Goal: Task Accomplishment & Management: Use online tool/utility

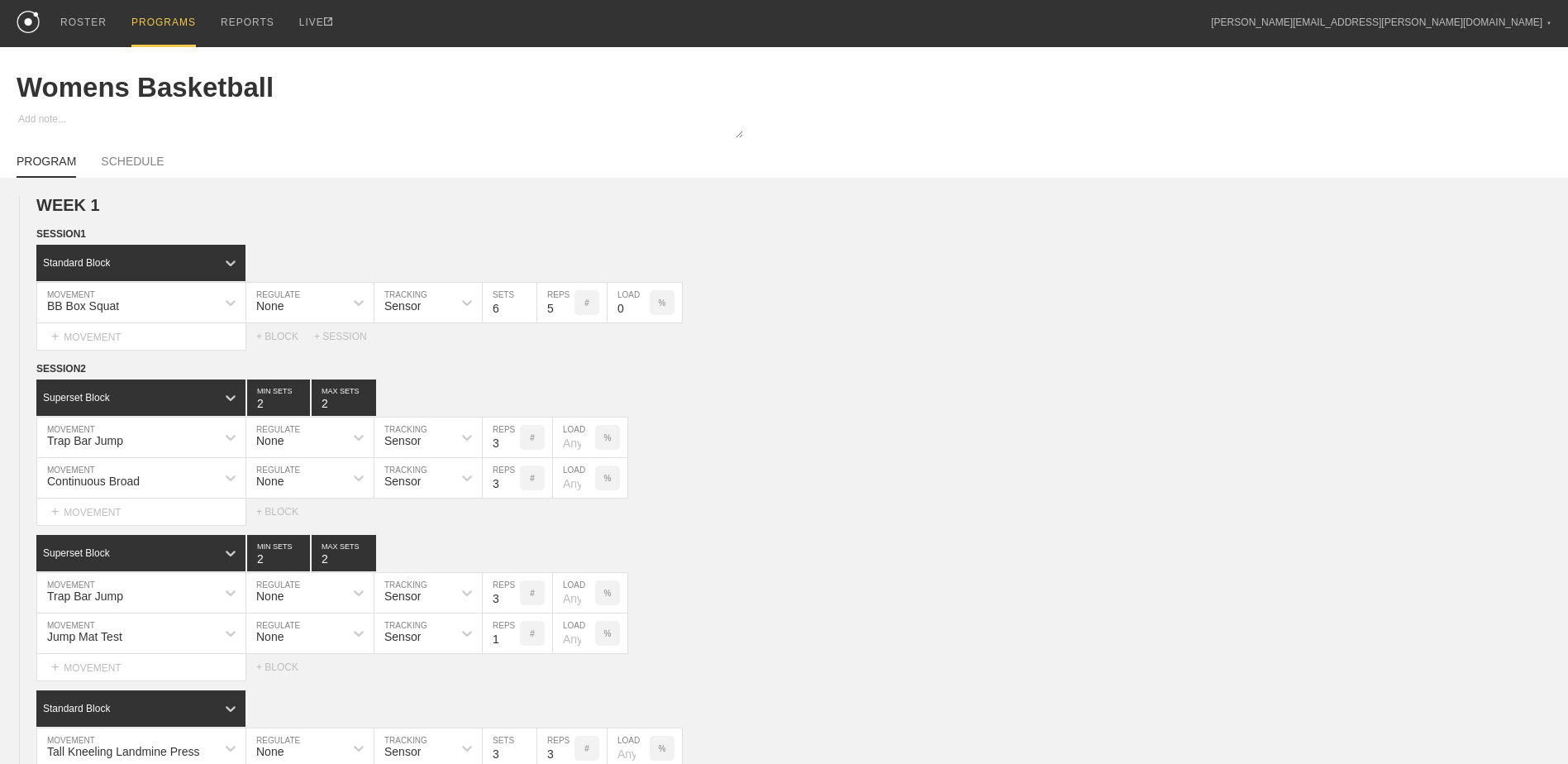
click at [144, 25] on div "PROGRAMS" at bounding box center [163, 23] width 65 height 47
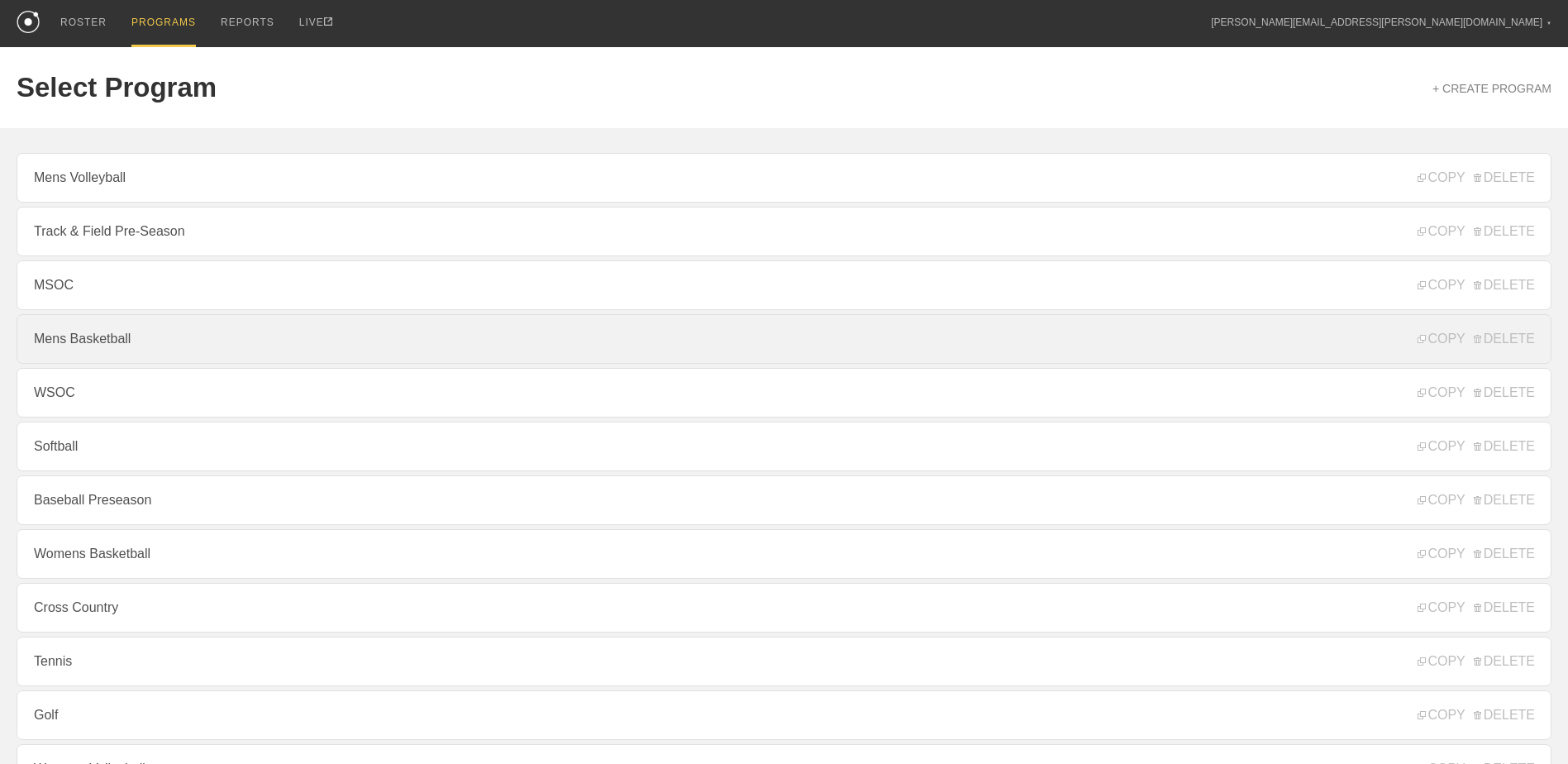
click at [191, 360] on link "Mens Basketball" at bounding box center [784, 339] width 1535 height 50
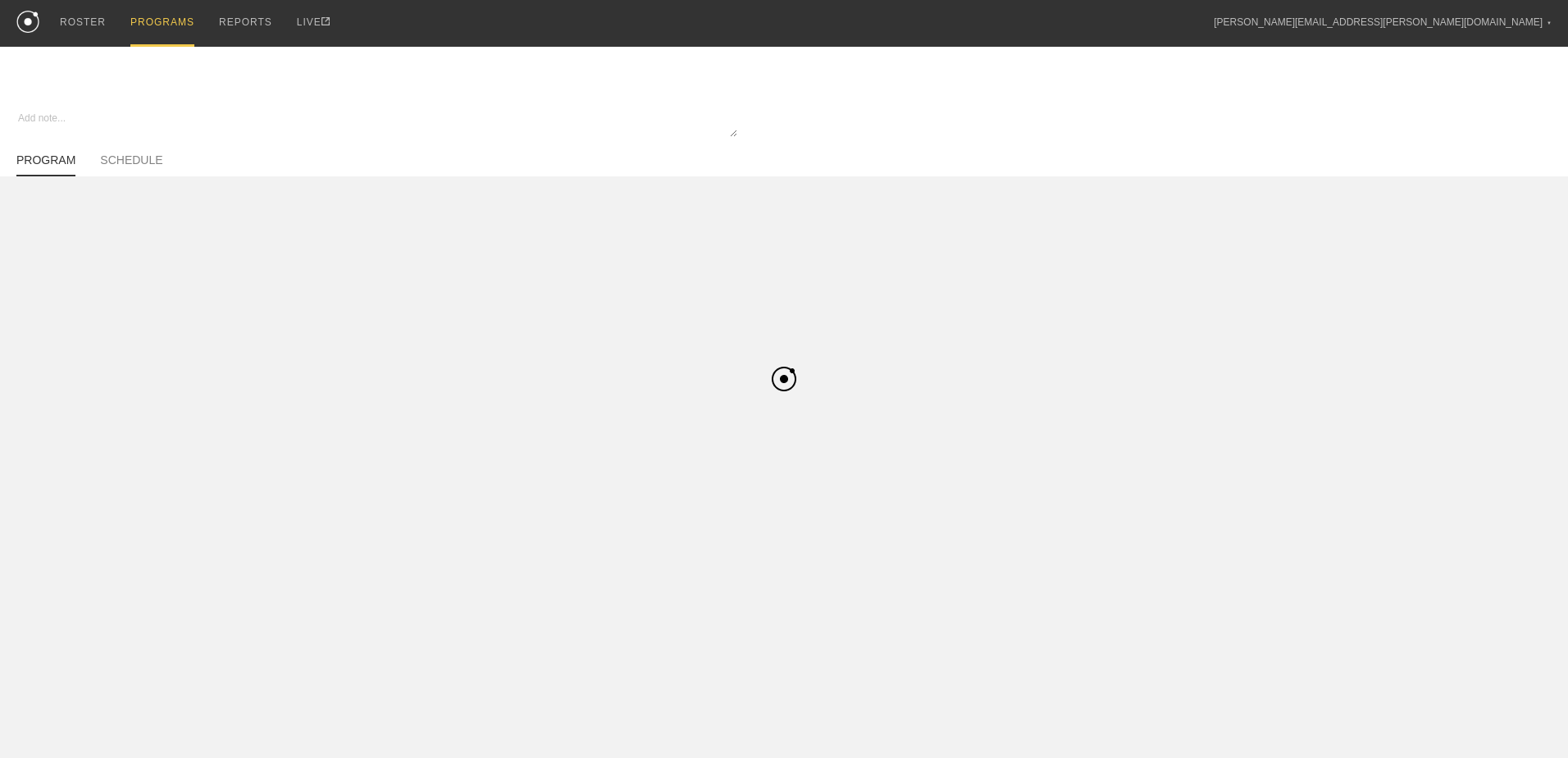
type textarea "x"
type input "Mens Basketball"
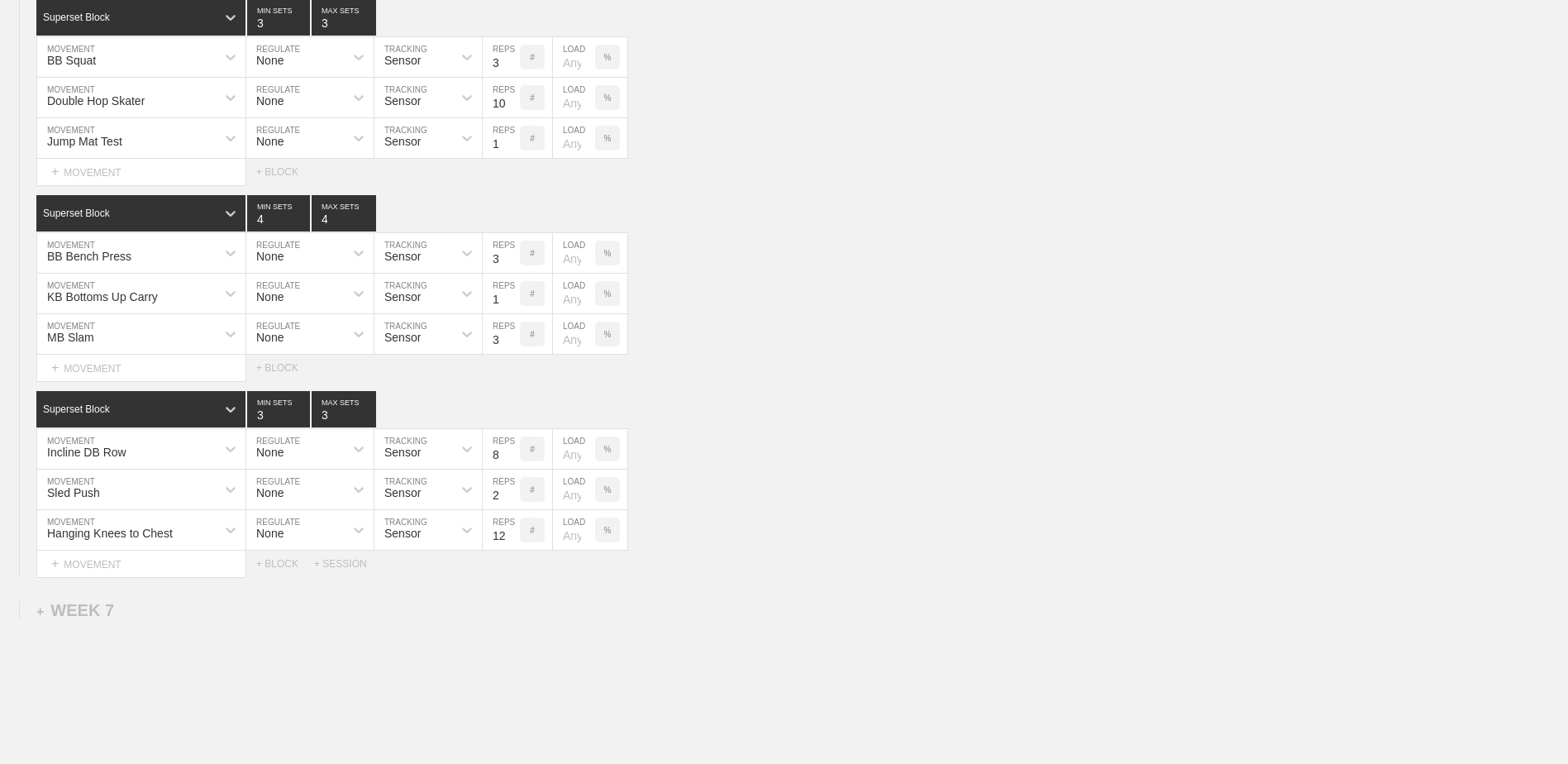
scroll to position [5484, 0]
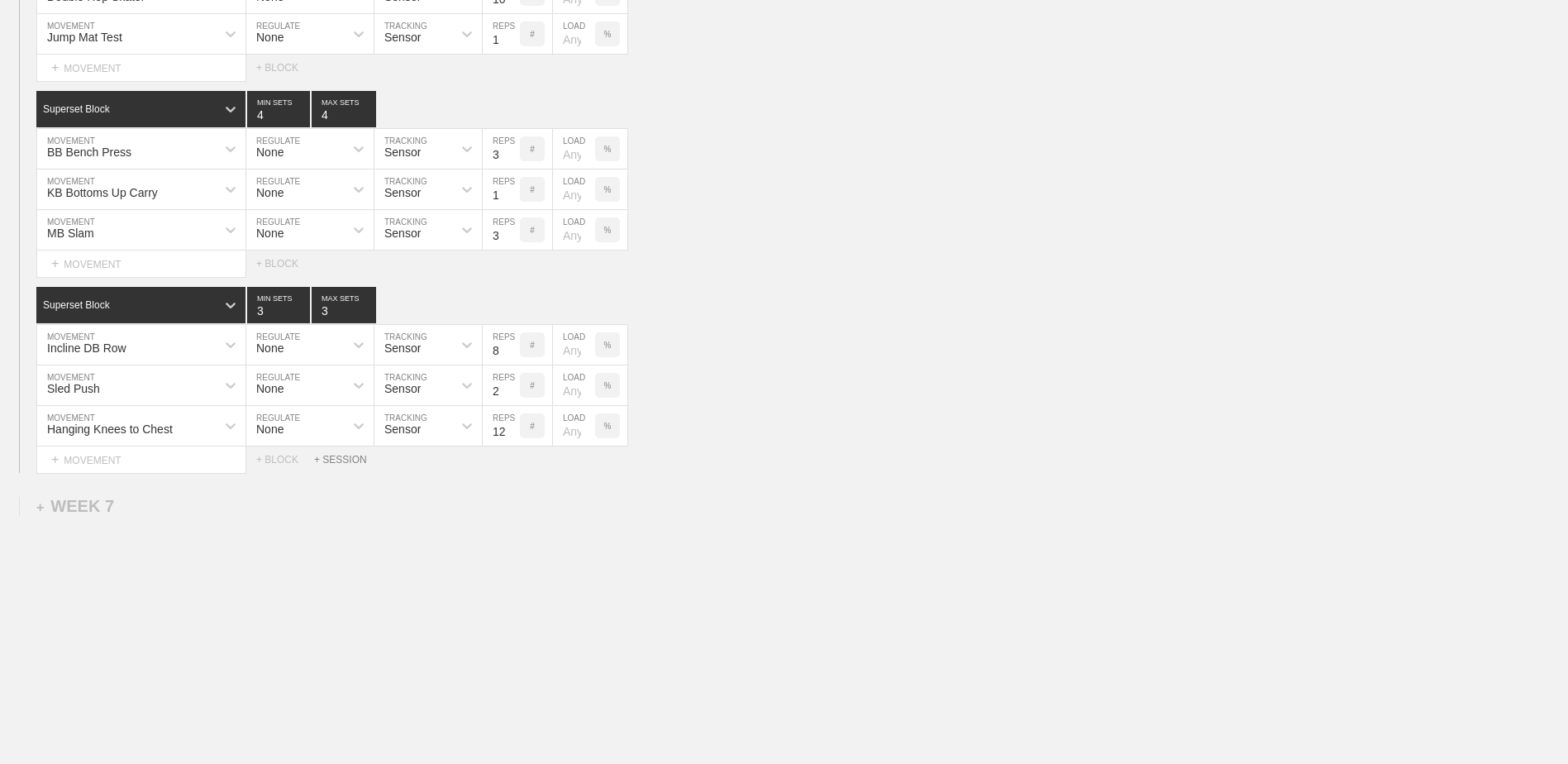
click at [346, 463] on div "+ SESSION" at bounding box center [347, 460] width 66 height 12
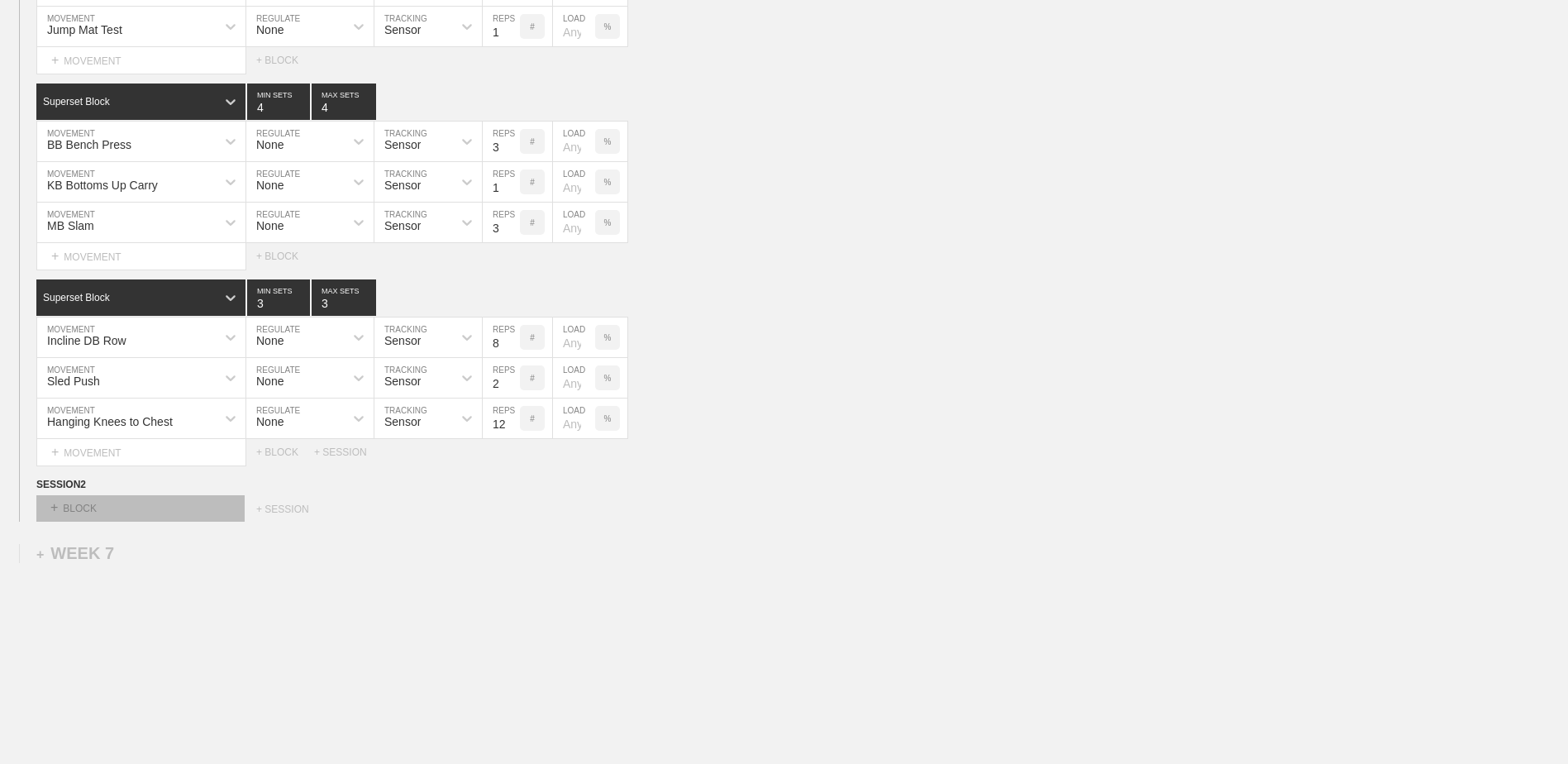
click at [171, 517] on div "+ BLOCK" at bounding box center [140, 508] width 208 height 27
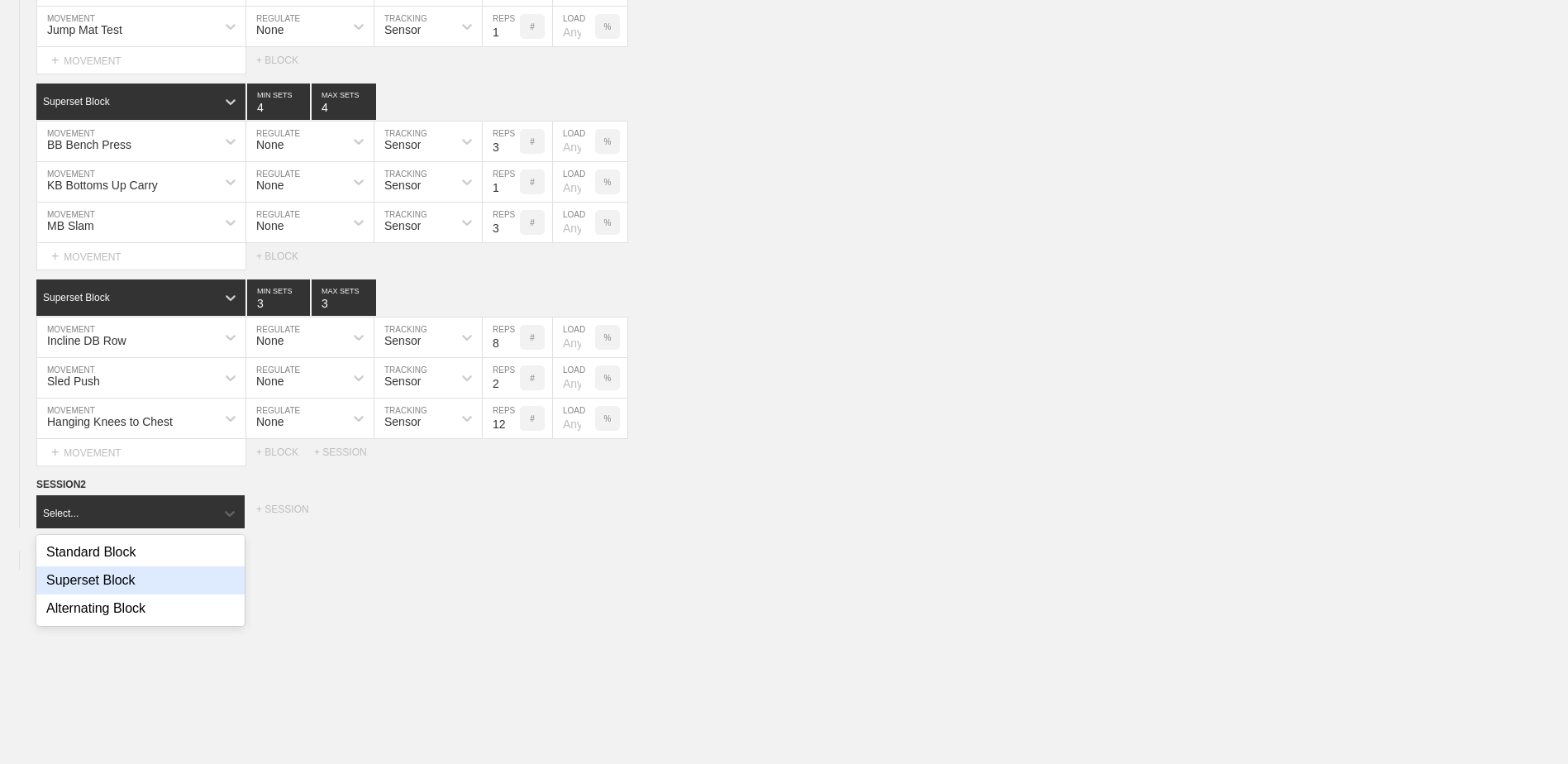
click at [140, 590] on div "Superset Block" at bounding box center [140, 580] width 208 height 28
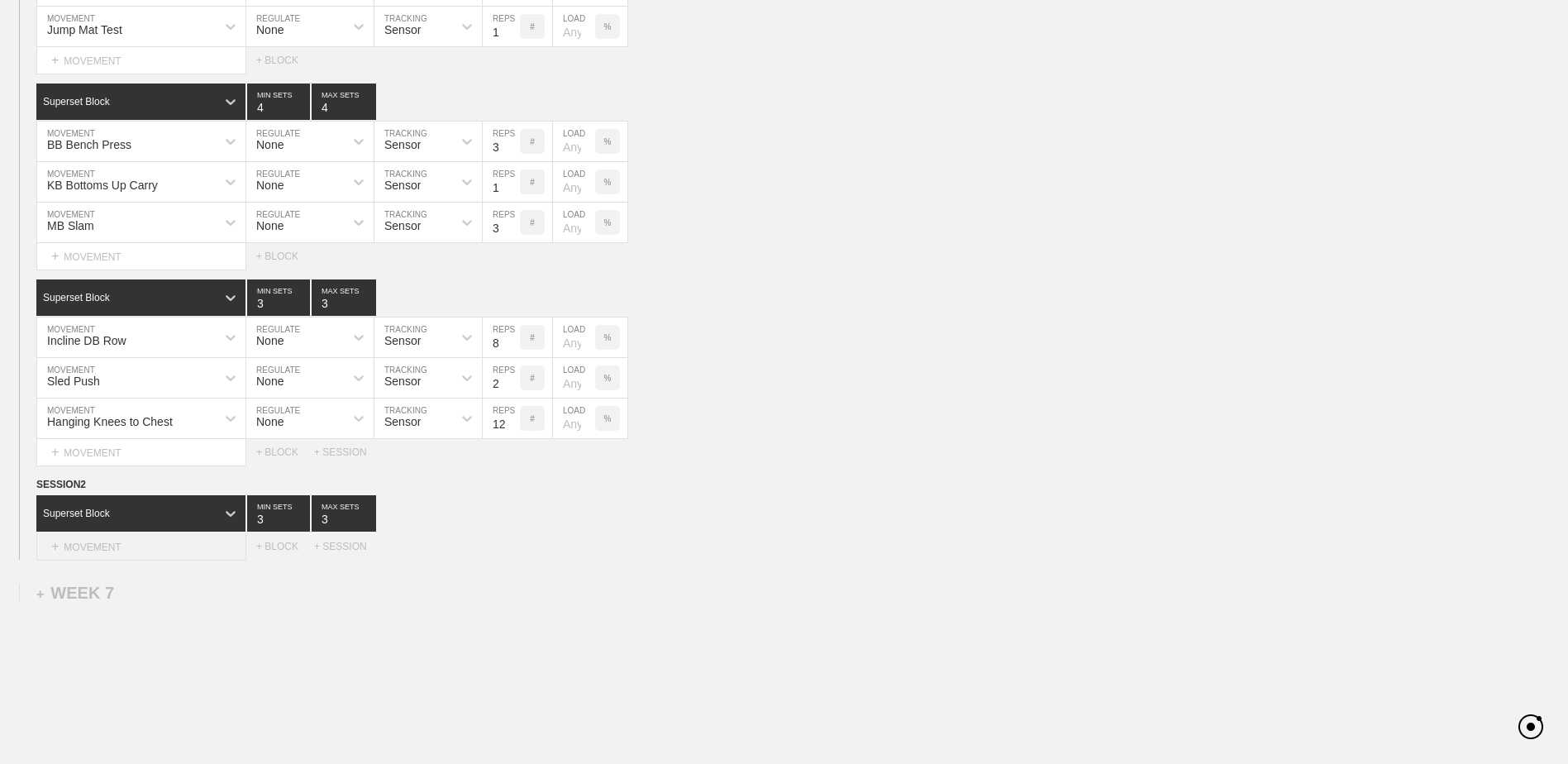
click at [122, 551] on div "+ MOVEMENT" at bounding box center [141, 546] width 210 height 27
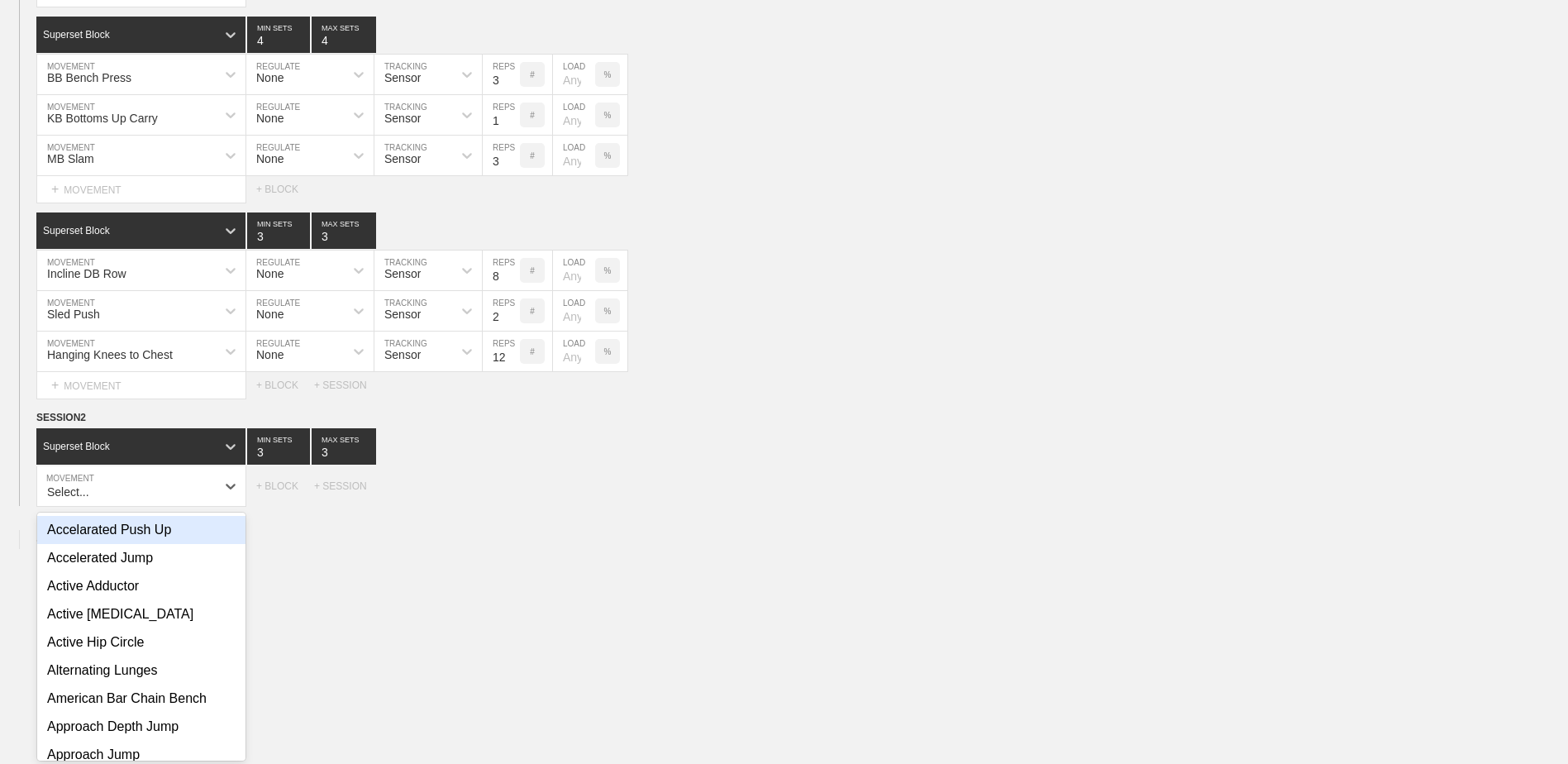
scroll to position [5561, 0]
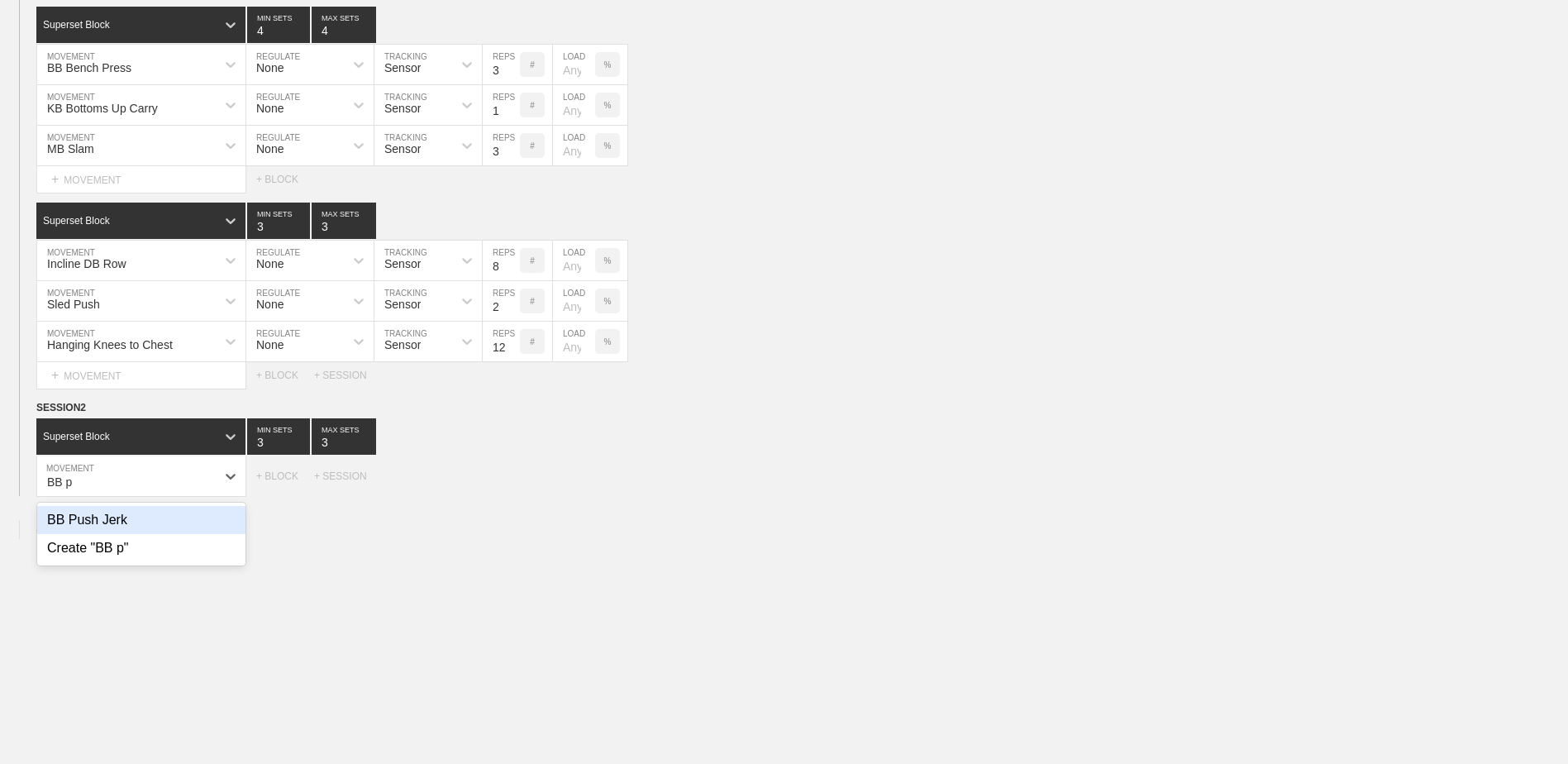
click at [115, 533] on div "BB Push Jerk" at bounding box center [140, 520] width 208 height 28
type input "BB p"
click at [123, 510] on div "+ MOVEMENT" at bounding box center [141, 509] width 210 height 27
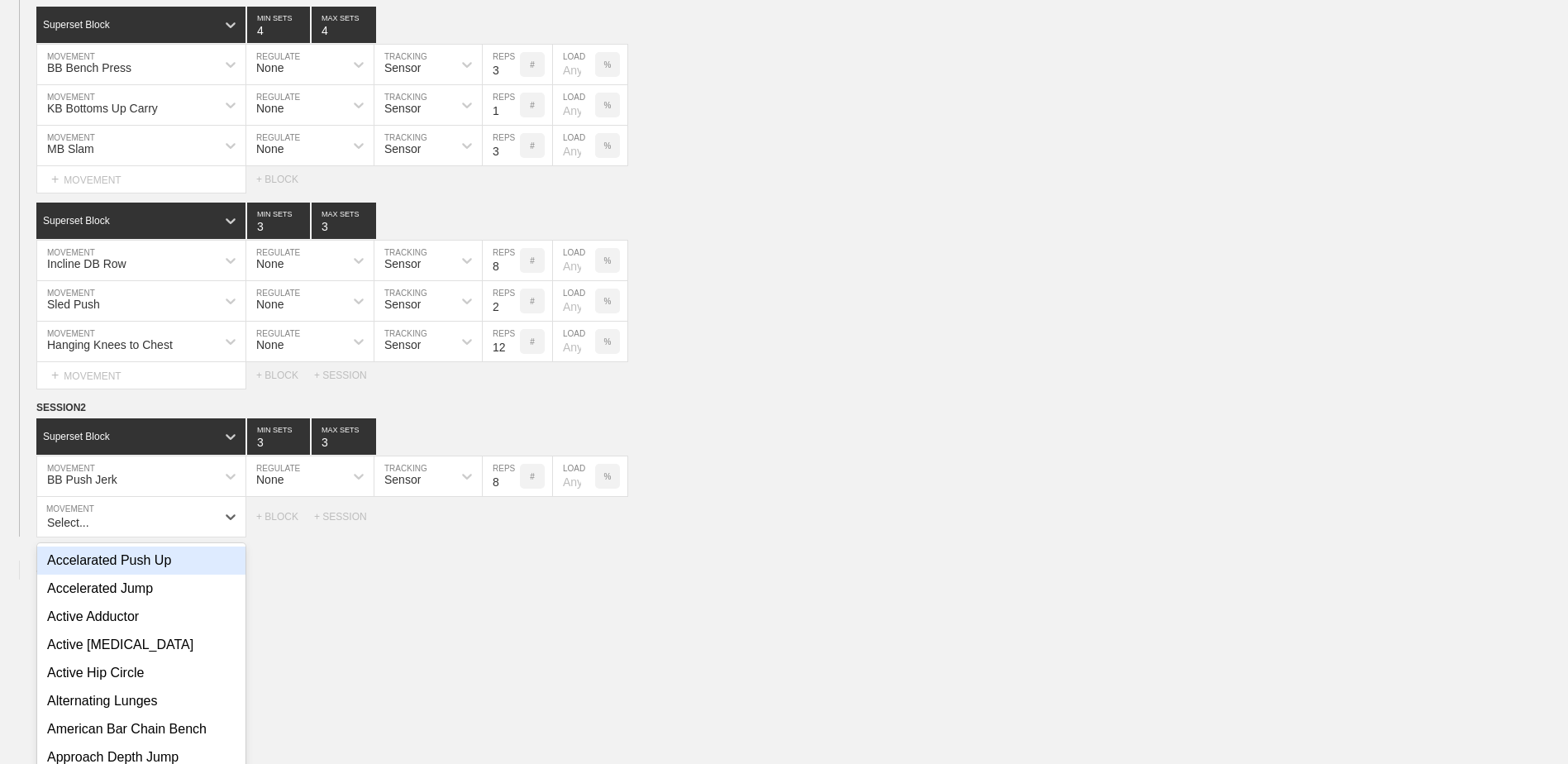
scroll to position [5602, 0]
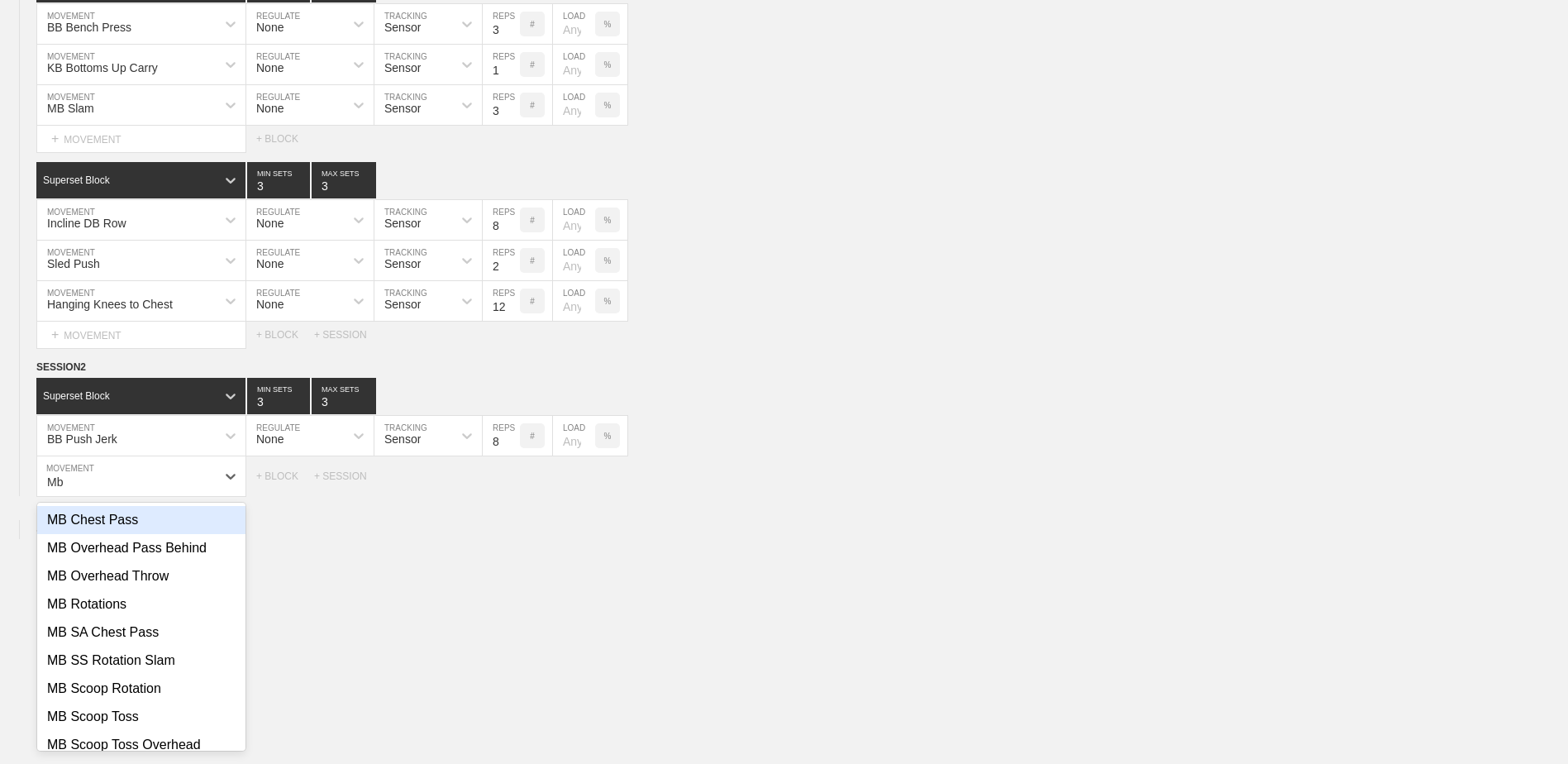
type input "M"
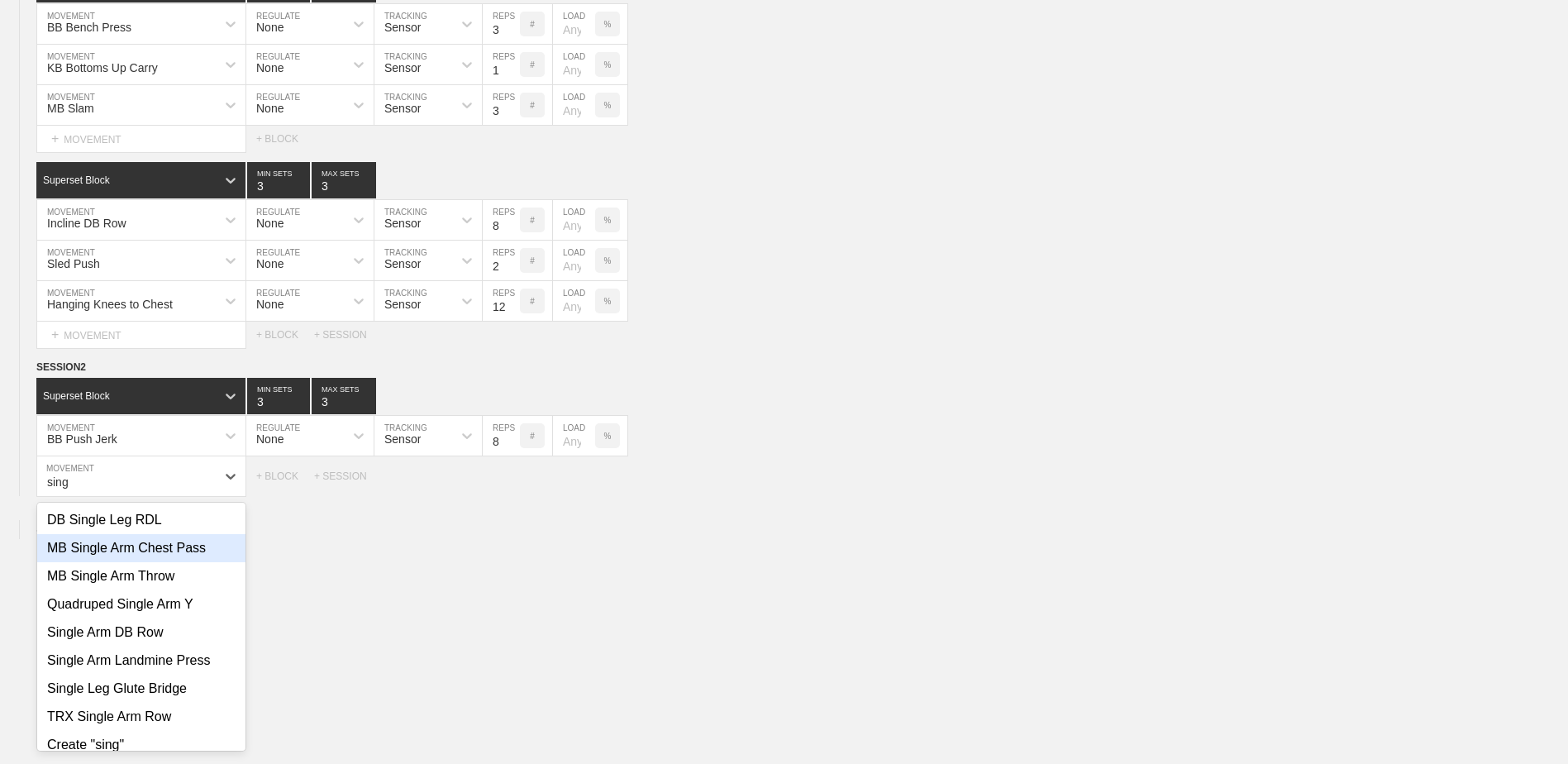
click at [134, 562] on div "MB Single Arm Chest Pass" at bounding box center [140, 548] width 208 height 28
type input "sing"
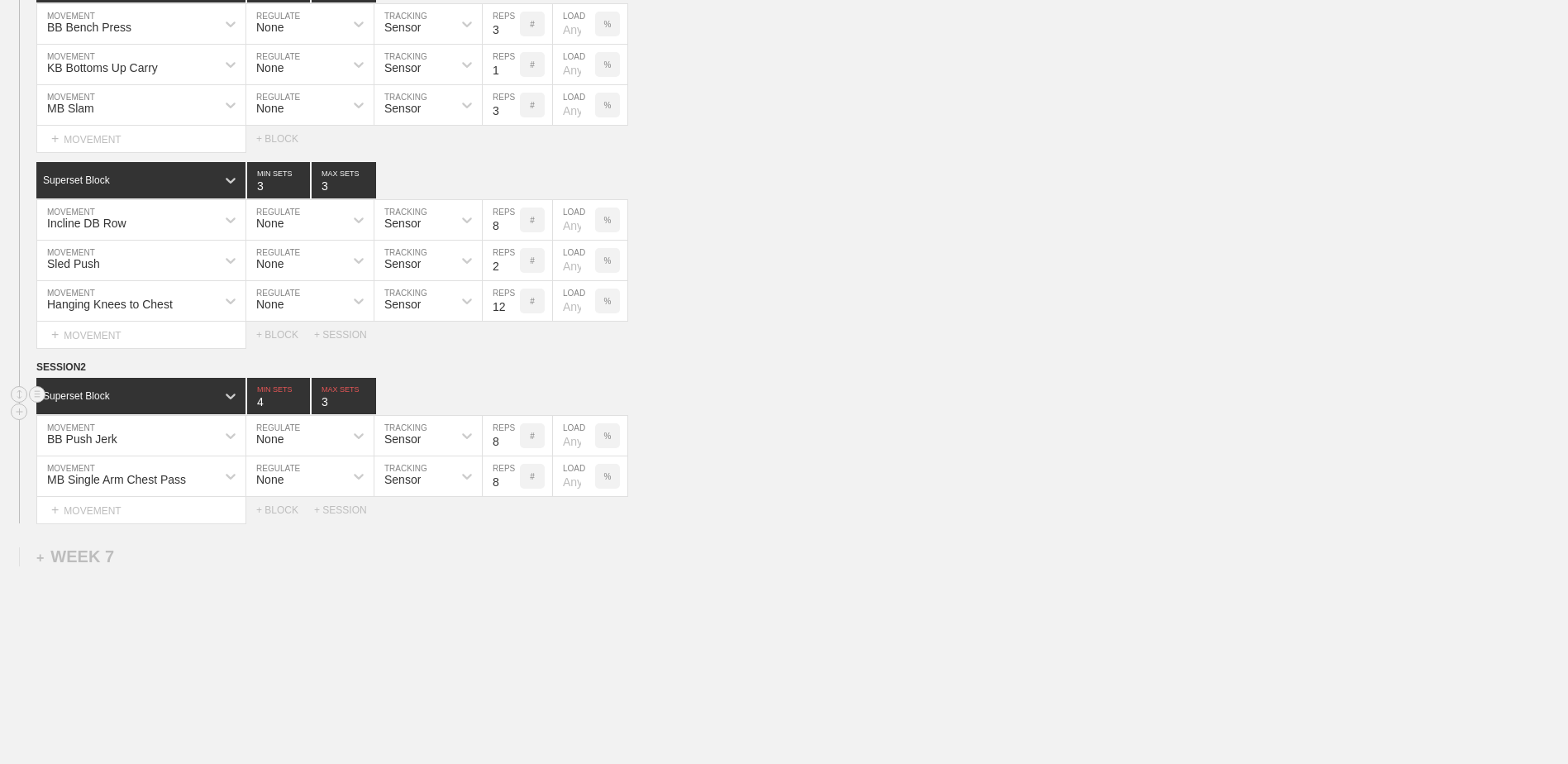
type input "4"
click at [304, 403] on input "4" at bounding box center [278, 396] width 63 height 37
type input "4"
click at [367, 404] on input "4" at bounding box center [343, 396] width 65 height 37
click at [277, 515] on div "+ BLOCK" at bounding box center [286, 510] width 58 height 12
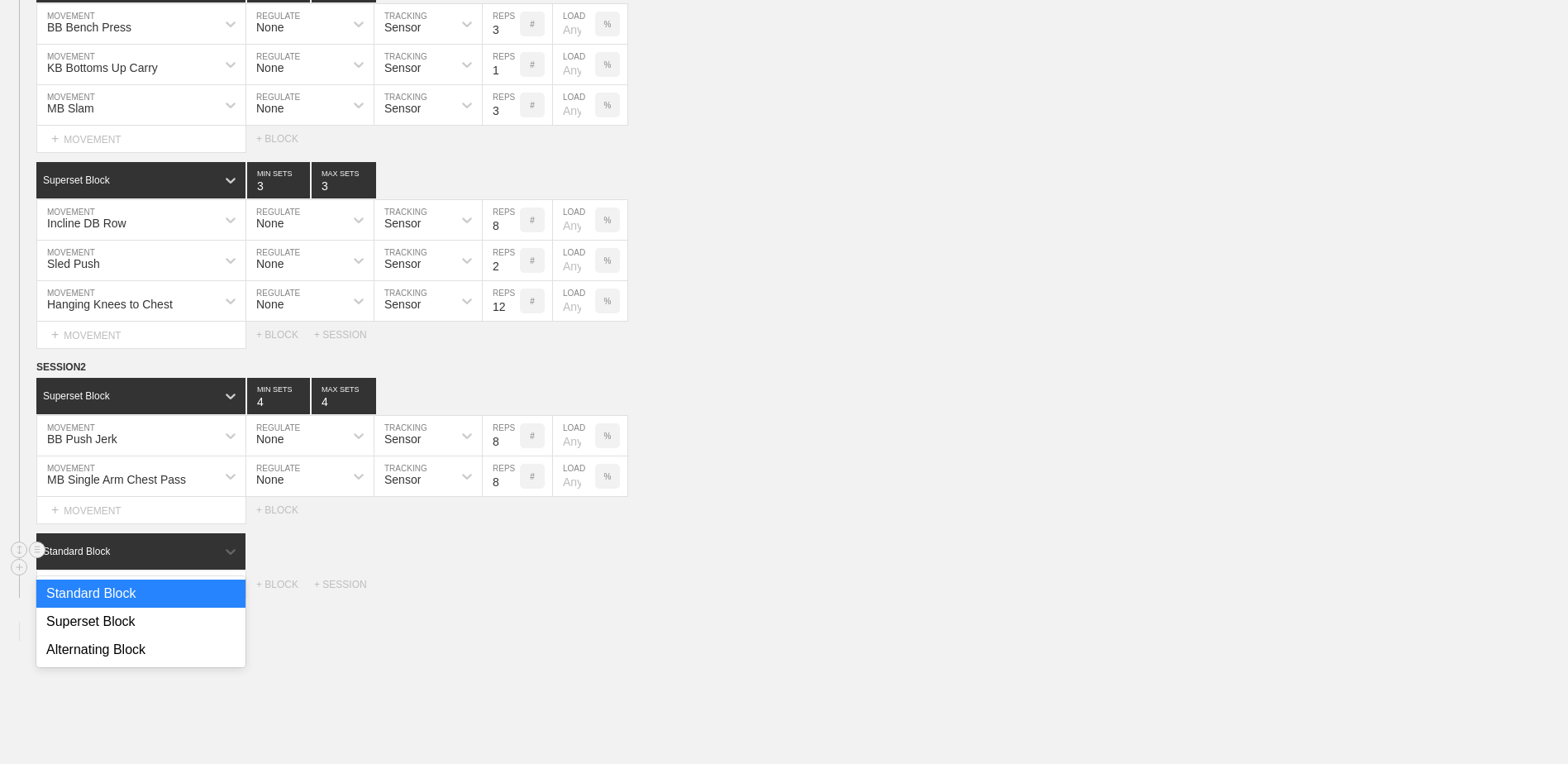
click at [191, 555] on div "Standard Block" at bounding box center [126, 551] width 179 height 15
click at [160, 621] on div "Superset Block" at bounding box center [141, 622] width 209 height 28
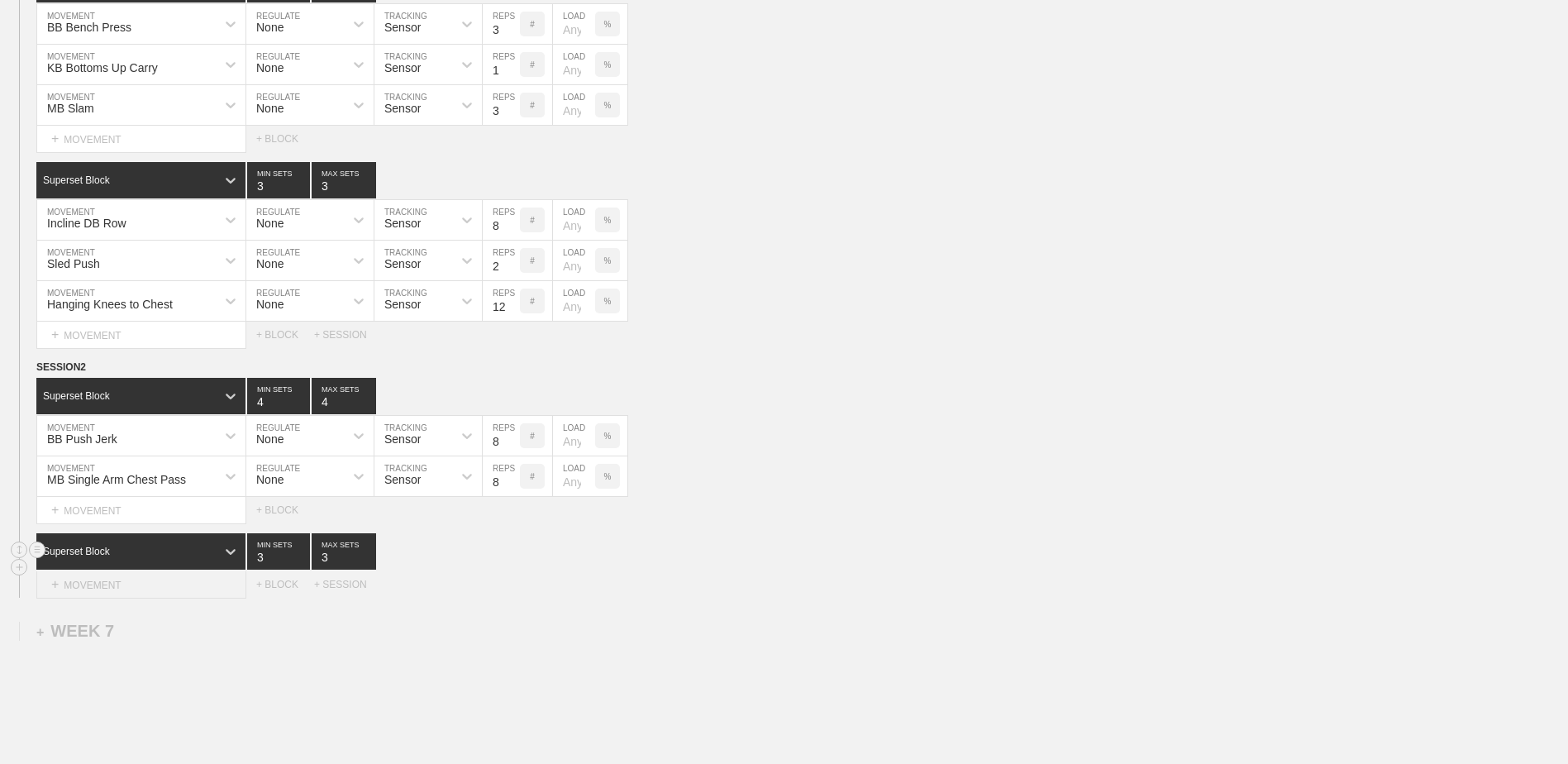
click at [154, 584] on div "+ MOVEMENT" at bounding box center [141, 584] width 210 height 27
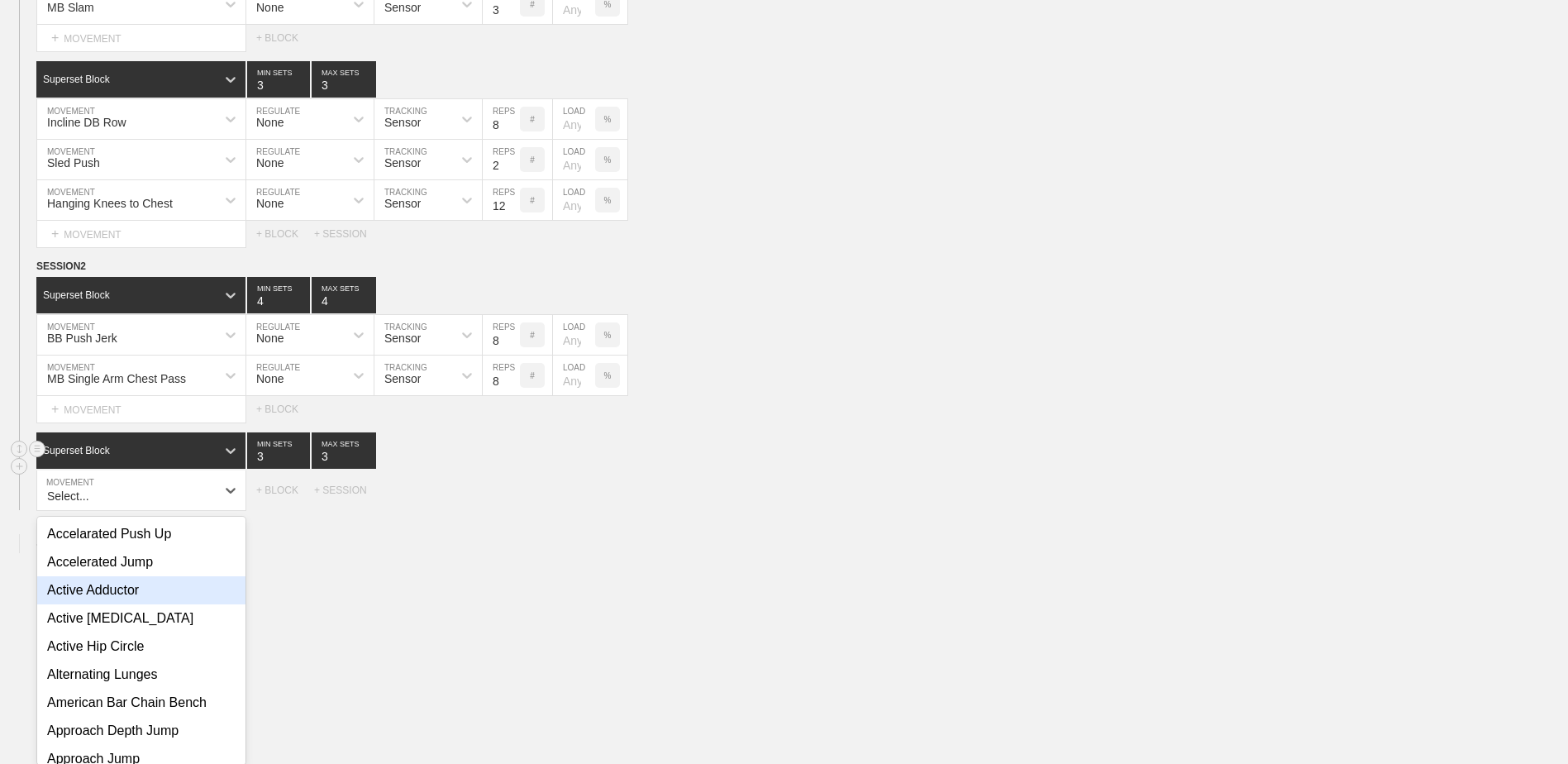
scroll to position [5717, 0]
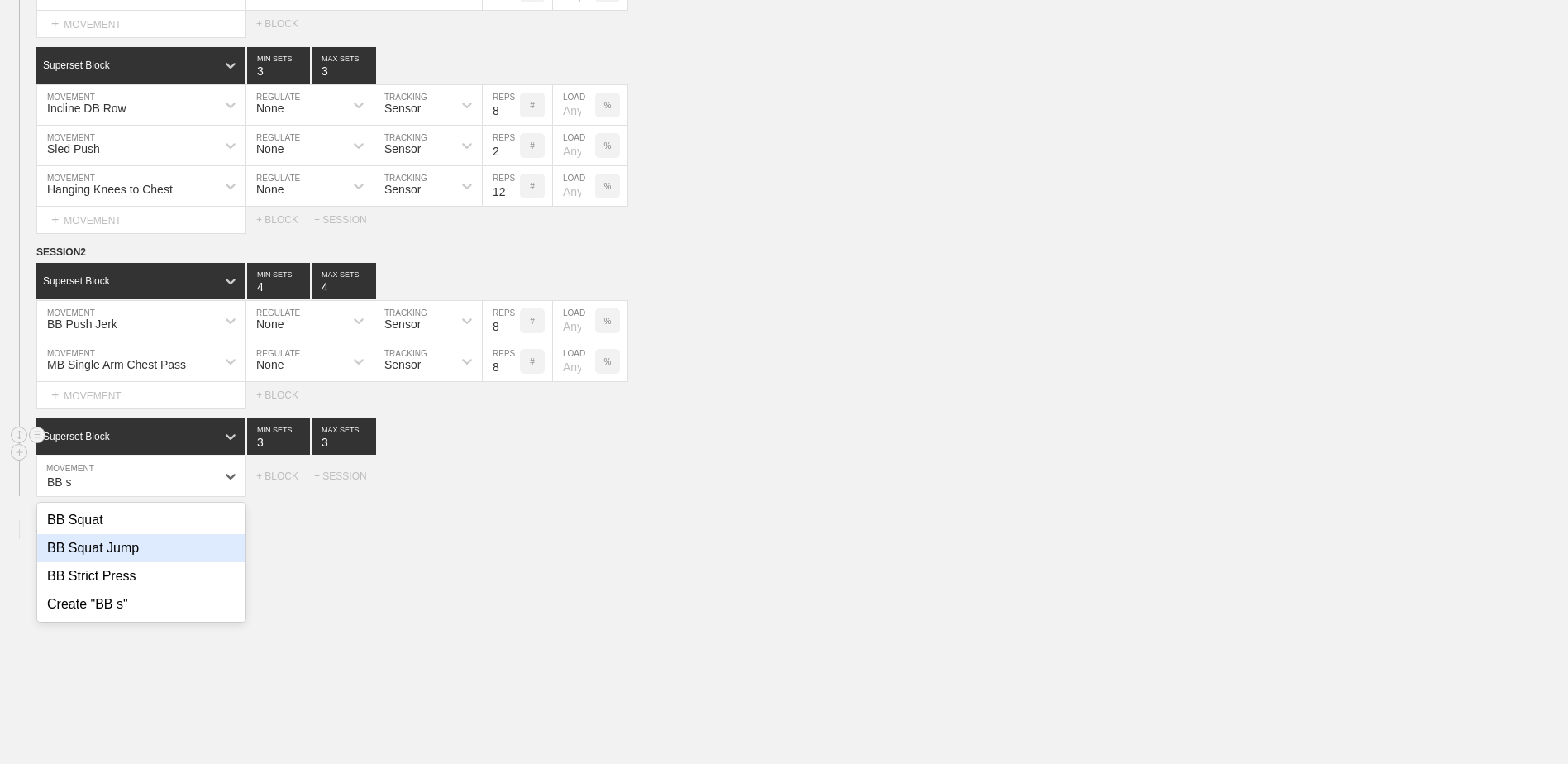
click at [145, 562] on div "BB Squat Jump" at bounding box center [140, 548] width 208 height 28
type input "BB s"
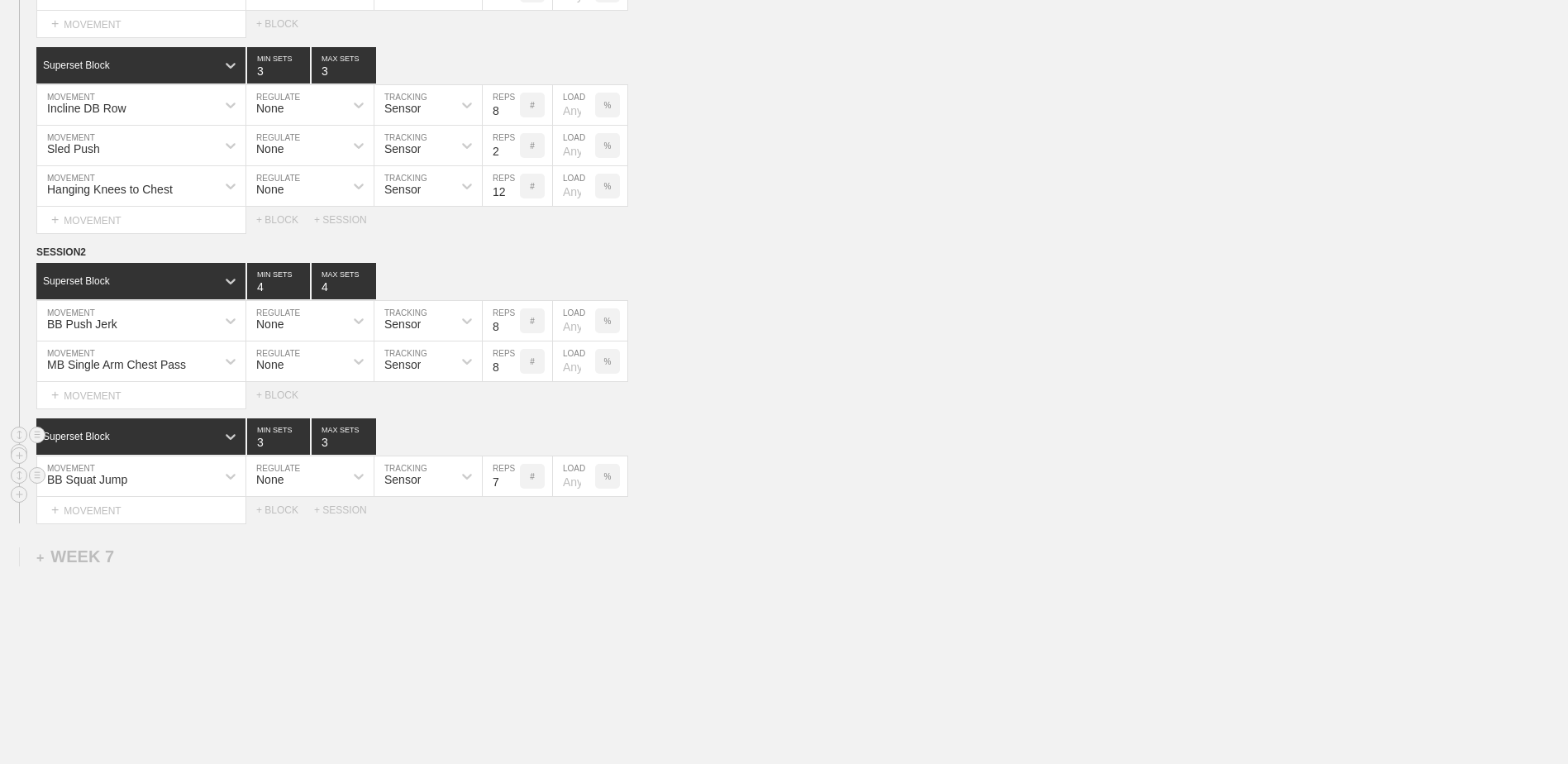
click at [514, 489] on input "7" at bounding box center [500, 477] width 37 height 40
click at [514, 489] on input "6" at bounding box center [500, 477] width 37 height 40
click at [514, 489] on input "5" at bounding box center [500, 477] width 37 height 40
click at [514, 489] on input "4" at bounding box center [500, 477] width 37 height 40
type input "3"
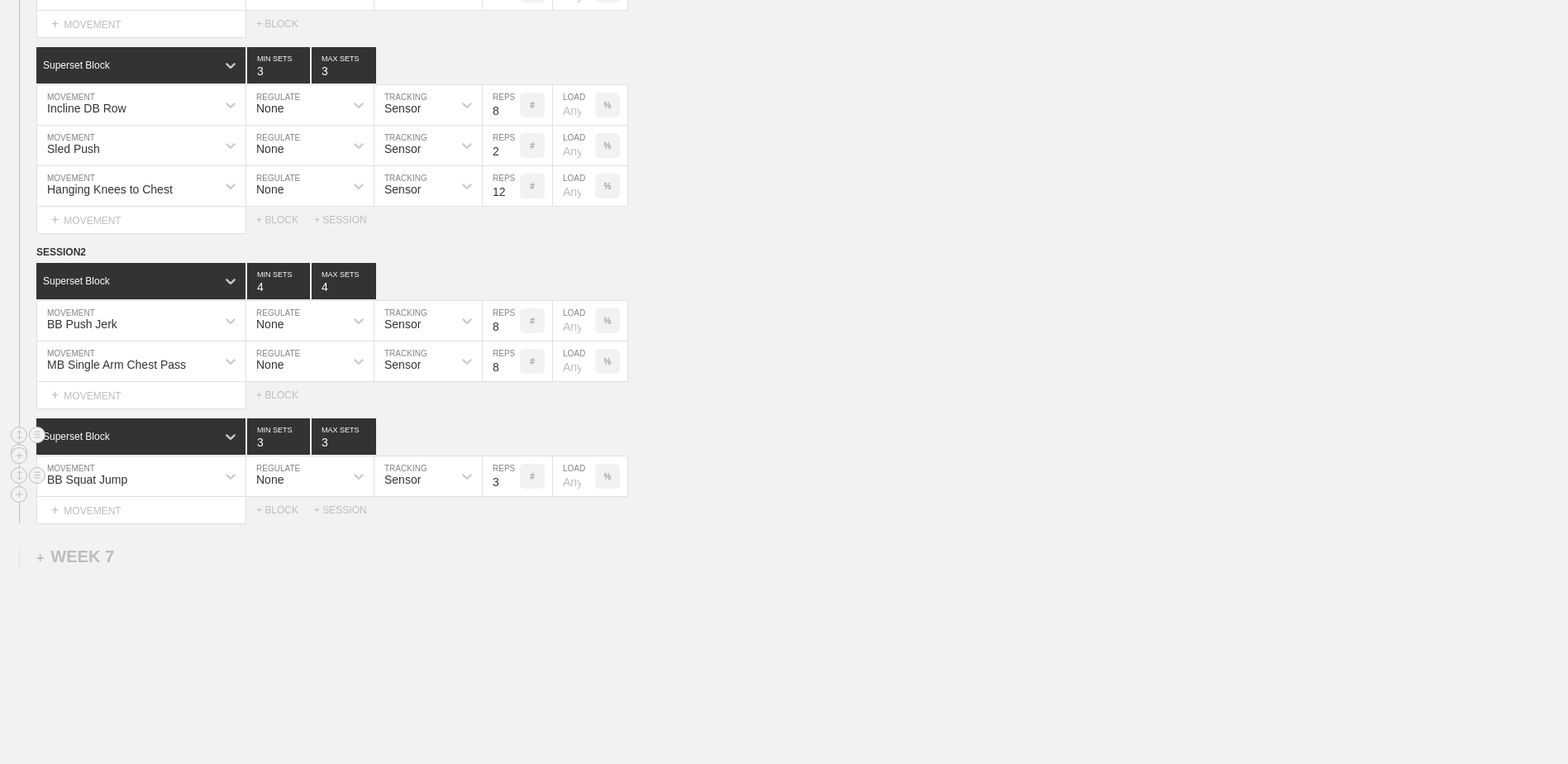
click at [514, 489] on input "3" at bounding box center [500, 477] width 37 height 40
click at [513, 378] on input "7" at bounding box center [500, 361] width 37 height 40
click at [513, 378] on input "6" at bounding box center [500, 361] width 37 height 40
click at [513, 378] on input "5" at bounding box center [500, 361] width 37 height 40
click at [513, 378] on input "4" at bounding box center [500, 361] width 37 height 40
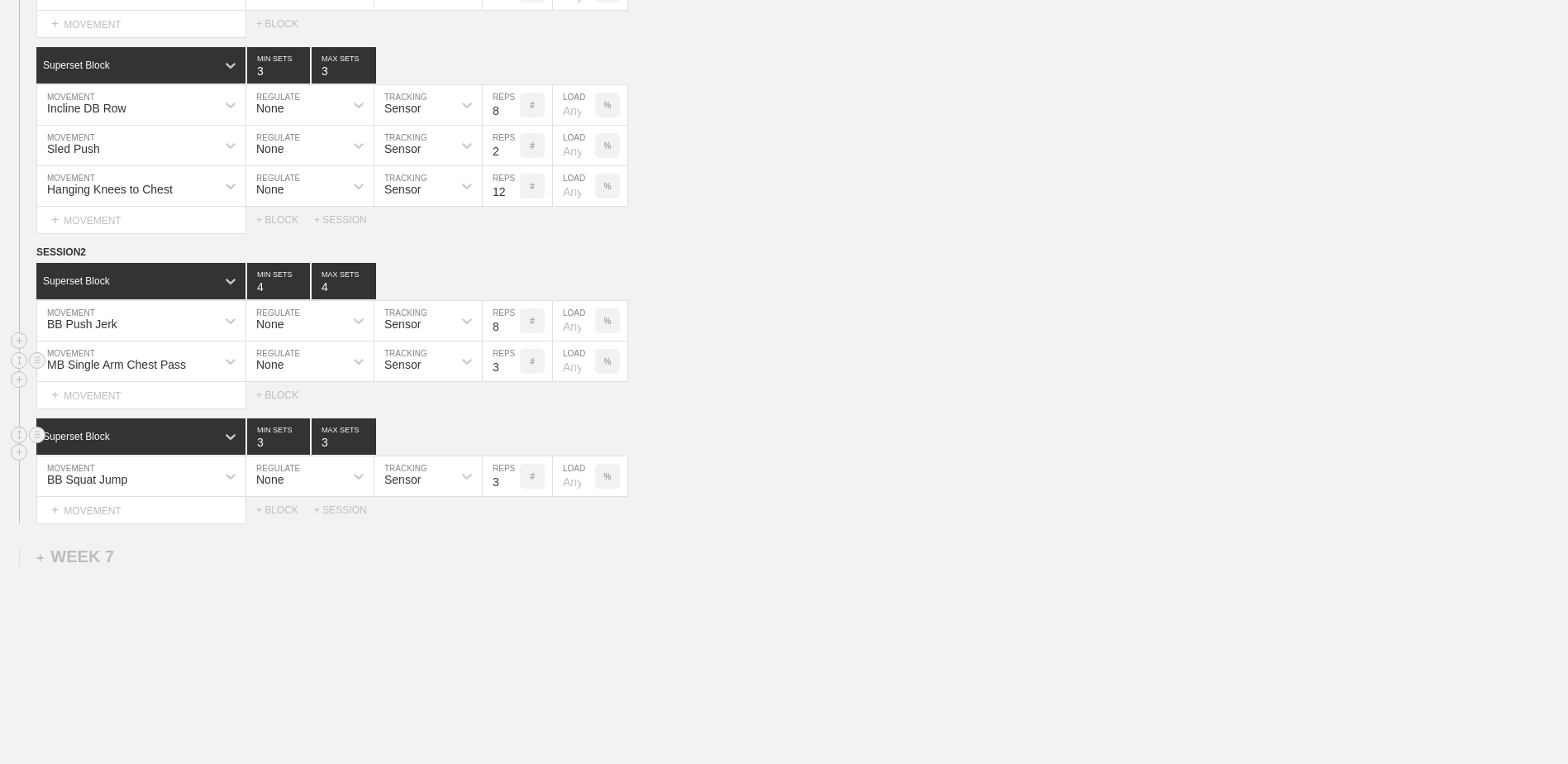
click at [513, 378] on input "3" at bounding box center [500, 361] width 37 height 40
click at [513, 378] on input "2" at bounding box center [500, 361] width 37 height 40
type input "3"
click at [512, 369] on input "3" at bounding box center [500, 361] width 37 height 40
click at [511, 337] on input "7" at bounding box center [500, 320] width 37 height 40
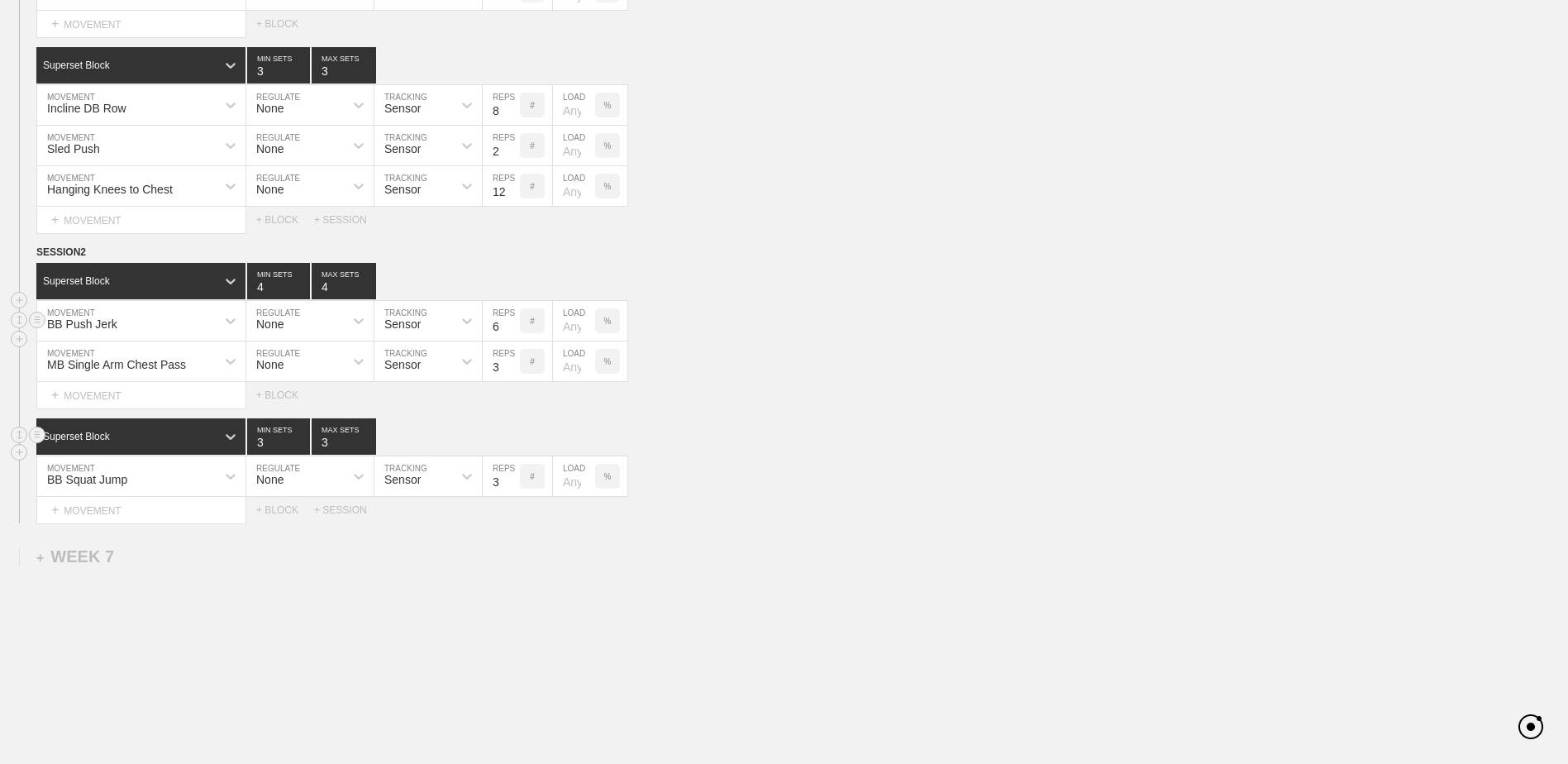
click at [511, 337] on input "6" at bounding box center [500, 320] width 37 height 40
click at [511, 337] on input "5" at bounding box center [500, 320] width 37 height 40
click at [511, 337] on input "4" at bounding box center [500, 320] width 37 height 40
type input "3"
click at [511, 337] on input "3" at bounding box center [500, 320] width 37 height 40
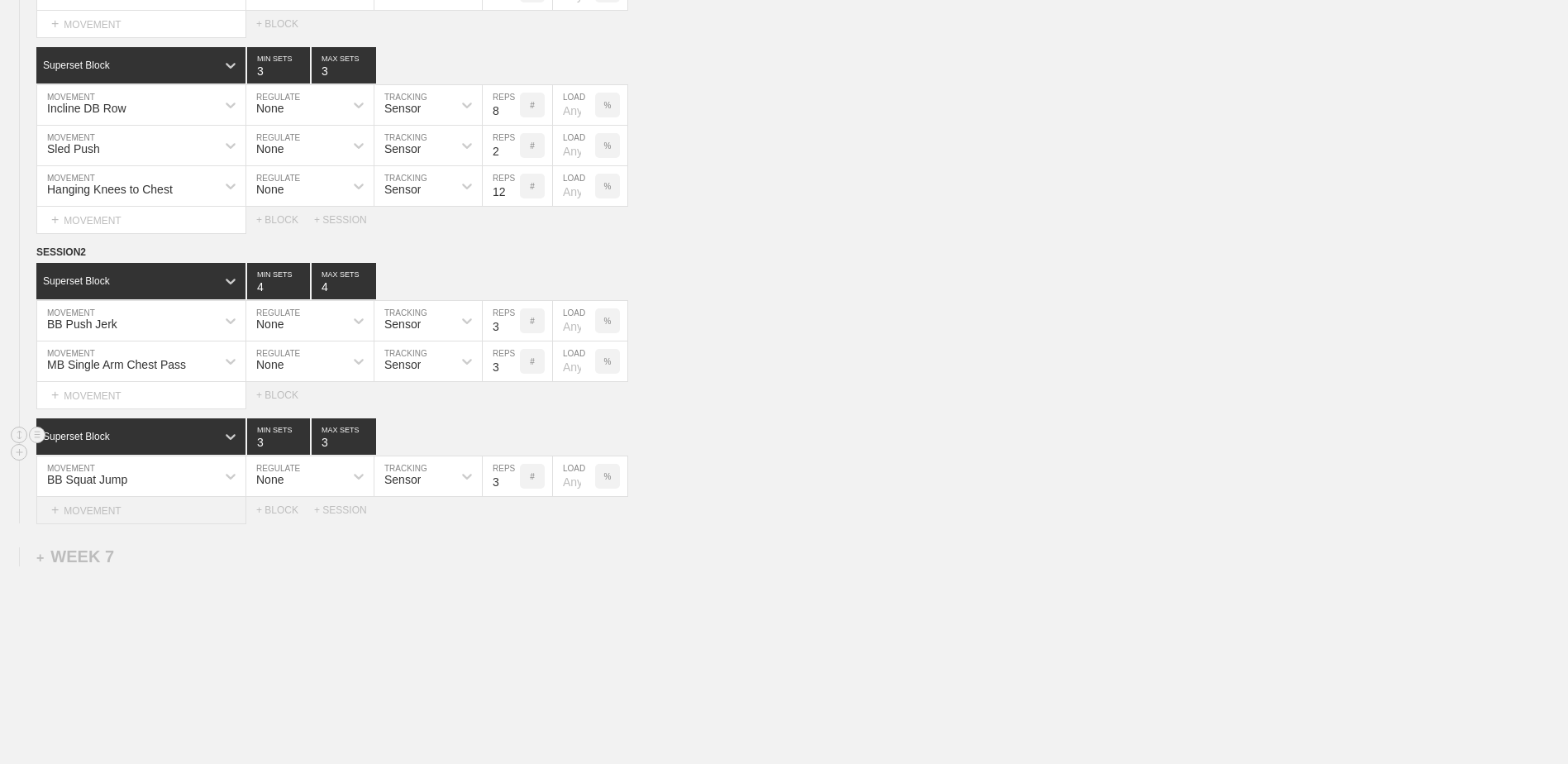
click at [126, 506] on div "+ MOVEMENT" at bounding box center [141, 509] width 210 height 27
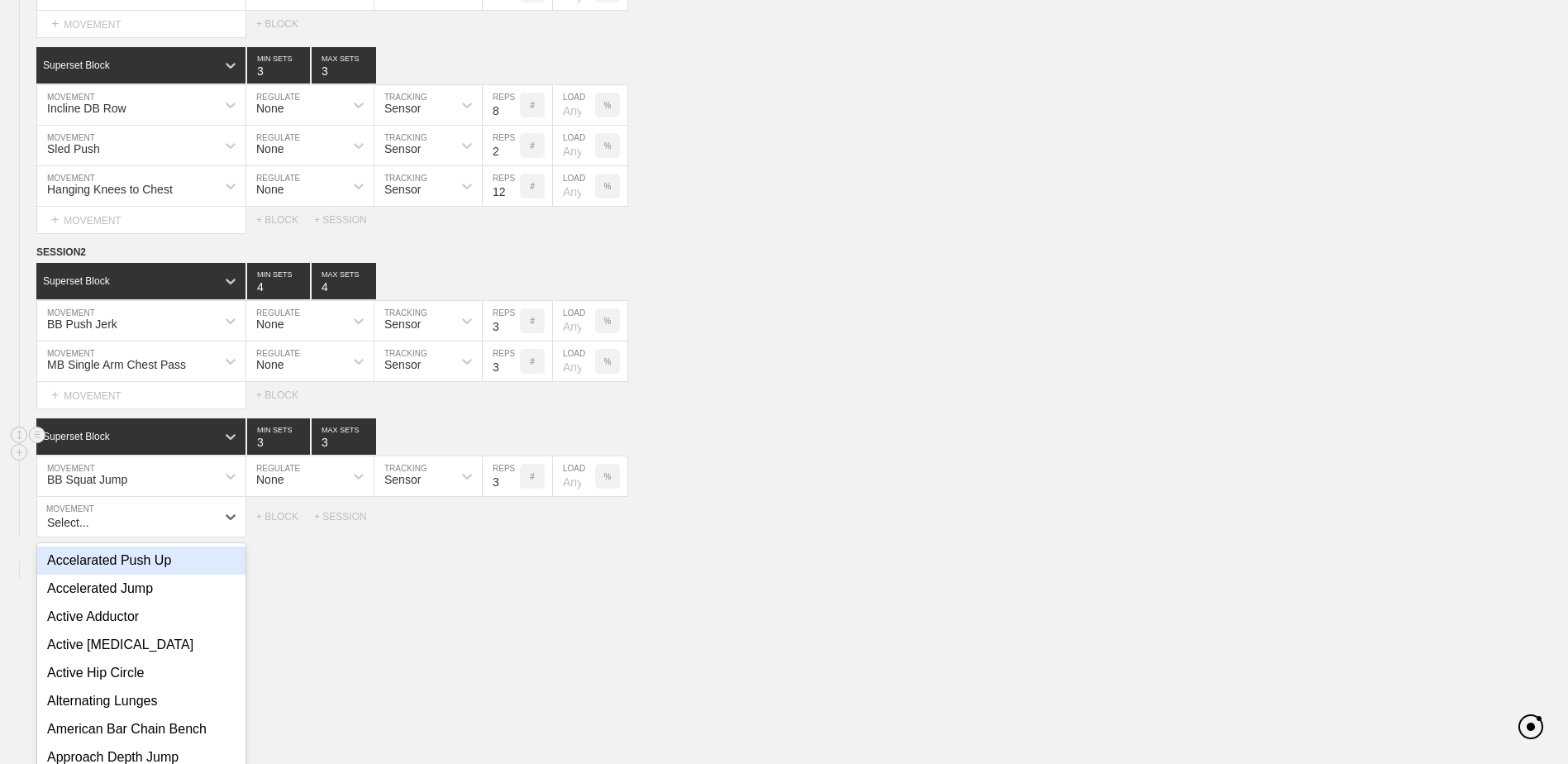
scroll to position [5757, 0]
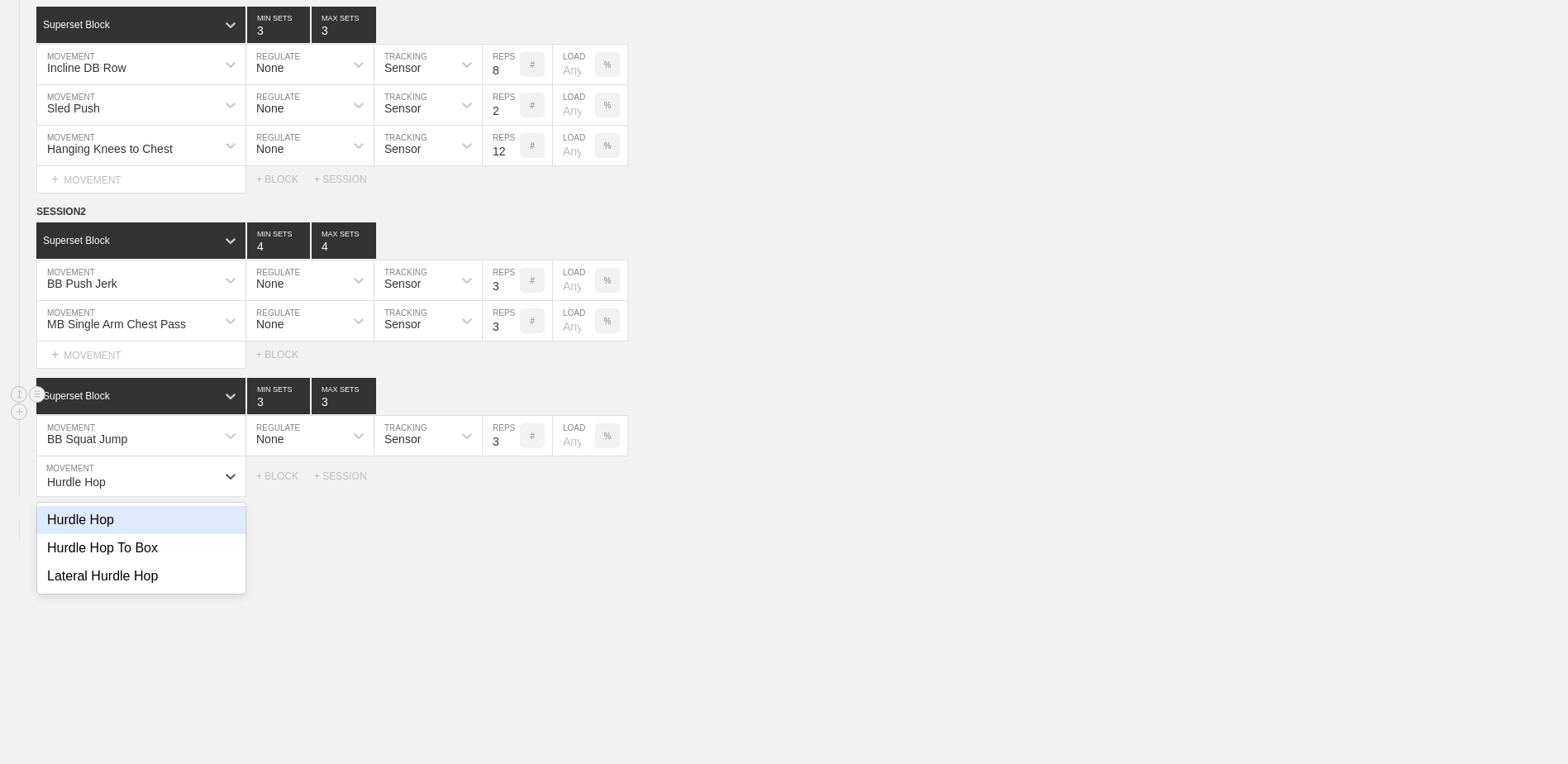
click at [129, 521] on div "Hurdle Hop" at bounding box center [140, 520] width 208 height 28
type input "Hurdle Hop"
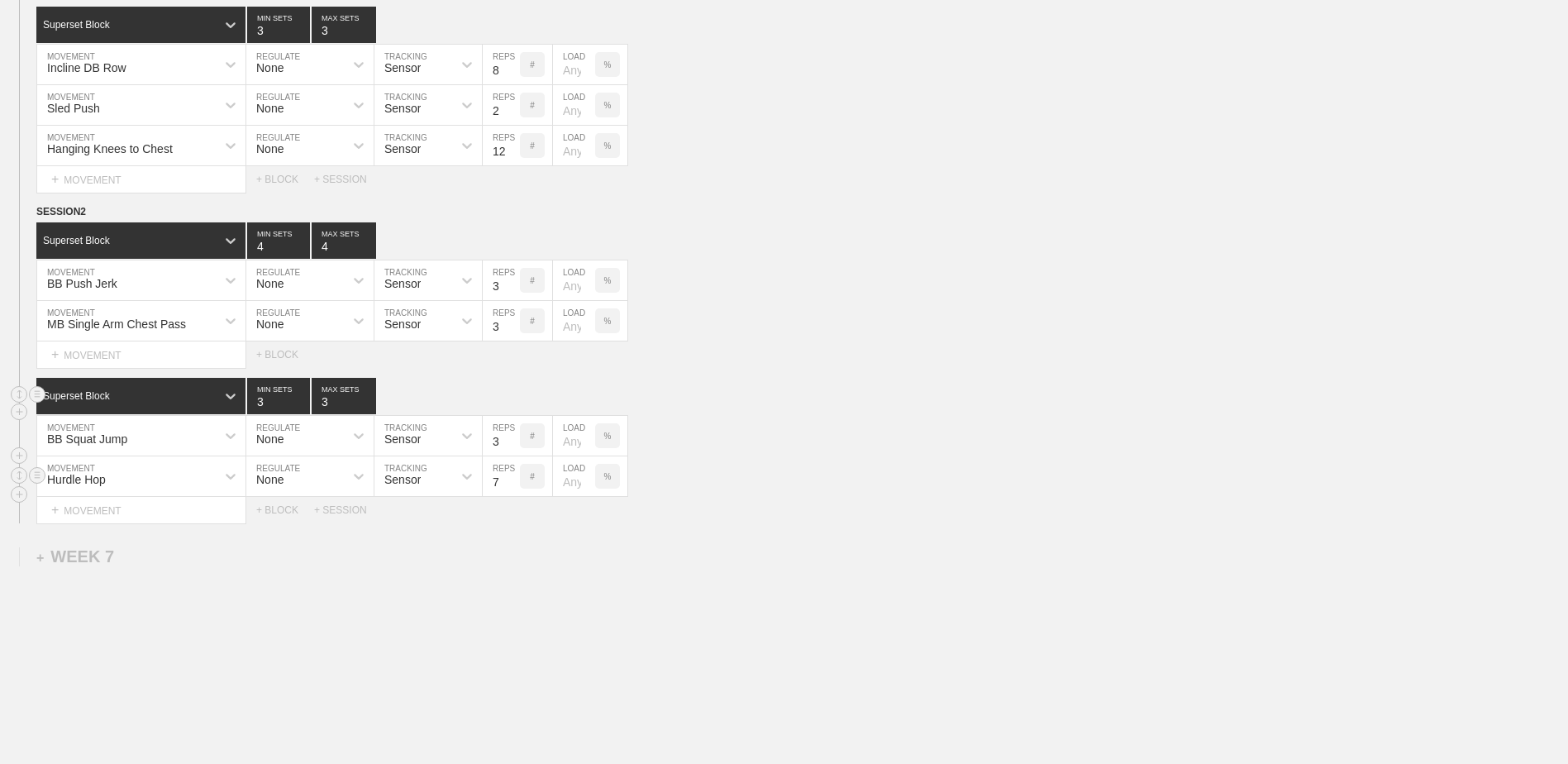
click at [513, 491] on input "7" at bounding box center [500, 477] width 37 height 40
click at [513, 491] on input "6" at bounding box center [500, 477] width 37 height 40
click at [513, 491] on input "5" at bounding box center [500, 477] width 37 height 40
click at [513, 491] on input "4" at bounding box center [500, 477] width 37 height 40
click at [513, 491] on input "3" at bounding box center [500, 477] width 37 height 40
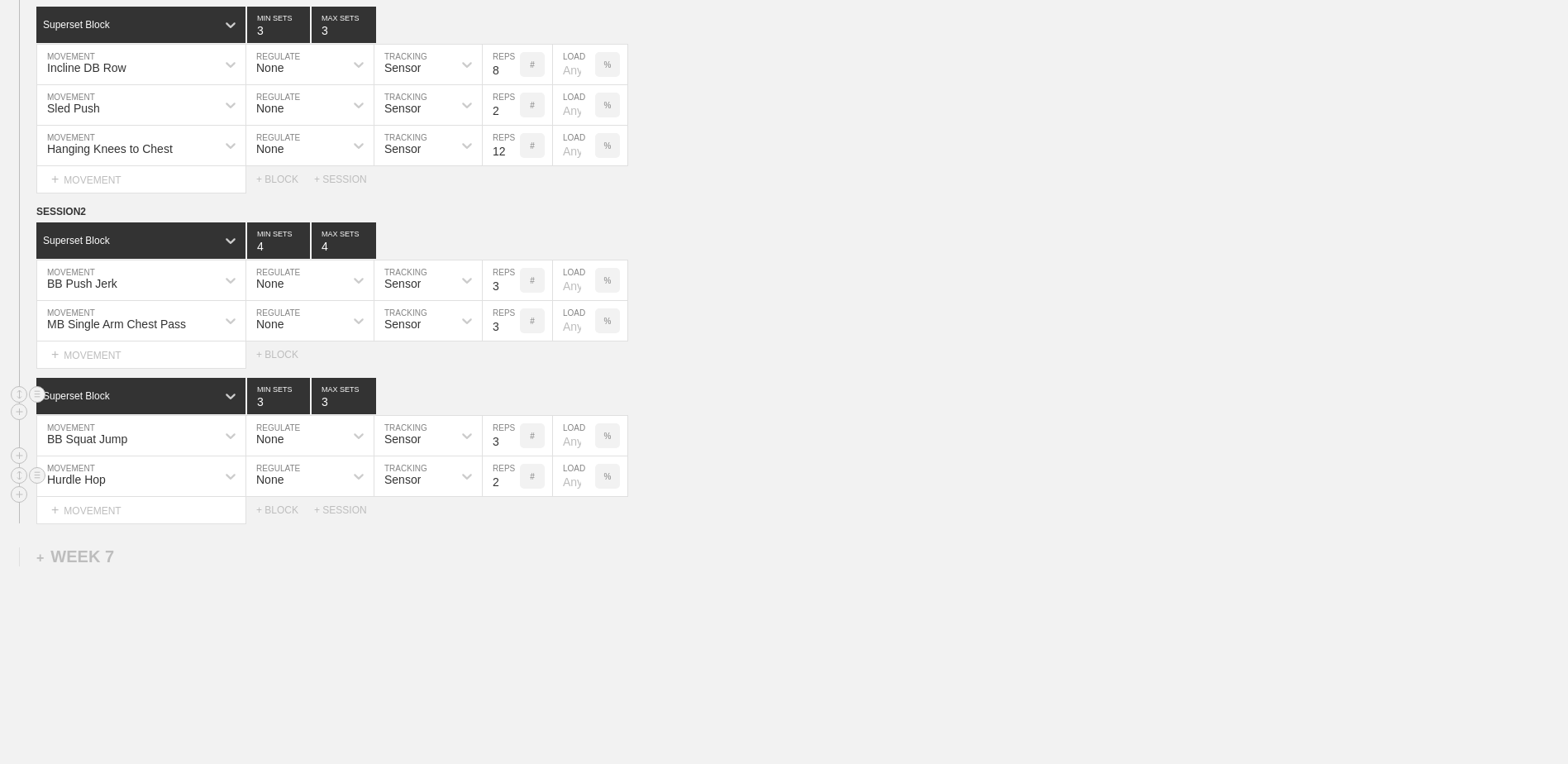
type input "2"
click at [513, 491] on input "2" at bounding box center [500, 477] width 37 height 40
click at [285, 515] on div "+ BLOCK" at bounding box center [286, 510] width 58 height 12
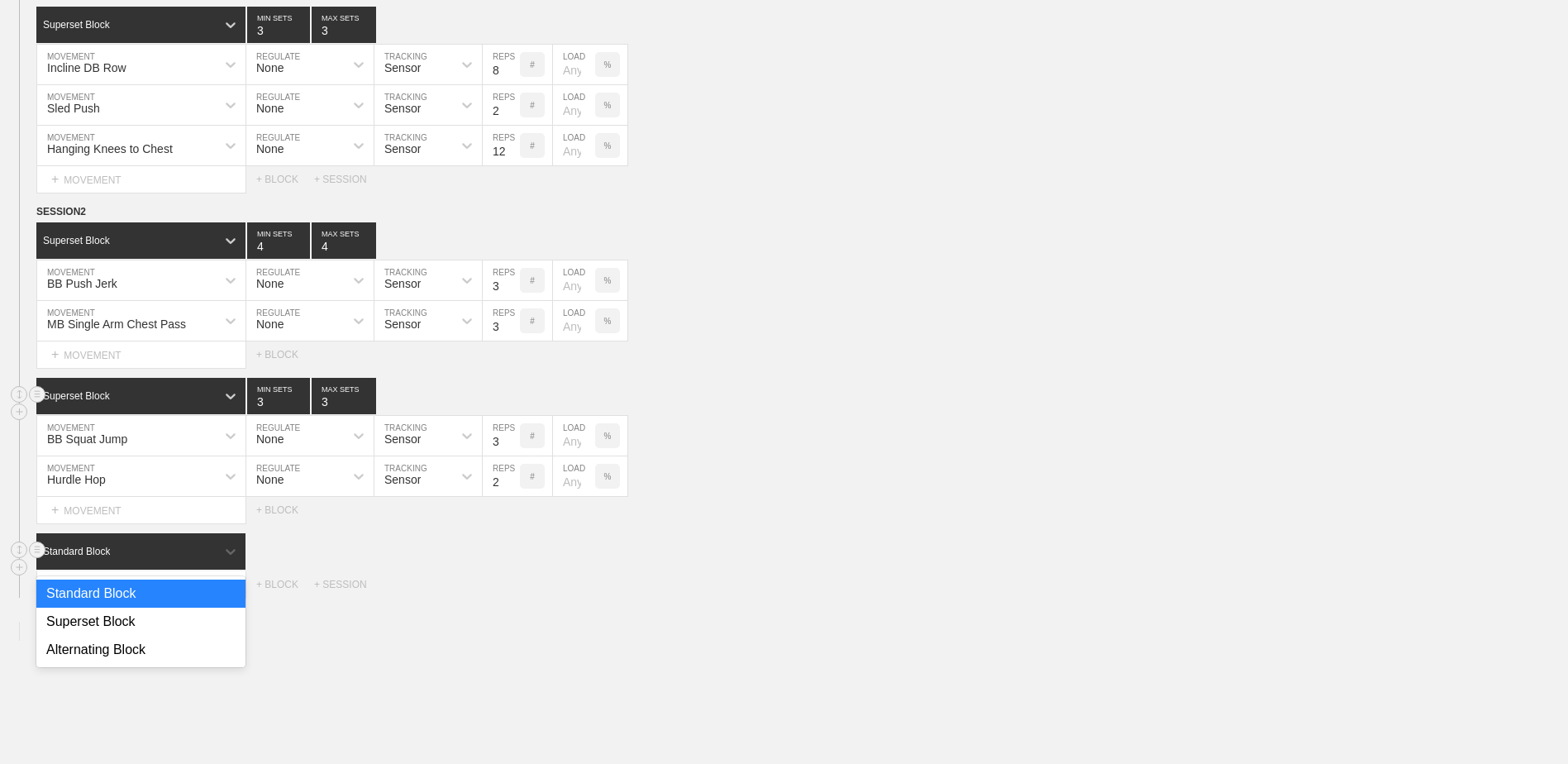
click at [169, 554] on div "Standard Block" at bounding box center [126, 551] width 179 height 15
click at [162, 632] on div "Superset Block" at bounding box center [141, 622] width 209 height 28
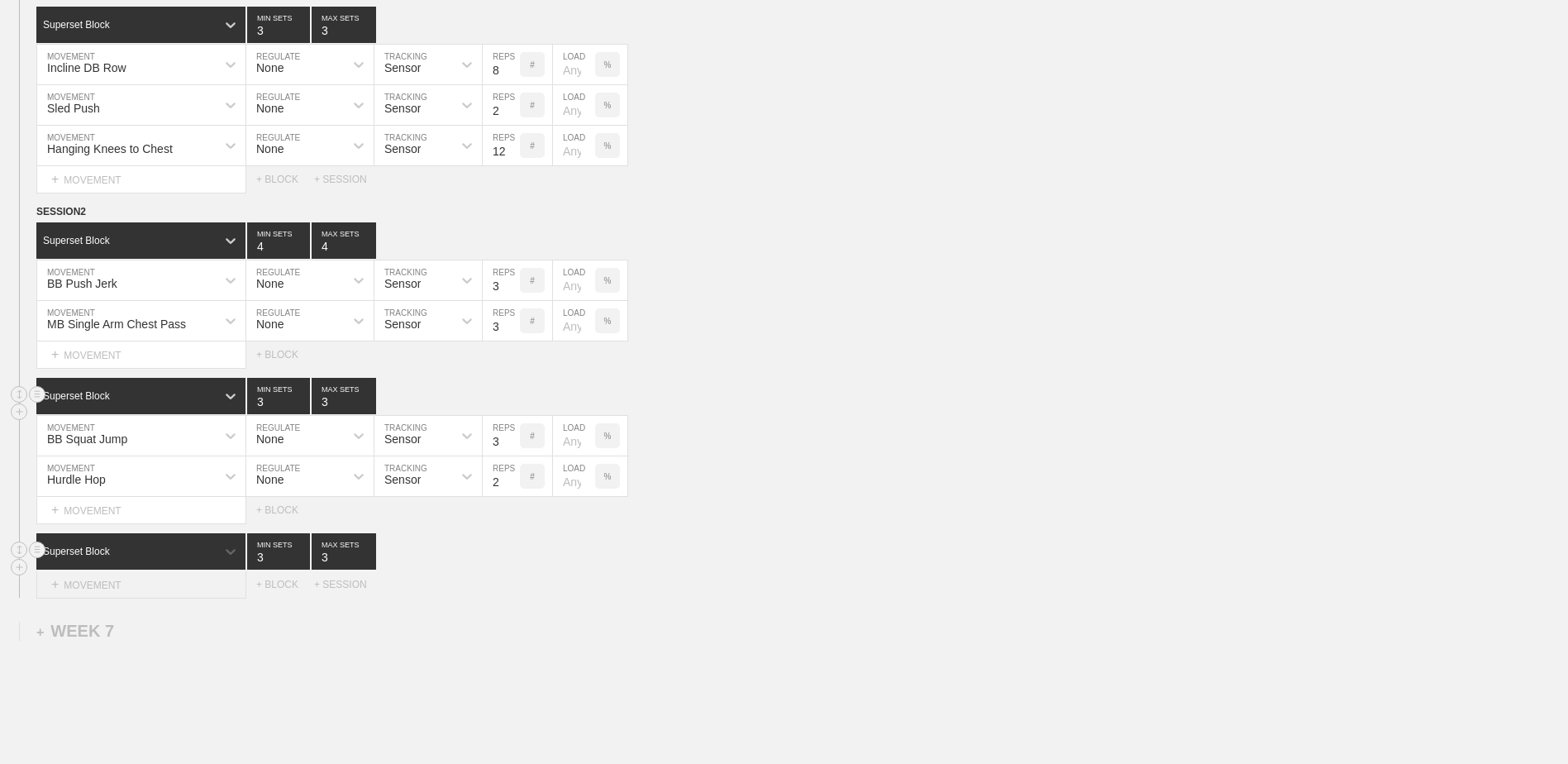
click at [159, 596] on div "+ MOVEMENT" at bounding box center [141, 584] width 210 height 27
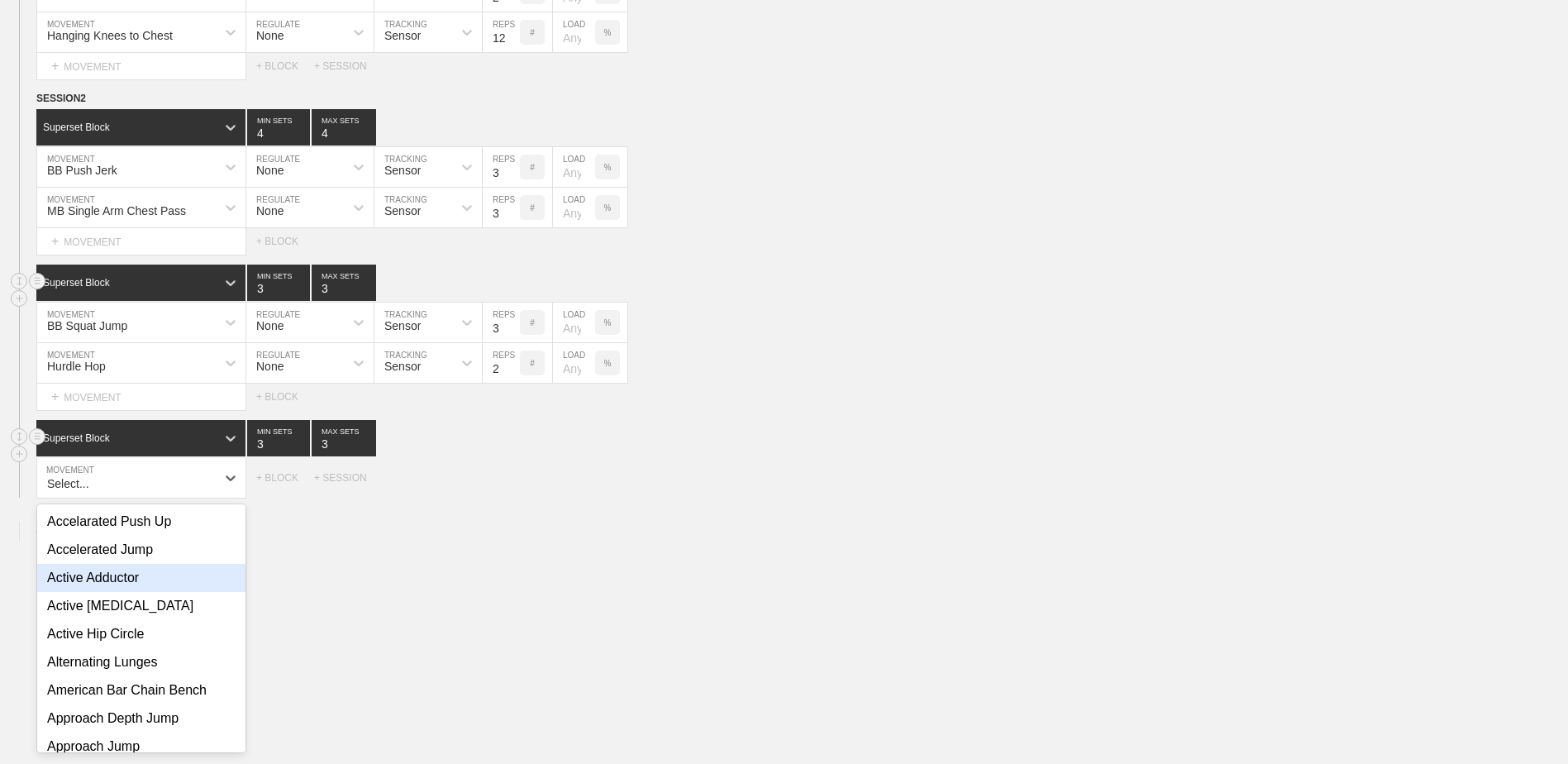
scroll to position [5872, 0]
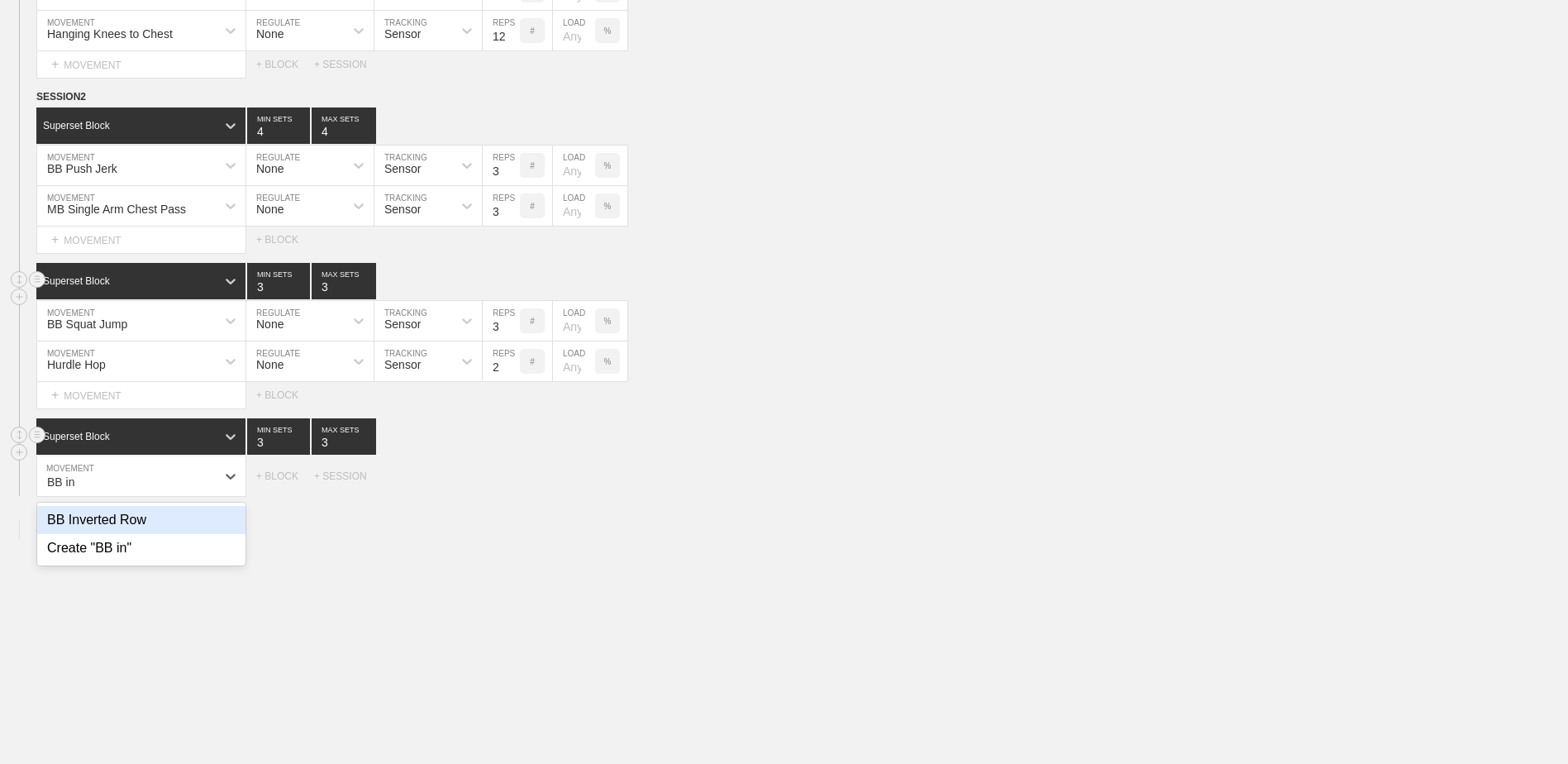
click at [124, 528] on div "BB Inverted Row" at bounding box center [140, 520] width 208 height 28
type input "BB in"
click at [177, 511] on div "+ MOVEMENT" at bounding box center [141, 509] width 210 height 27
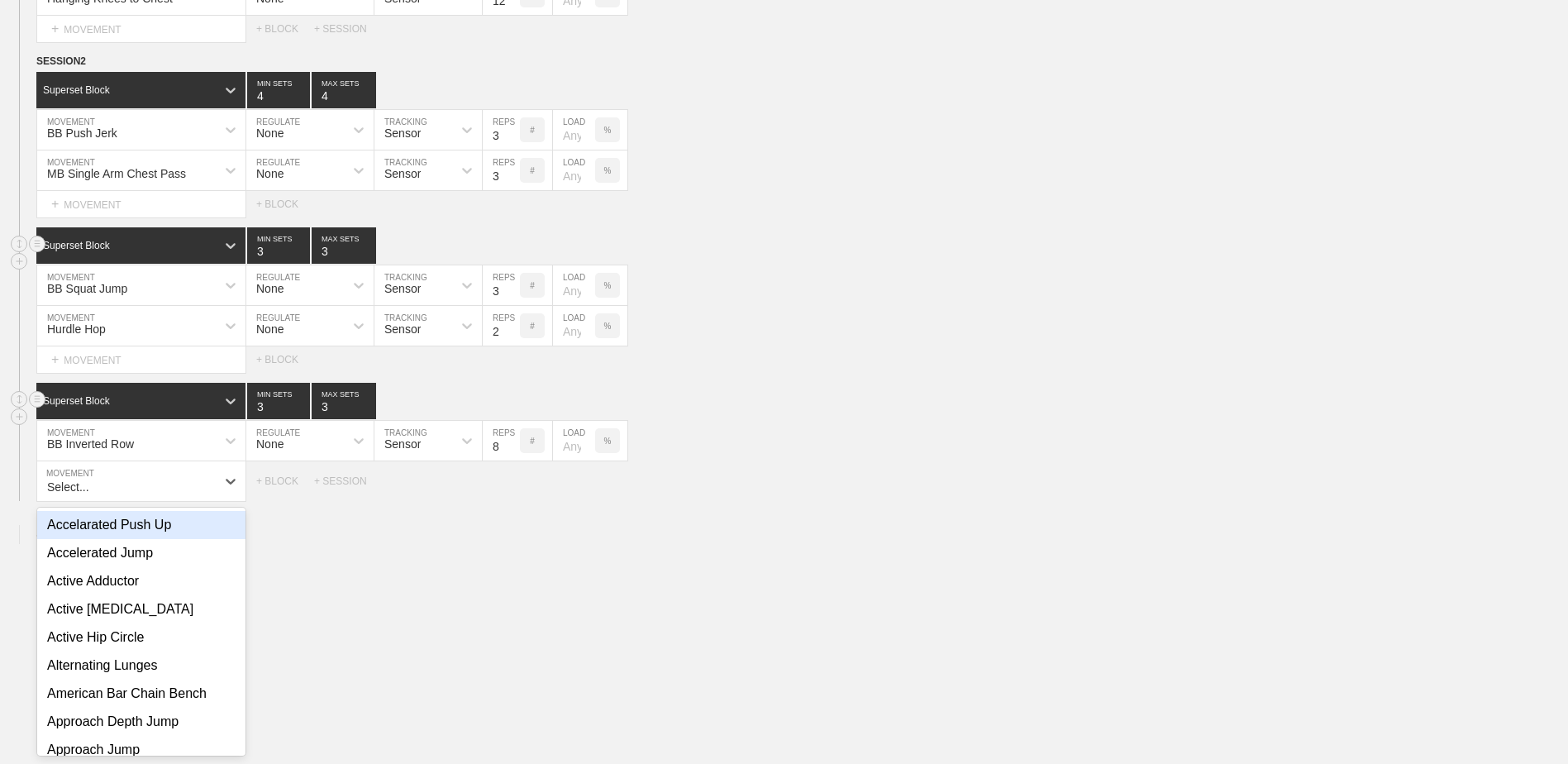
scroll to position [5912, 0]
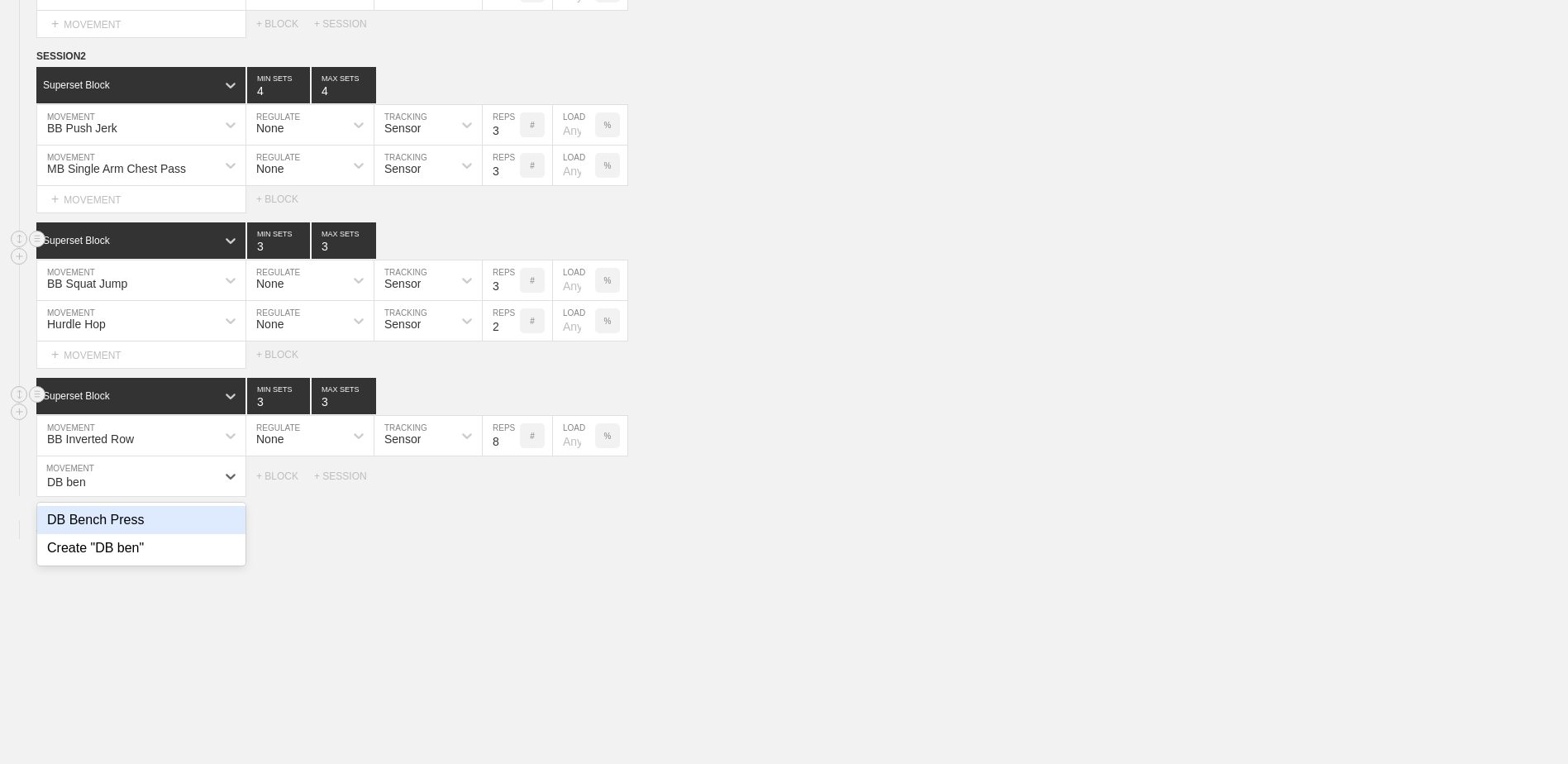
click at [174, 532] on div "DB Bench Press" at bounding box center [140, 520] width 208 height 28
type input "DB ben"
click at [137, 513] on div "+ MOVEMENT" at bounding box center [141, 509] width 210 height 27
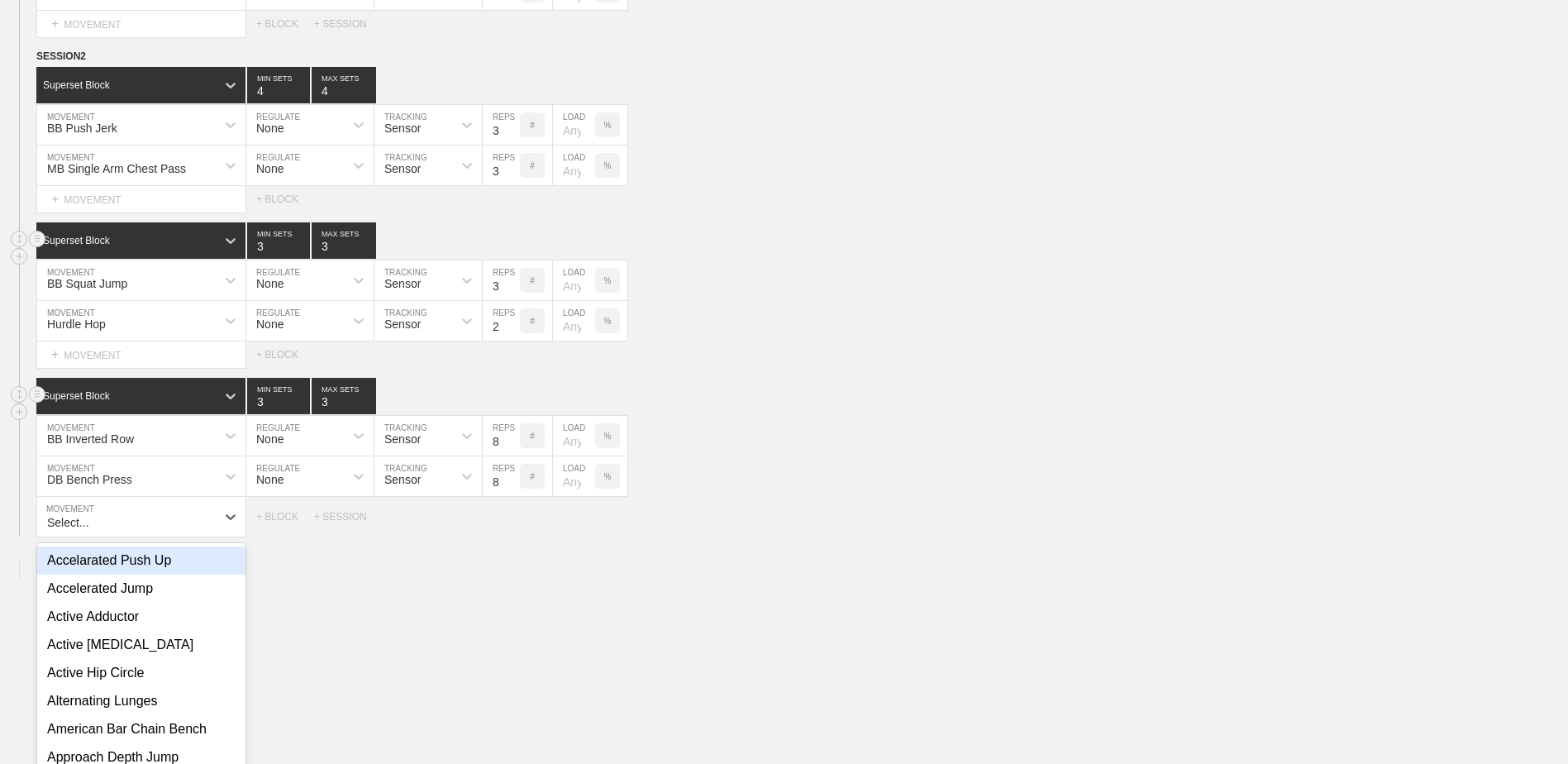
scroll to position [5953, 0]
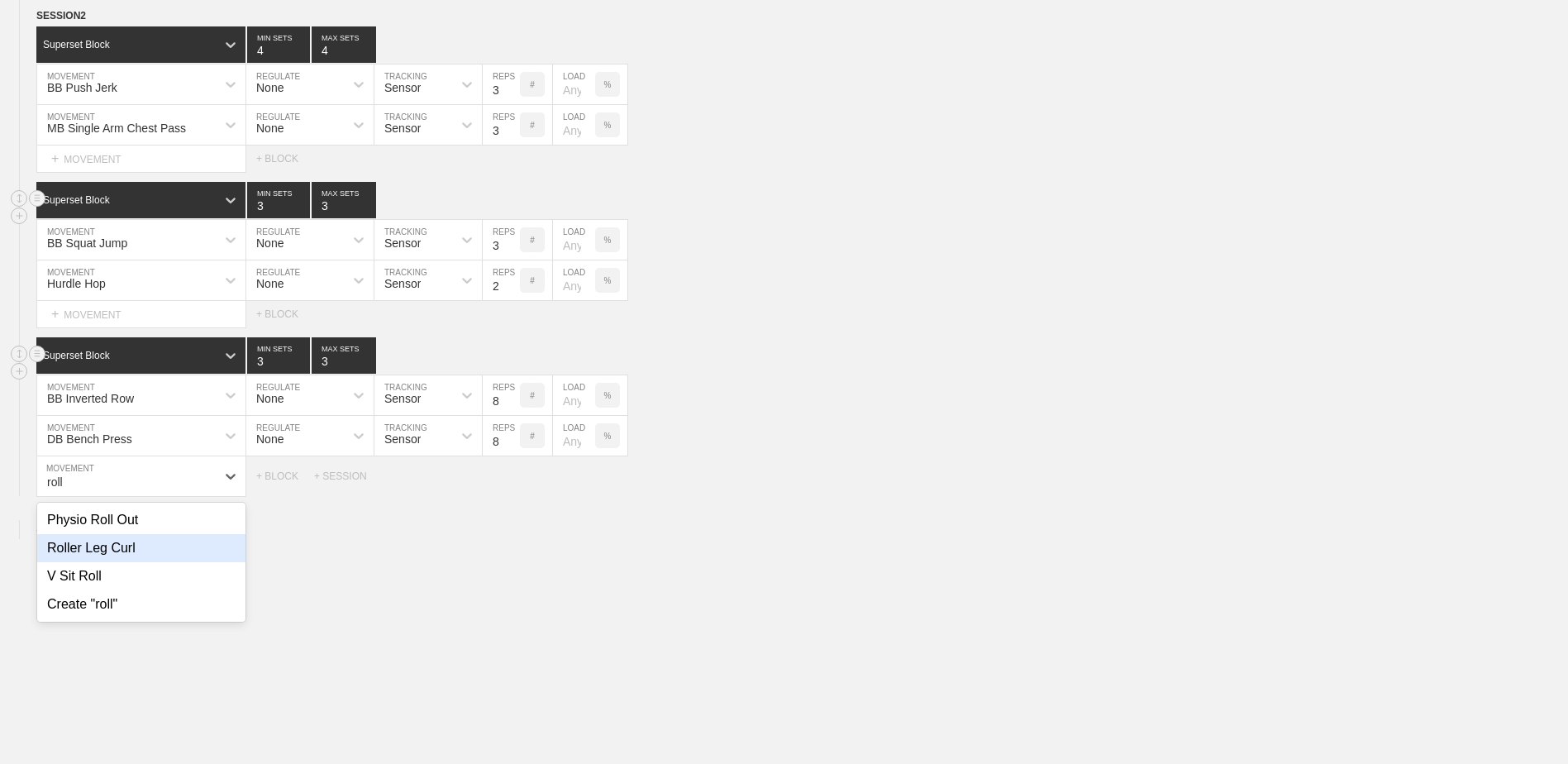
click at [137, 555] on div "Roller Leg Curl" at bounding box center [140, 548] width 208 height 28
type input "roll"
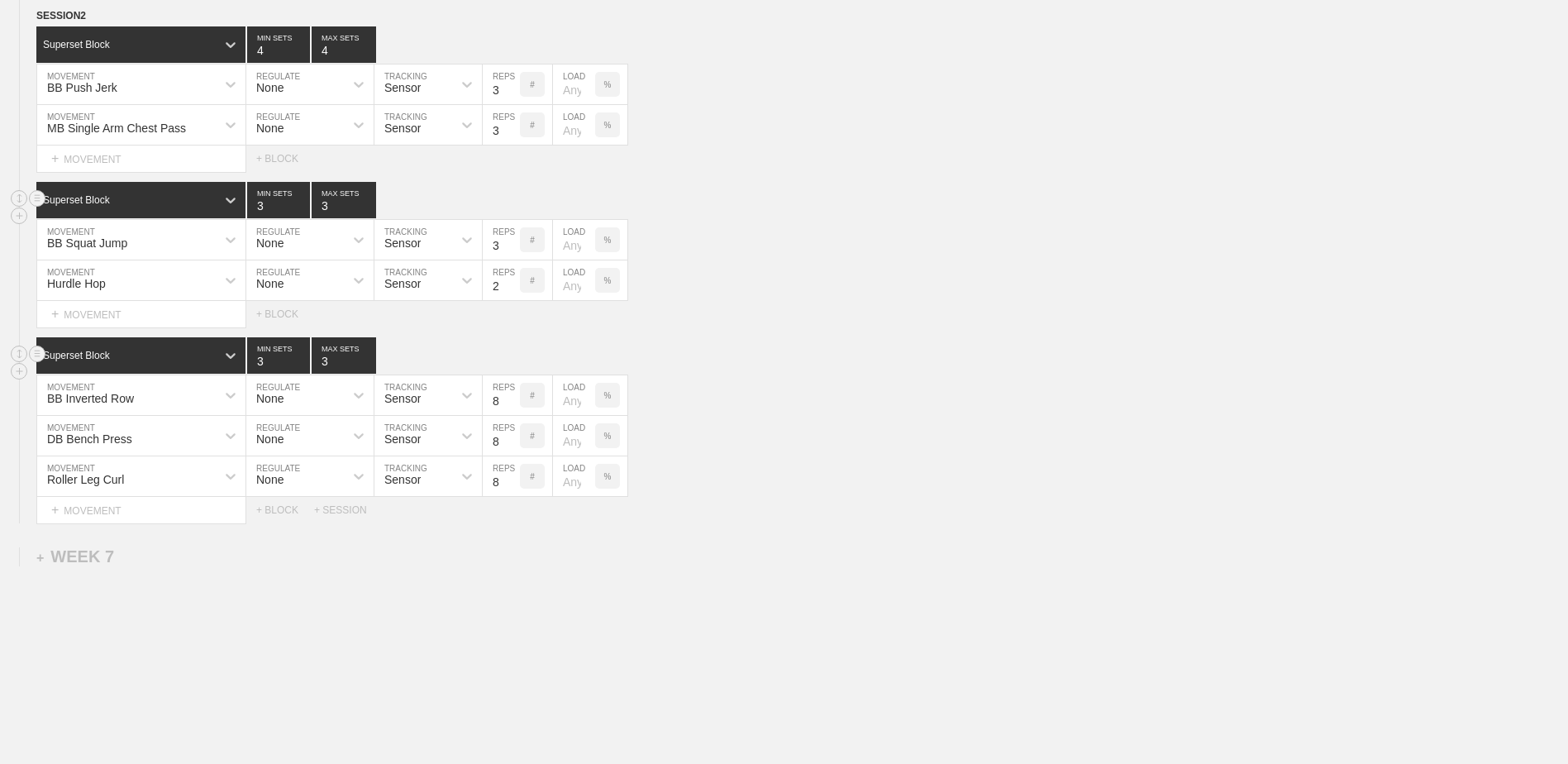
scroll to position [5870, 0]
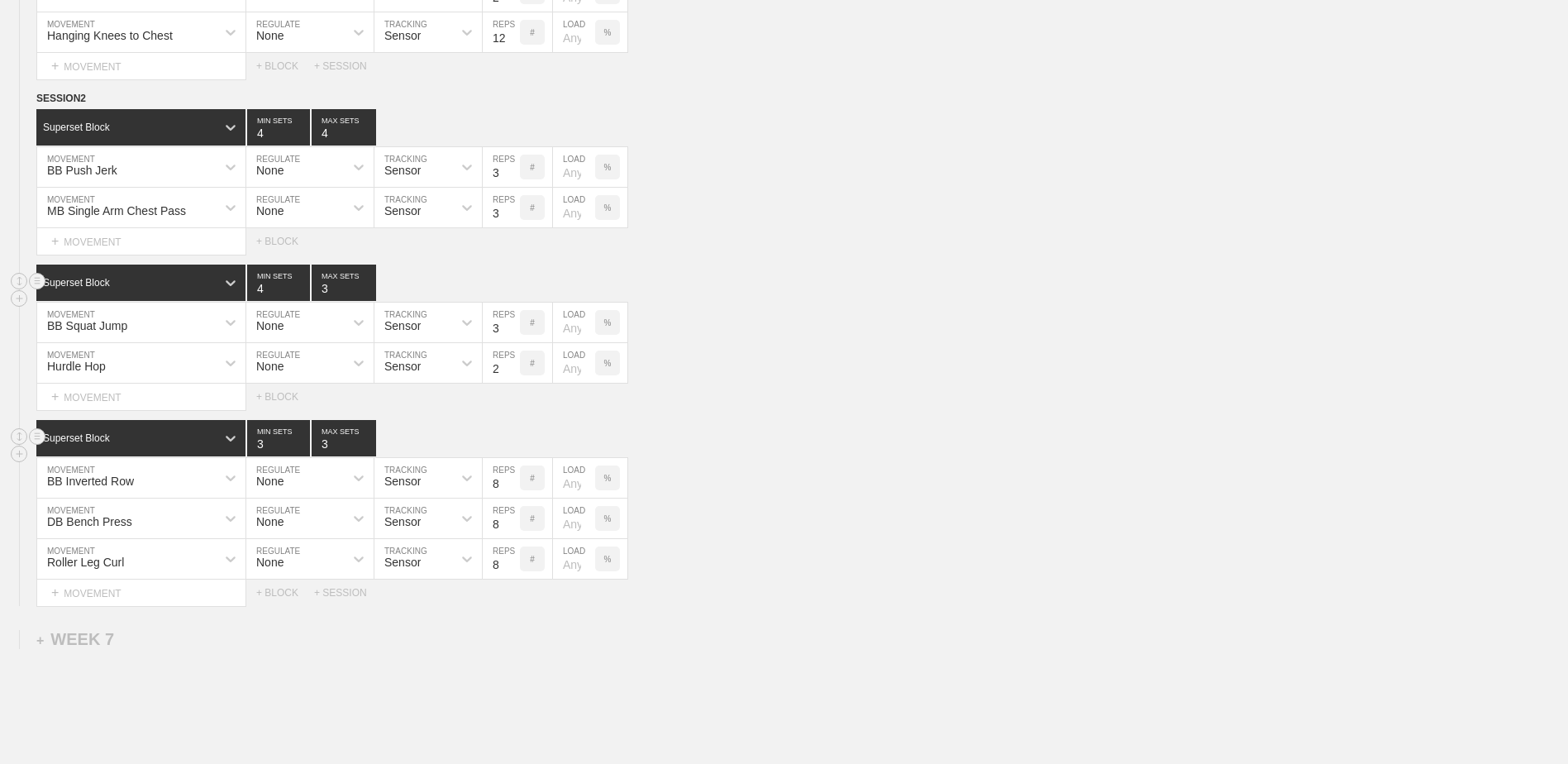
type input "4"
click at [303, 289] on input "4" at bounding box center [278, 283] width 63 height 37
type input "4"
click at [367, 290] on input "4" at bounding box center [343, 283] width 65 height 37
click at [172, 529] on div "DB Bench Press" at bounding box center [125, 518] width 178 height 28
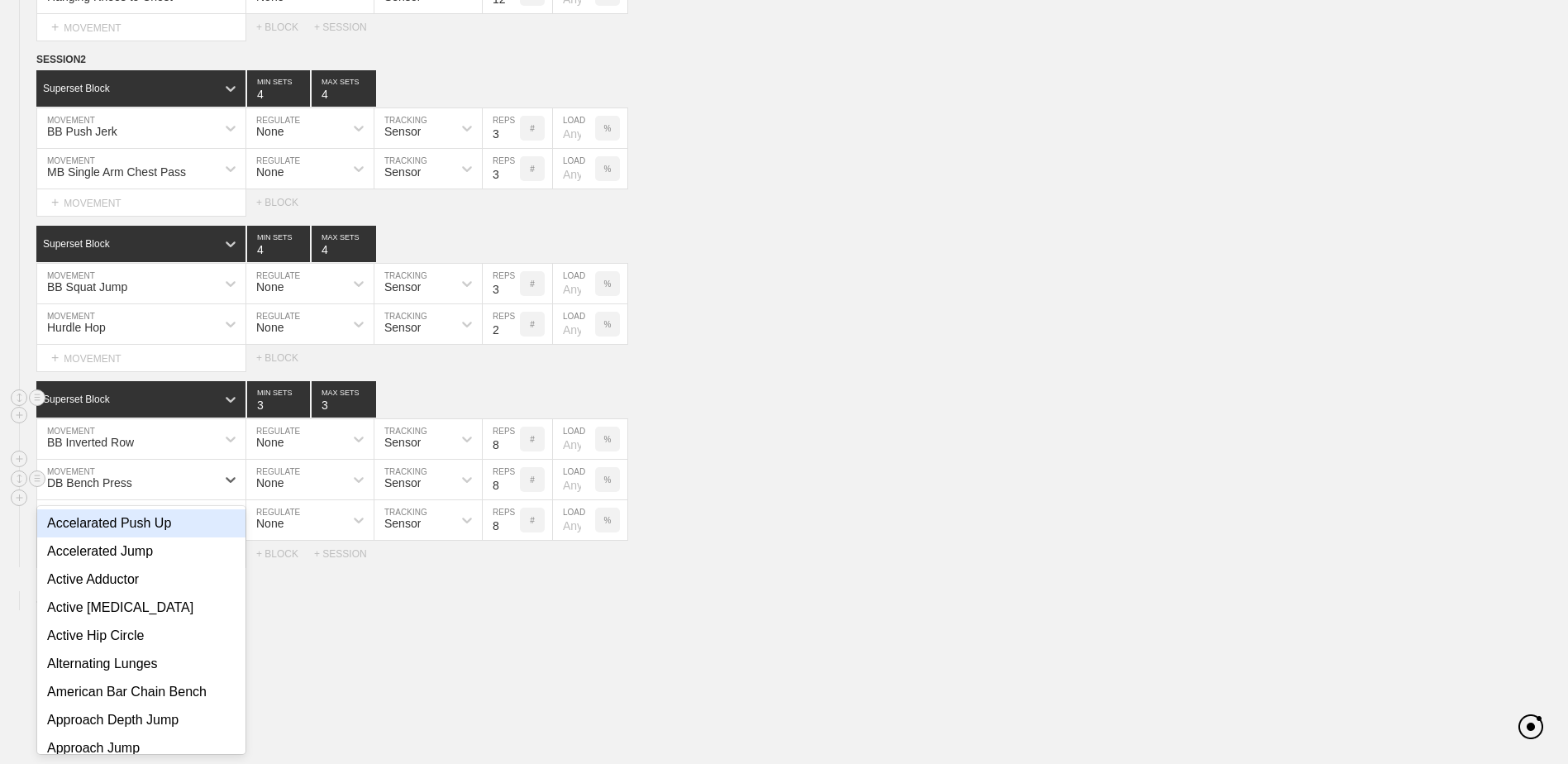
scroll to position [5912, 0]
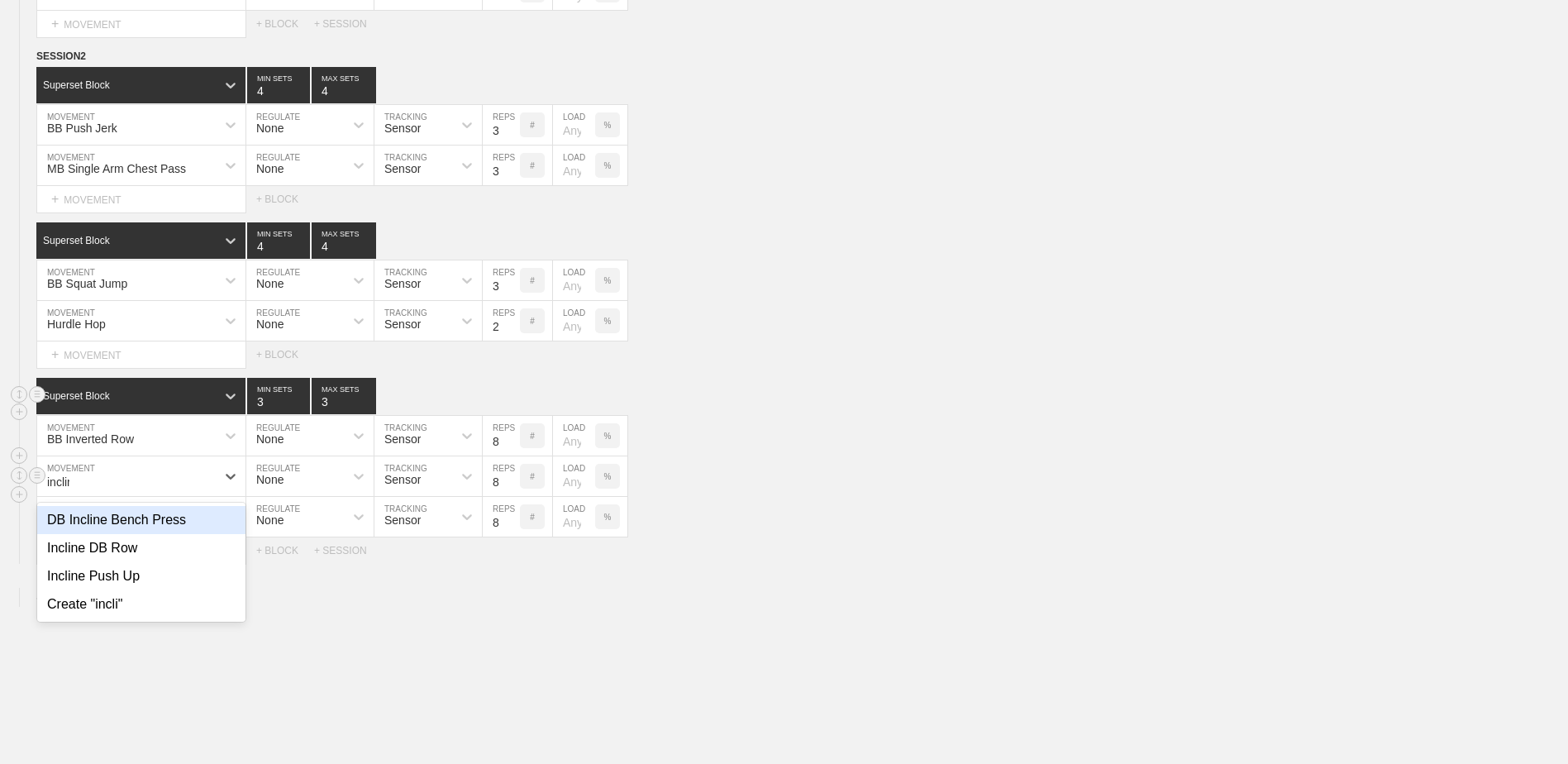
type input "incline"
click at [172, 529] on div "DB Incline Bench Press" at bounding box center [140, 520] width 208 height 28
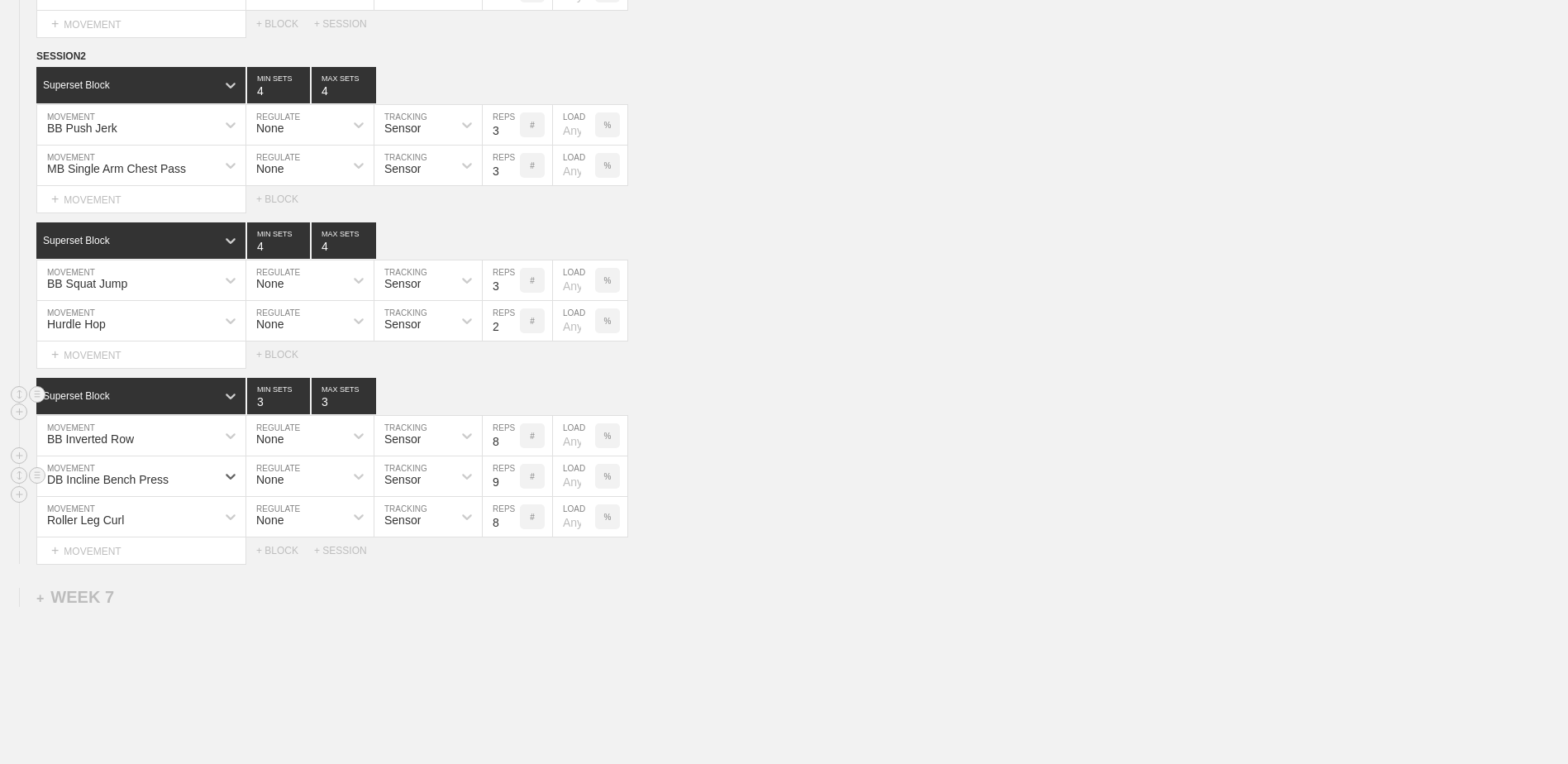
click at [511, 485] on input "9" at bounding box center [500, 477] width 37 height 40
click at [511, 485] on input "10" at bounding box center [500, 477] width 37 height 40
click at [511, 485] on input "11" at bounding box center [500, 477] width 37 height 40
type input "12"
click at [511, 485] on input "12" at bounding box center [500, 477] width 37 height 40
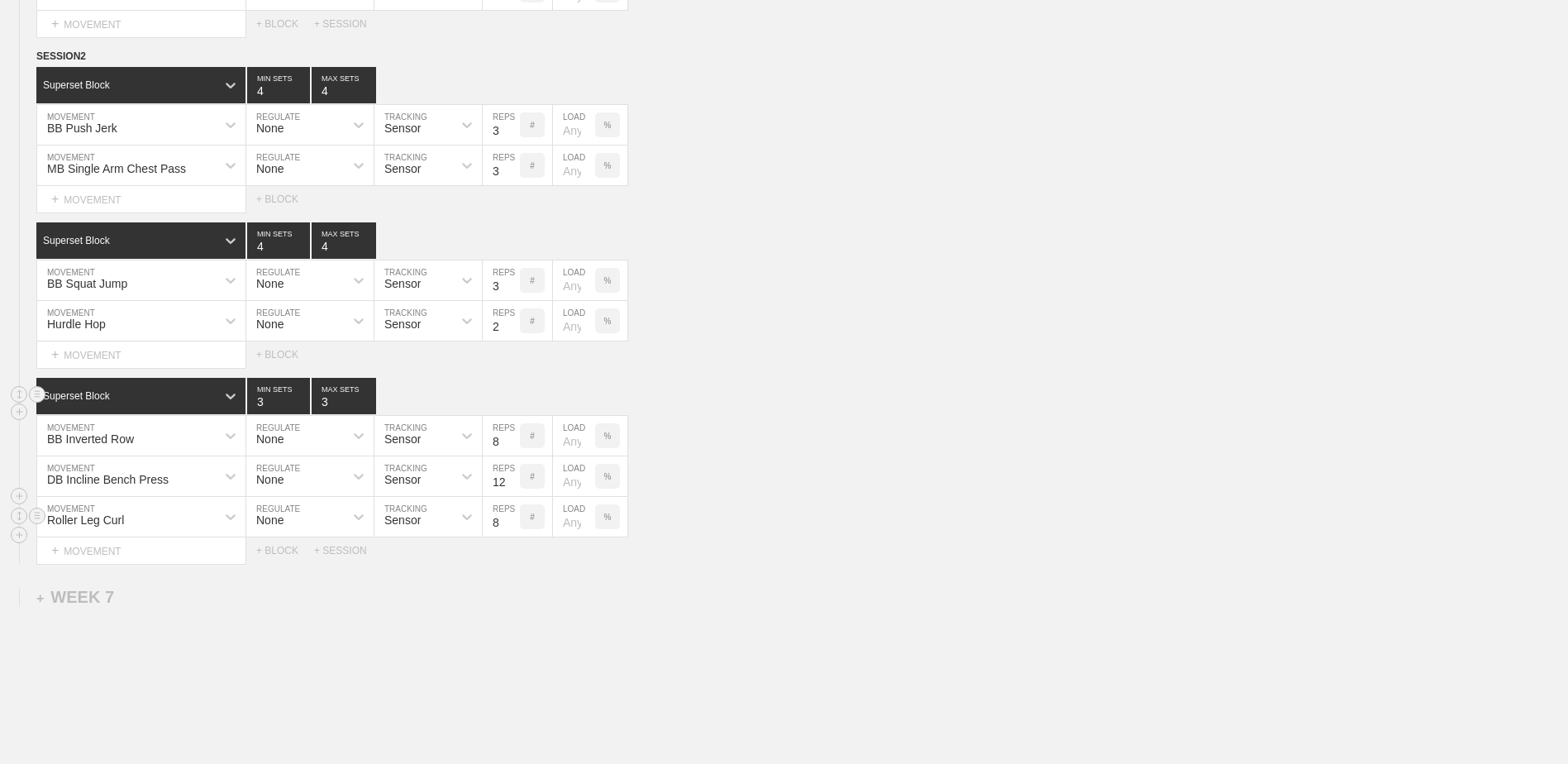
click at [178, 531] on div "Roller Leg Curl" at bounding box center [140, 516] width 208 height 40
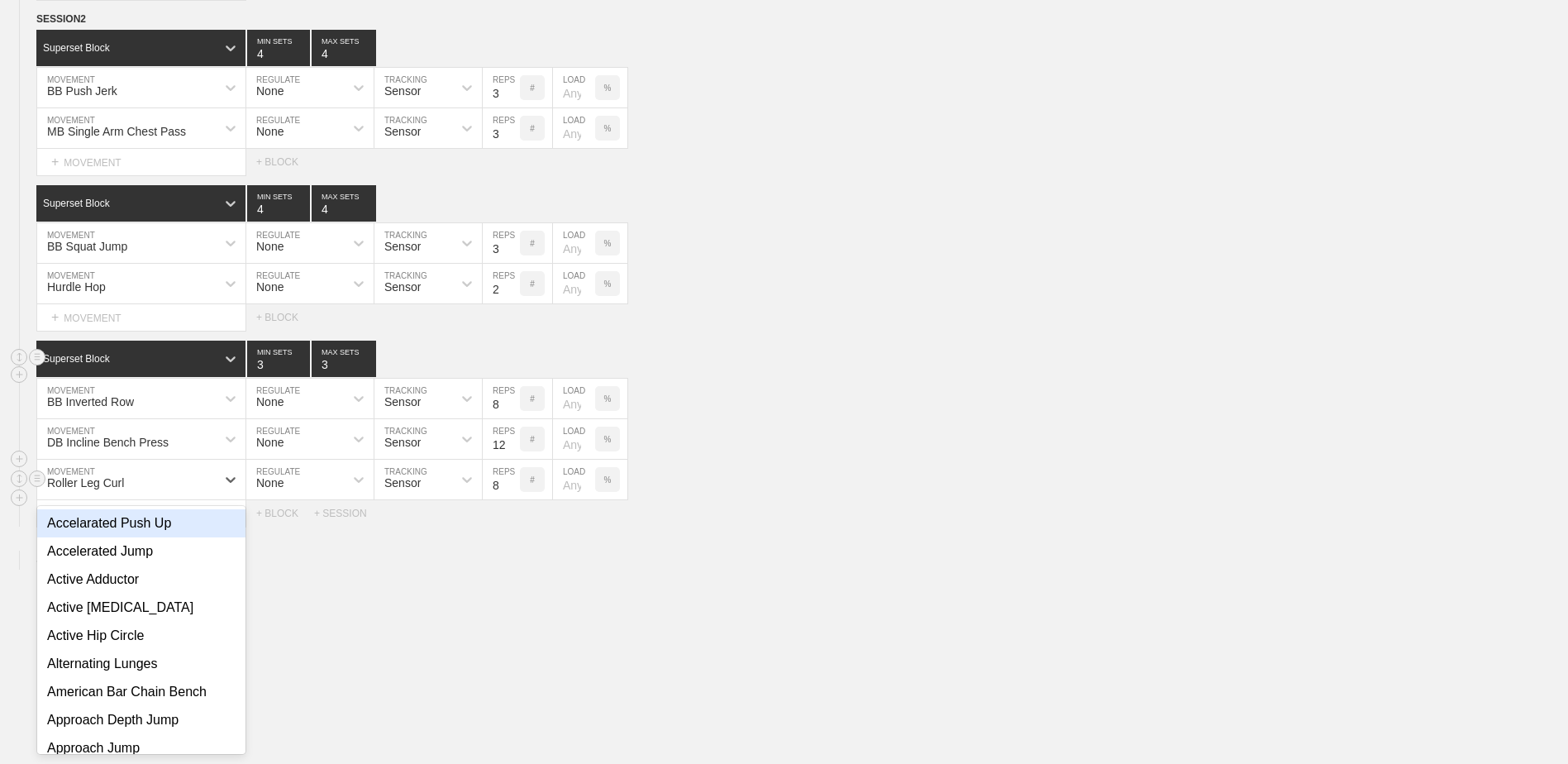
scroll to position [5953, 0]
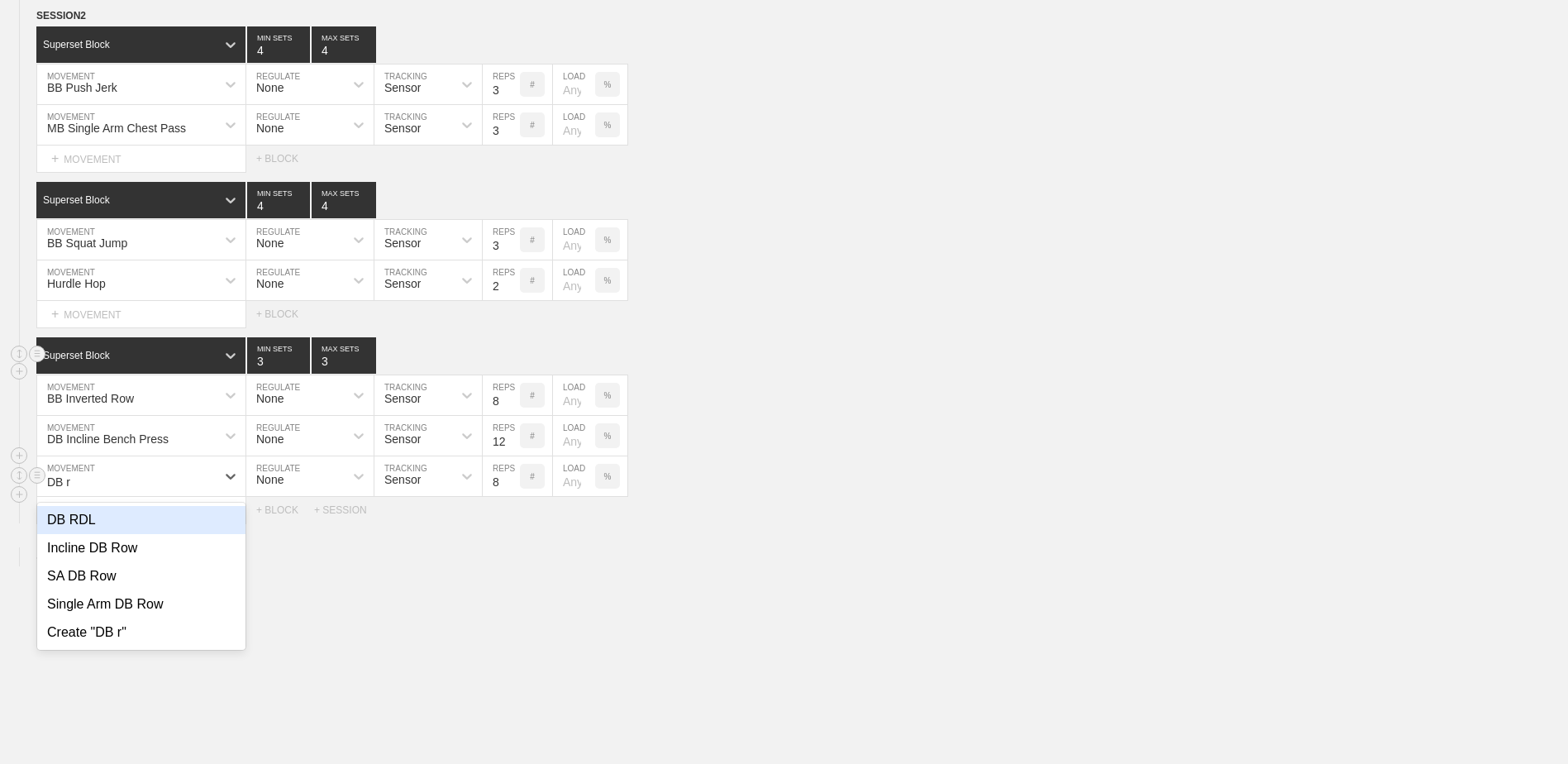
type input "DB rd"
click at [178, 531] on div "DB RDL" at bounding box center [140, 520] width 208 height 28
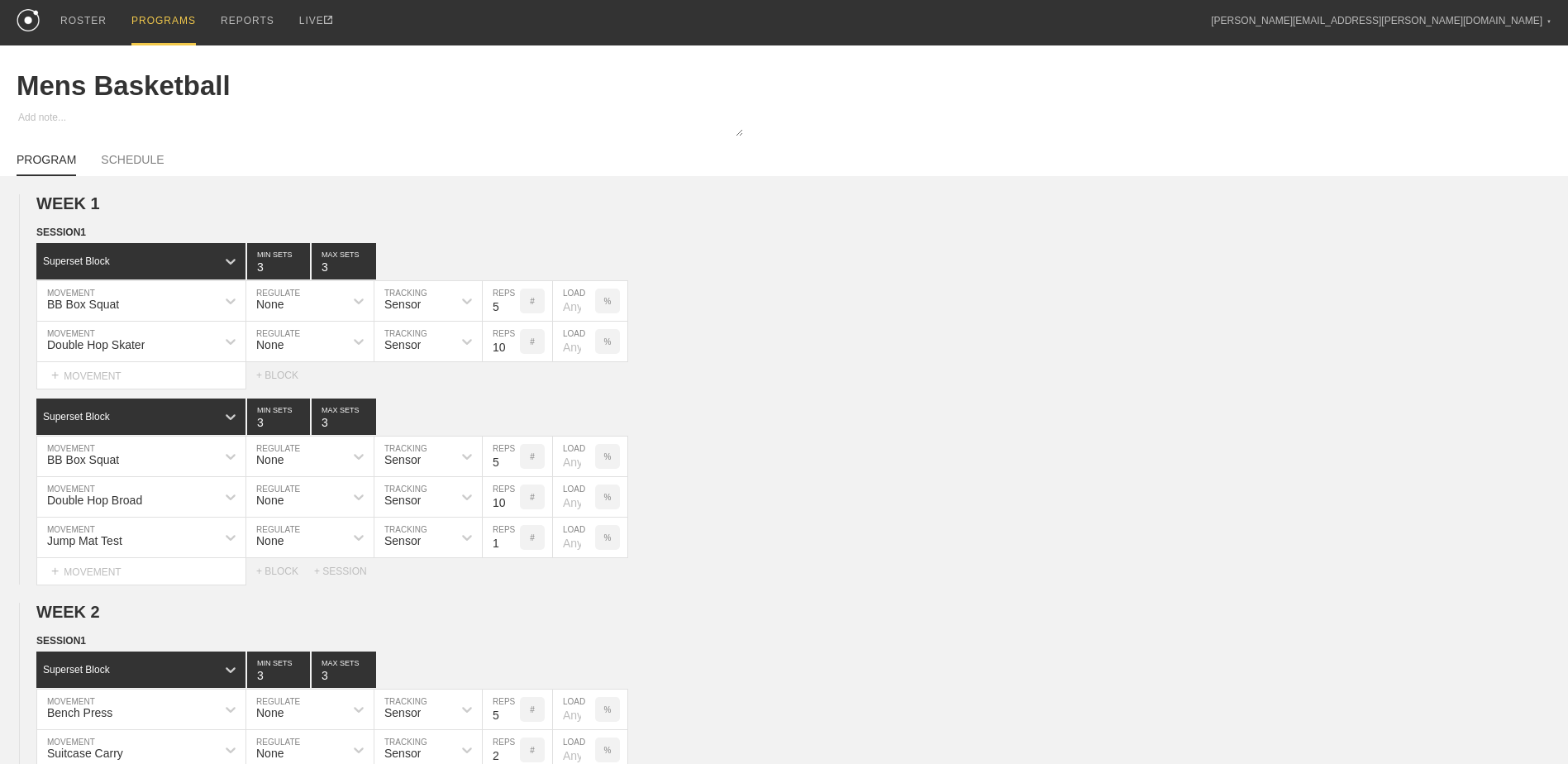
scroll to position [0, 0]
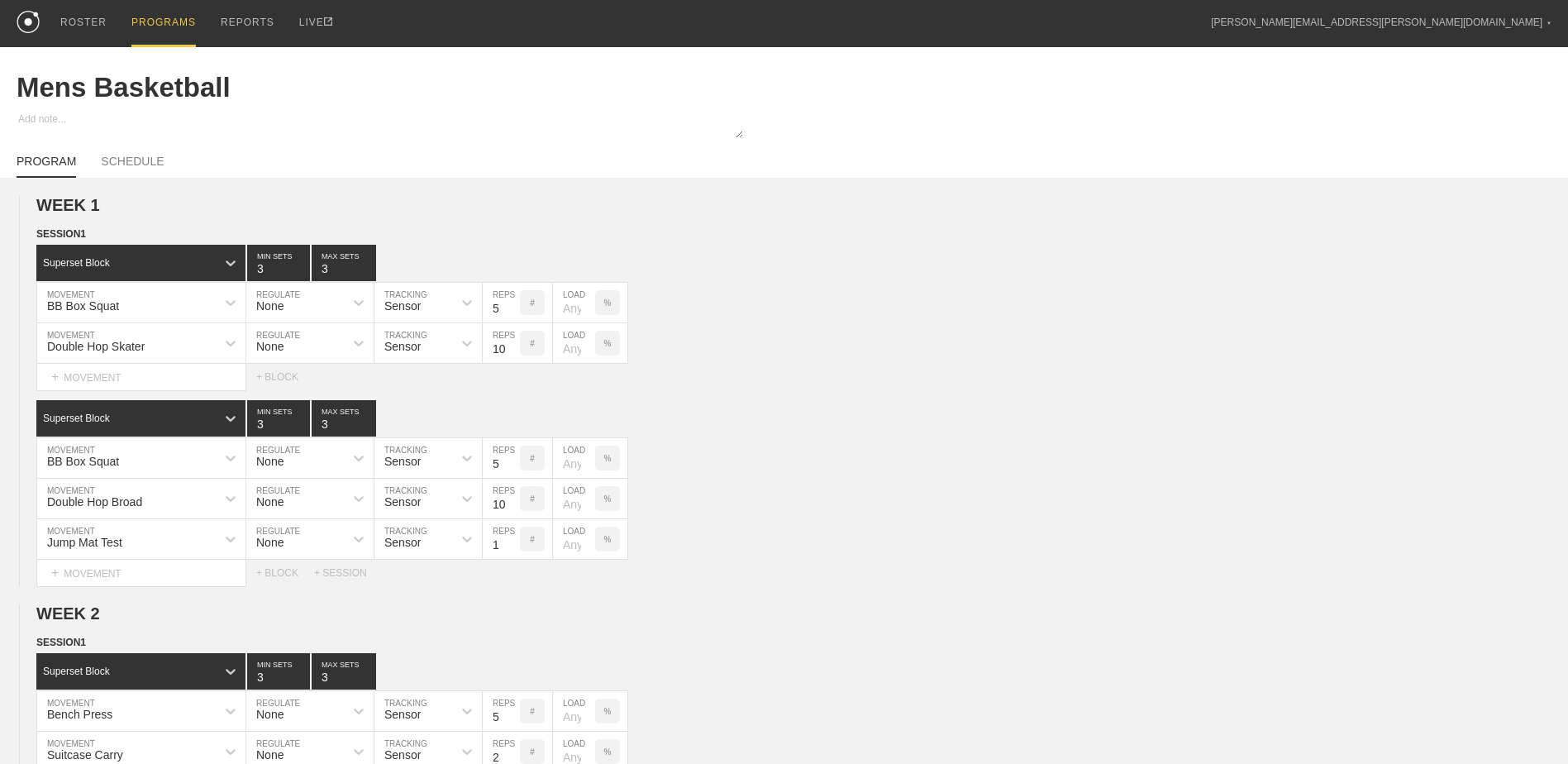
click at [159, 23] on div "PROGRAMS" at bounding box center [163, 23] width 65 height 47
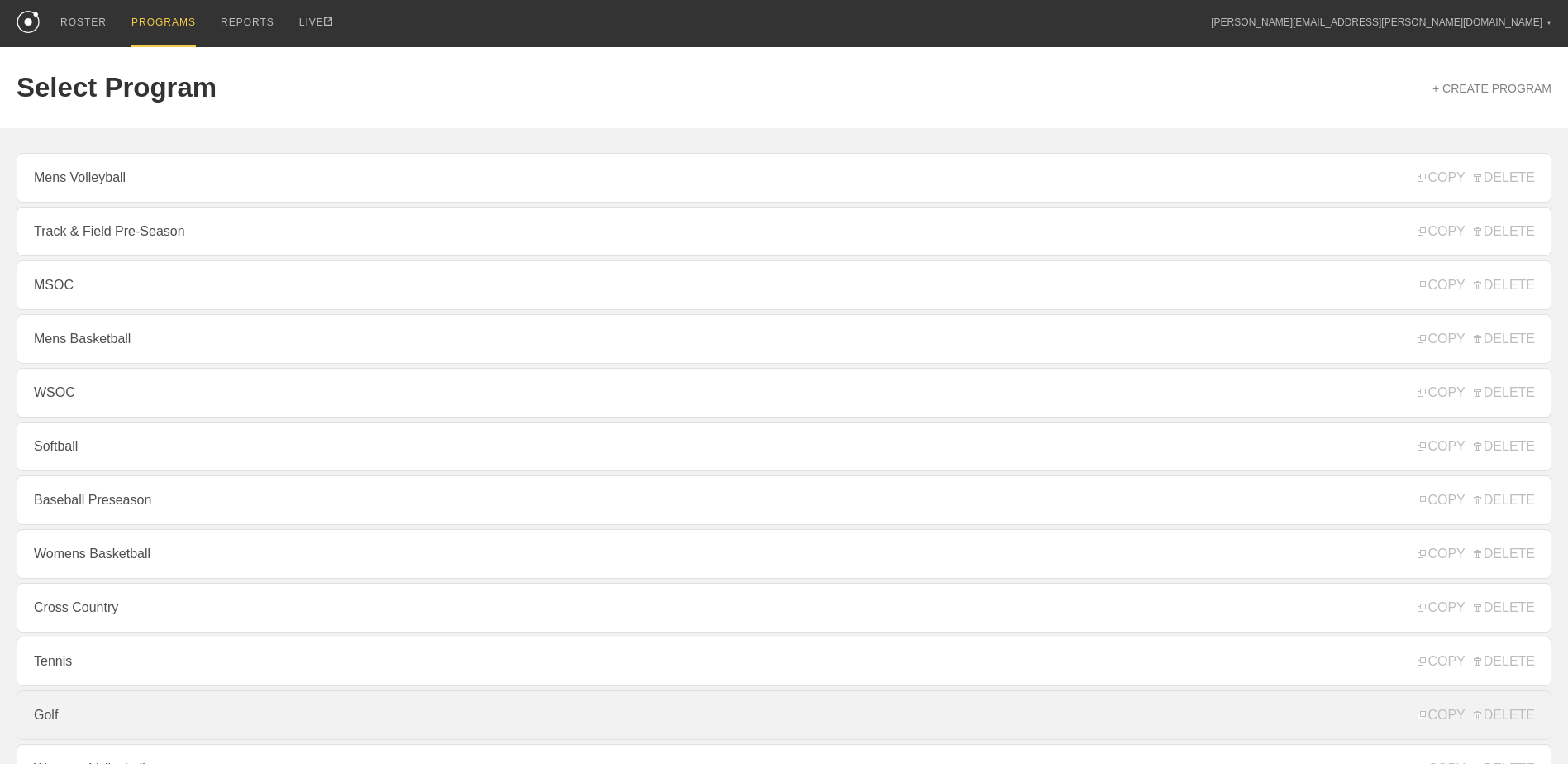
click at [204, 726] on link "Golf" at bounding box center [784, 715] width 1535 height 50
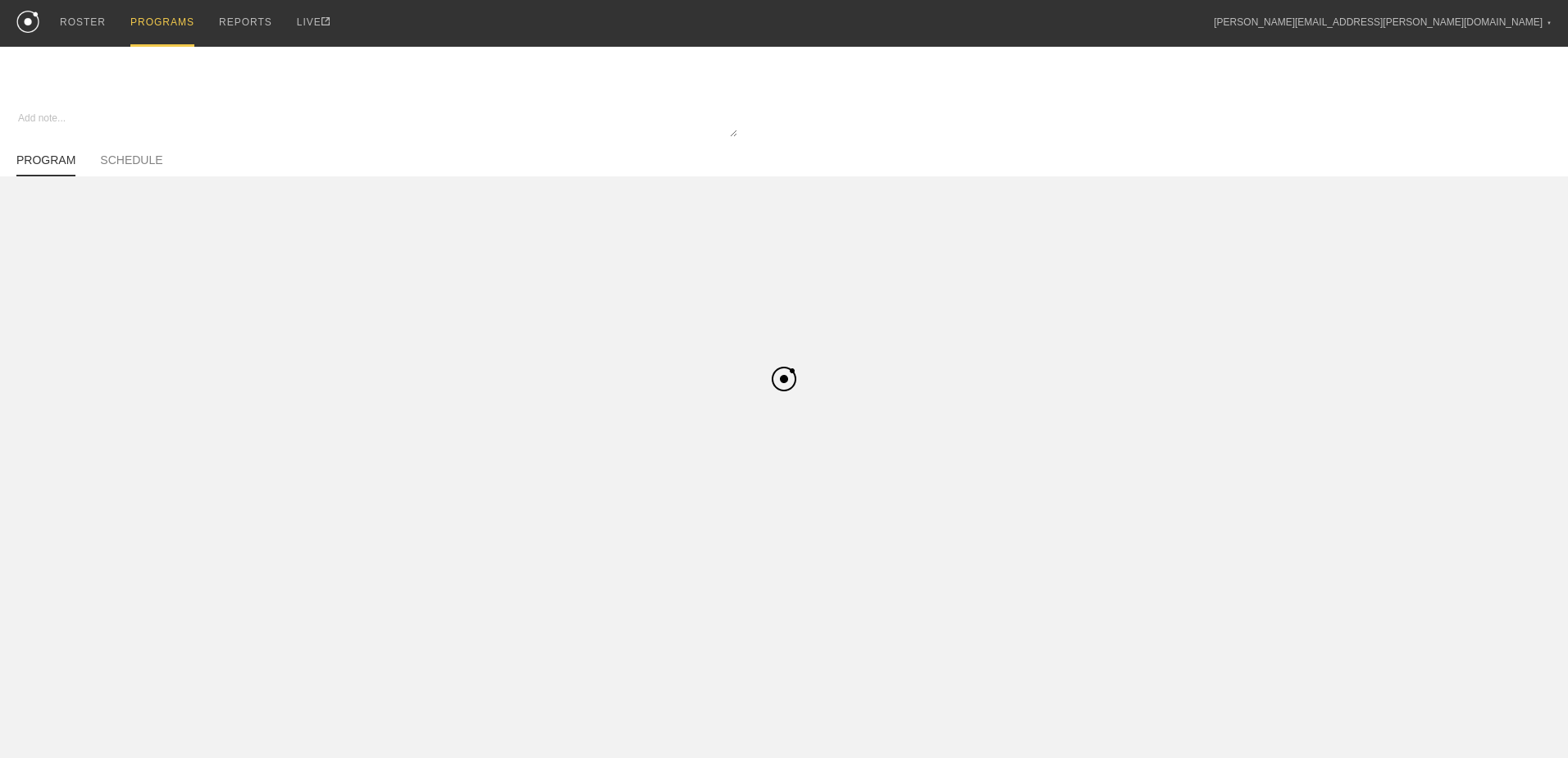
type textarea "x"
type input "Golf"
type textarea "In Season"
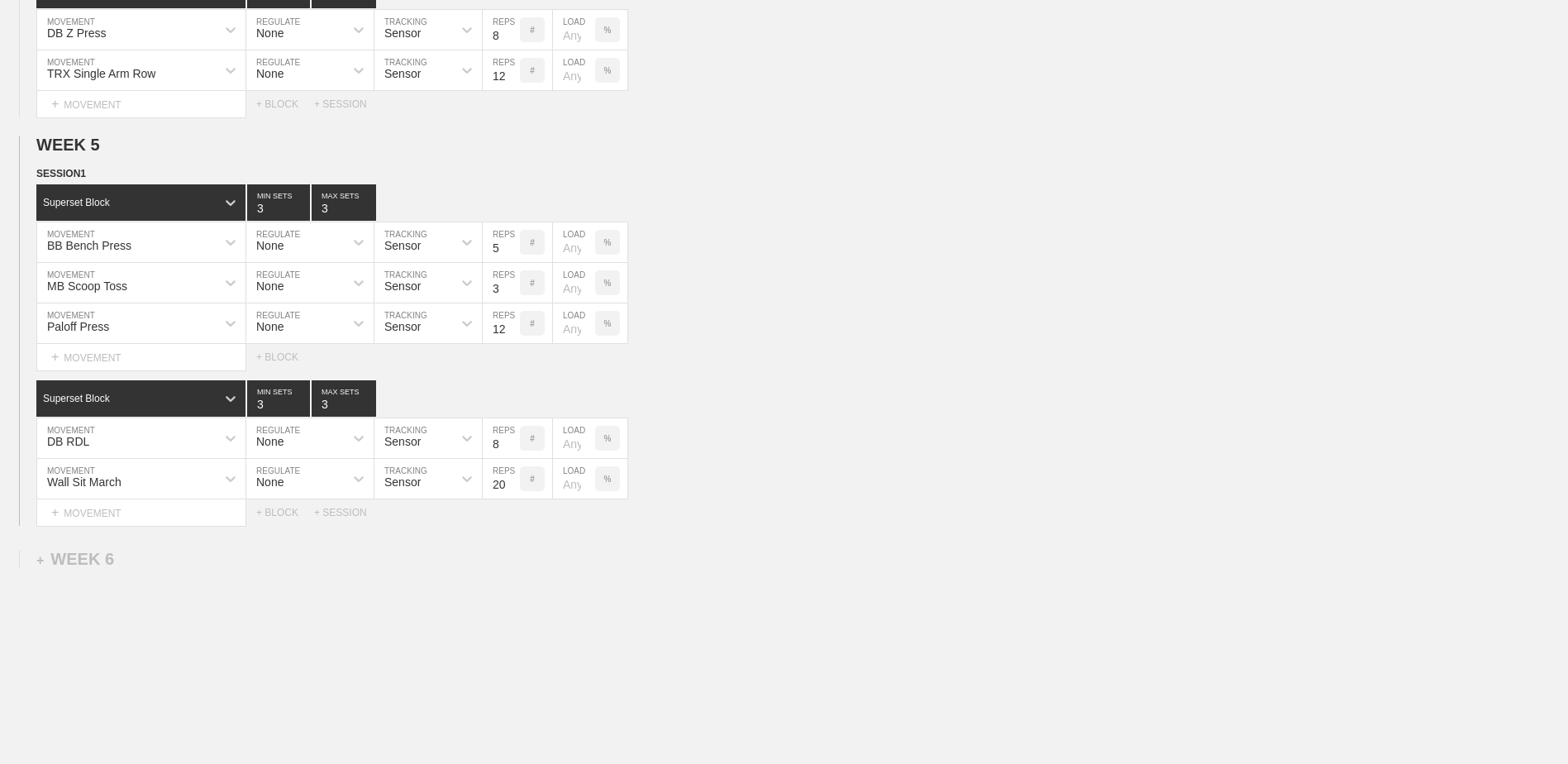
scroll to position [1713, 0]
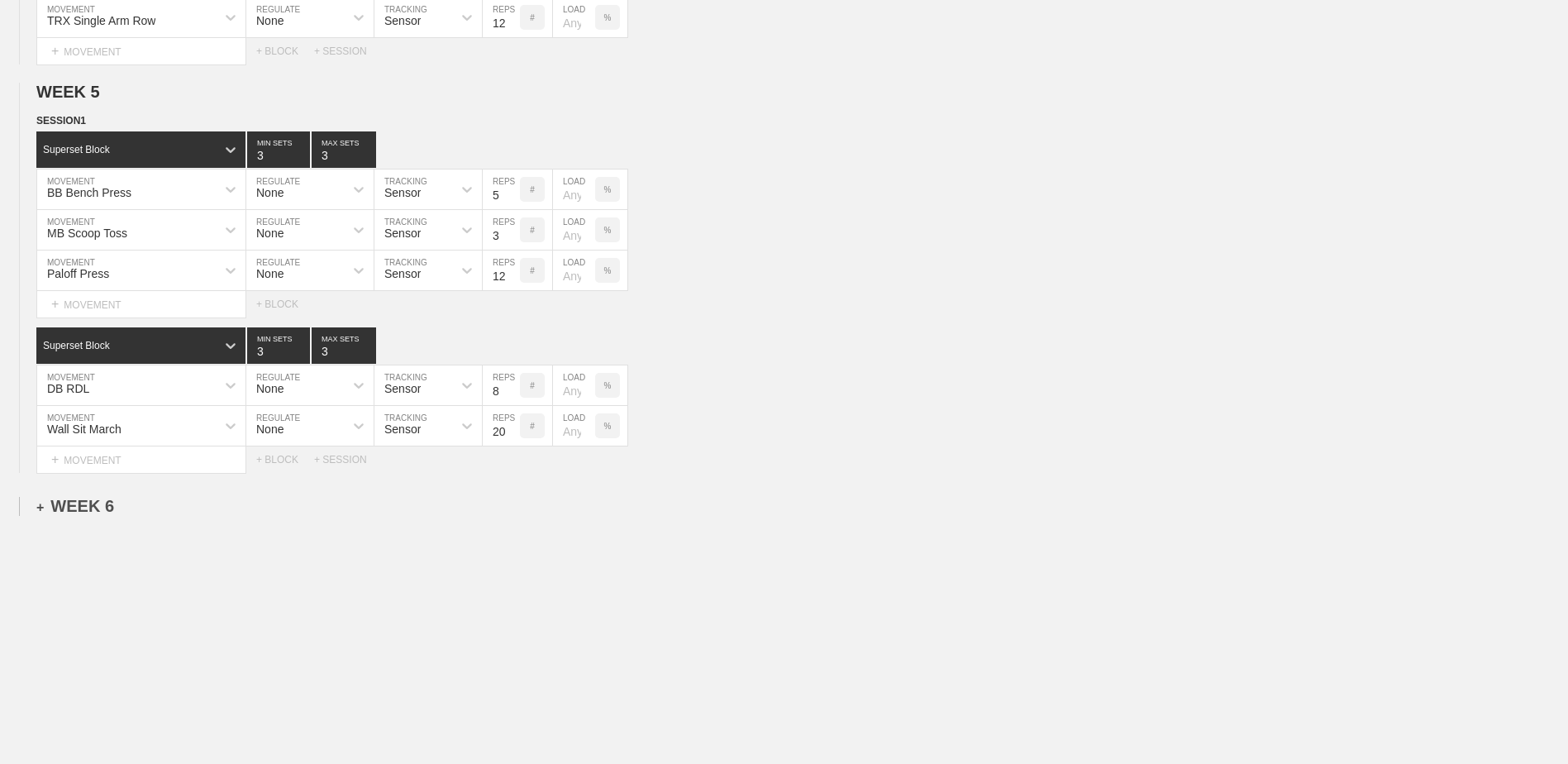
click at [79, 507] on div "+ WEEK 6" at bounding box center [76, 505] width 78 height 19
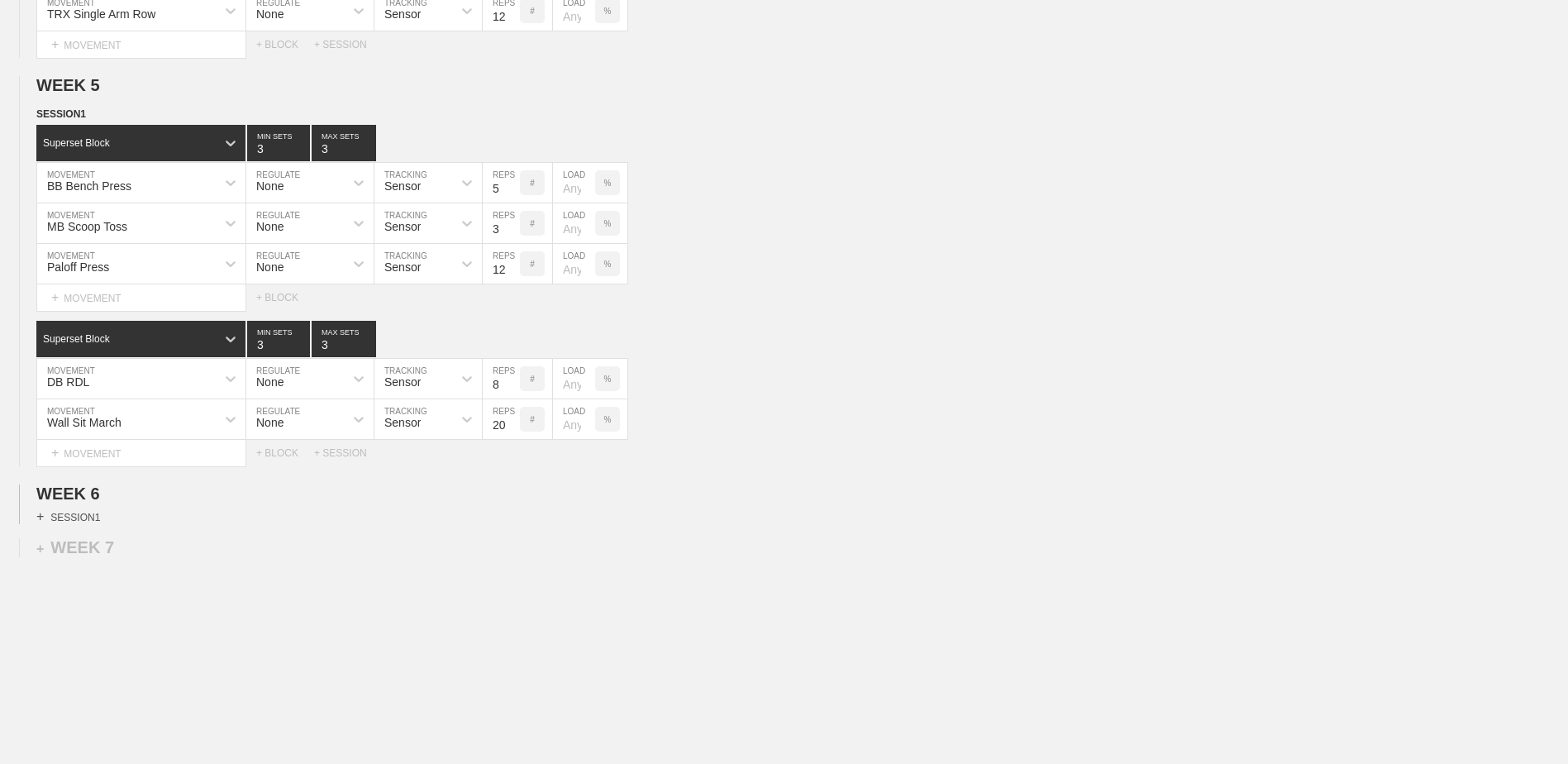
click at [79, 524] on div "+ SESSION 1" at bounding box center [69, 516] width 64 height 15
click at [97, 557] on div "+ BLOCK" at bounding box center [140, 546] width 208 height 27
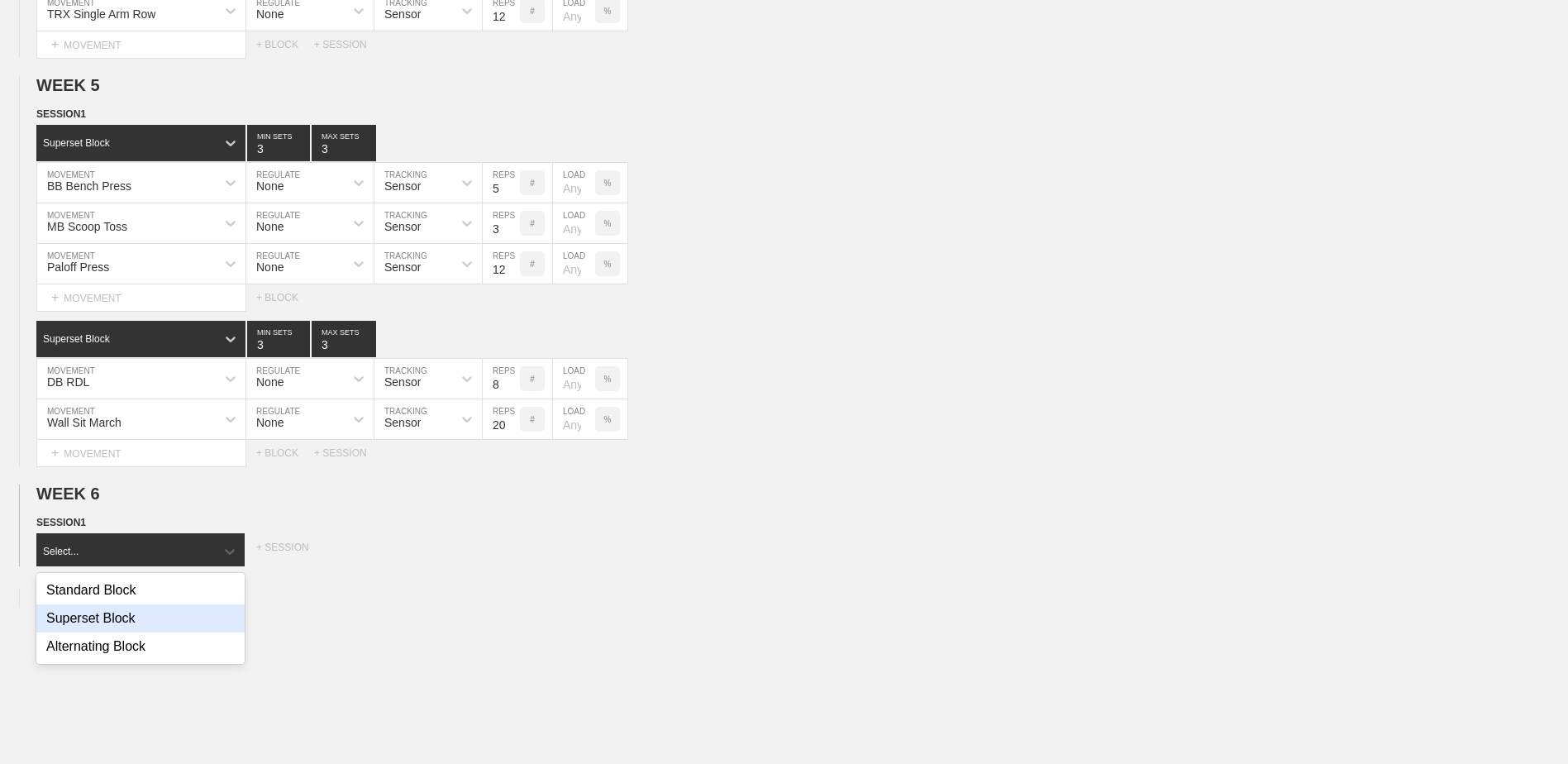
click at [114, 617] on div "Superset Block" at bounding box center [140, 618] width 208 height 28
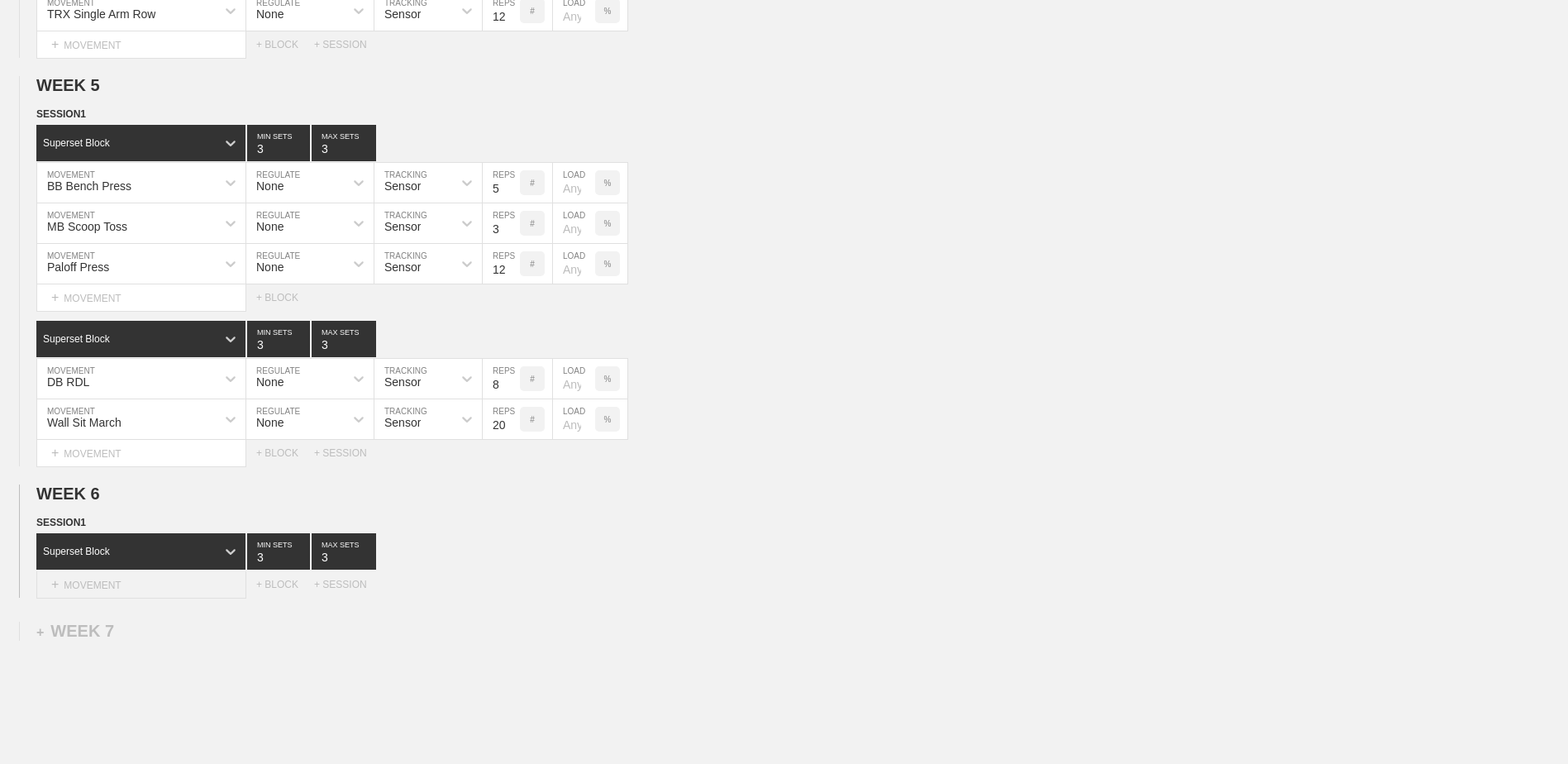
click at [128, 599] on div "+ MOVEMENT" at bounding box center [141, 584] width 210 height 27
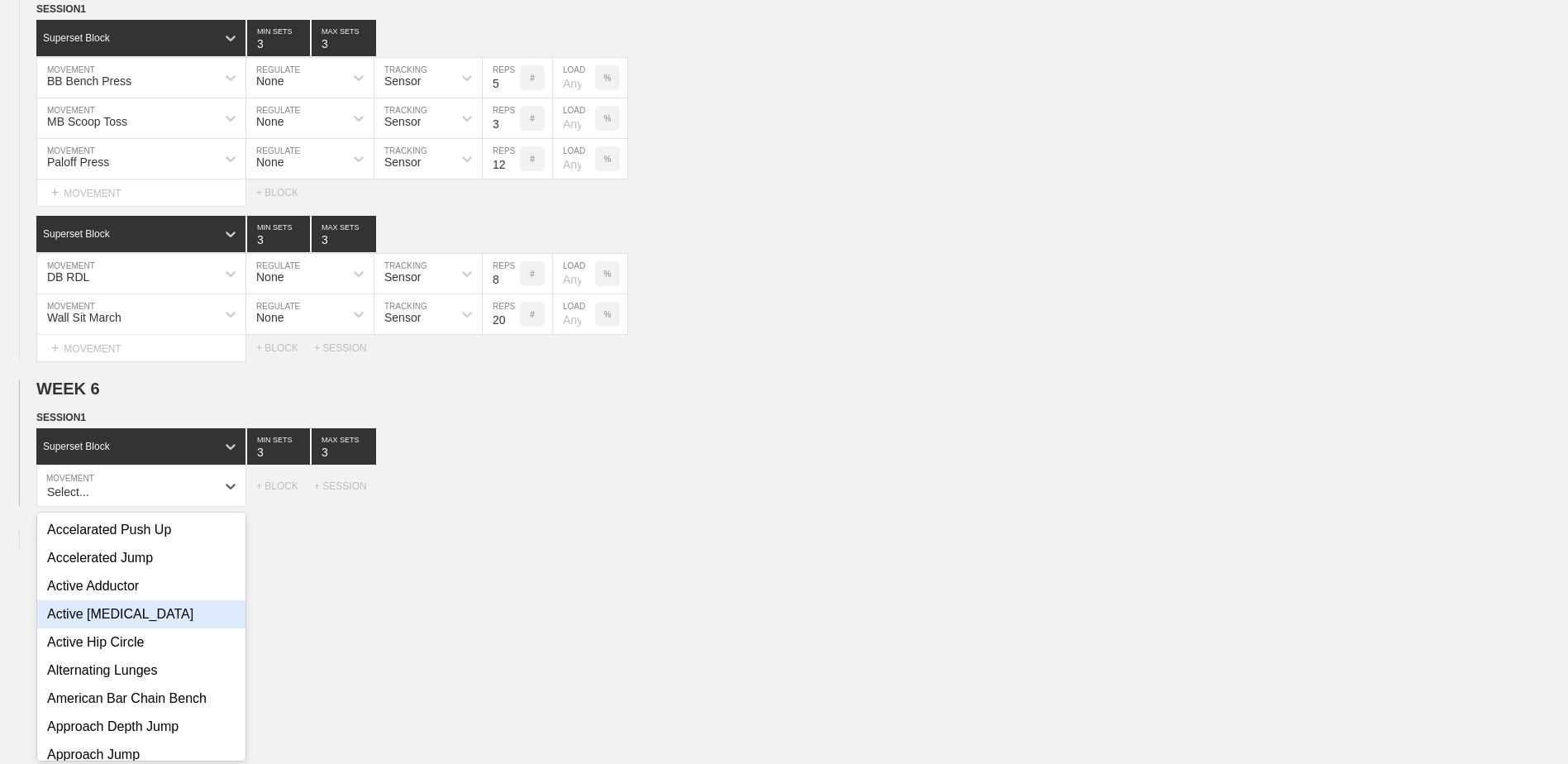
scroll to position [1827, 0]
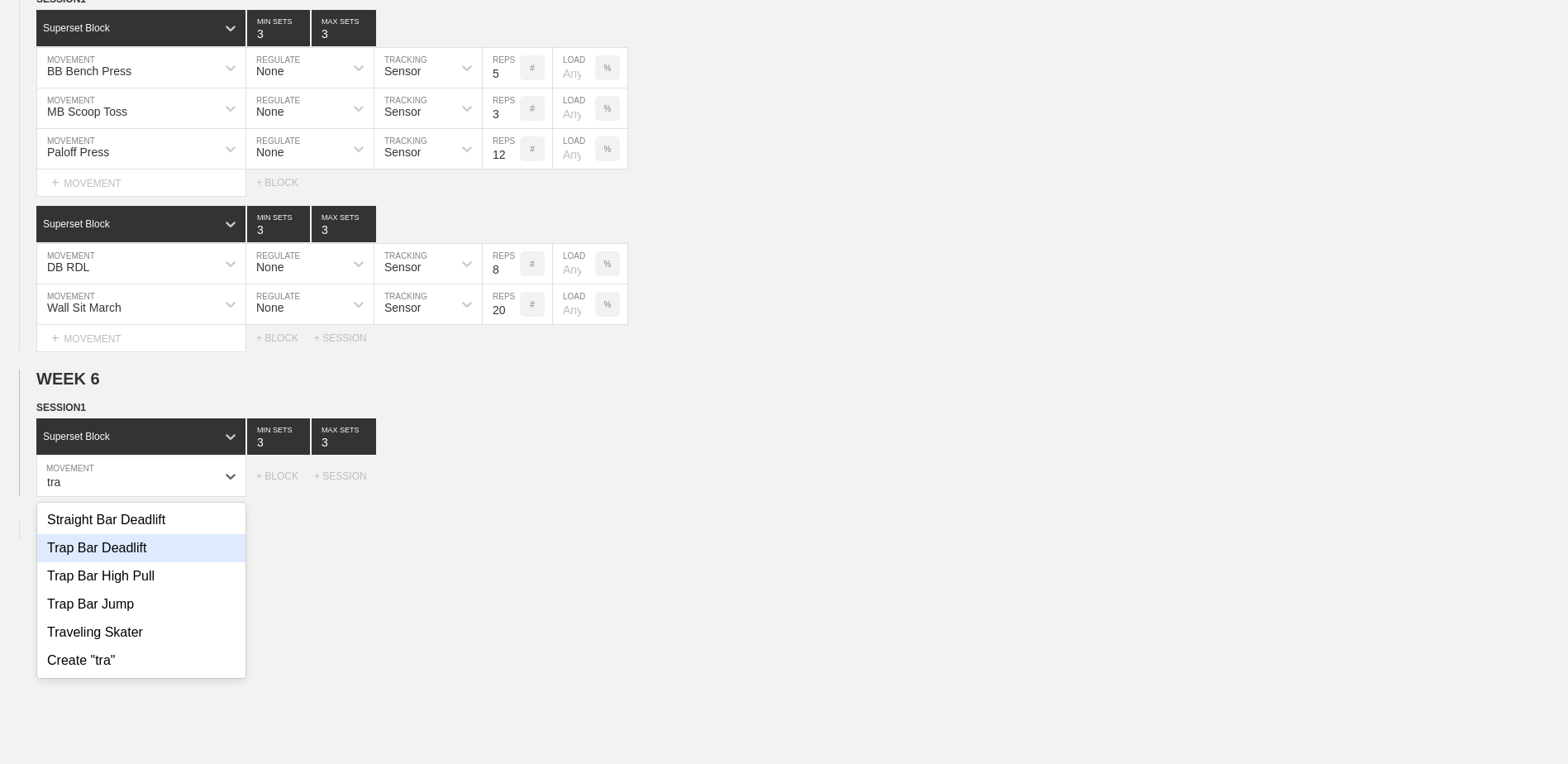
click at [142, 562] on div "Trap Bar Deadlift" at bounding box center [140, 548] width 208 height 28
type input "tra"
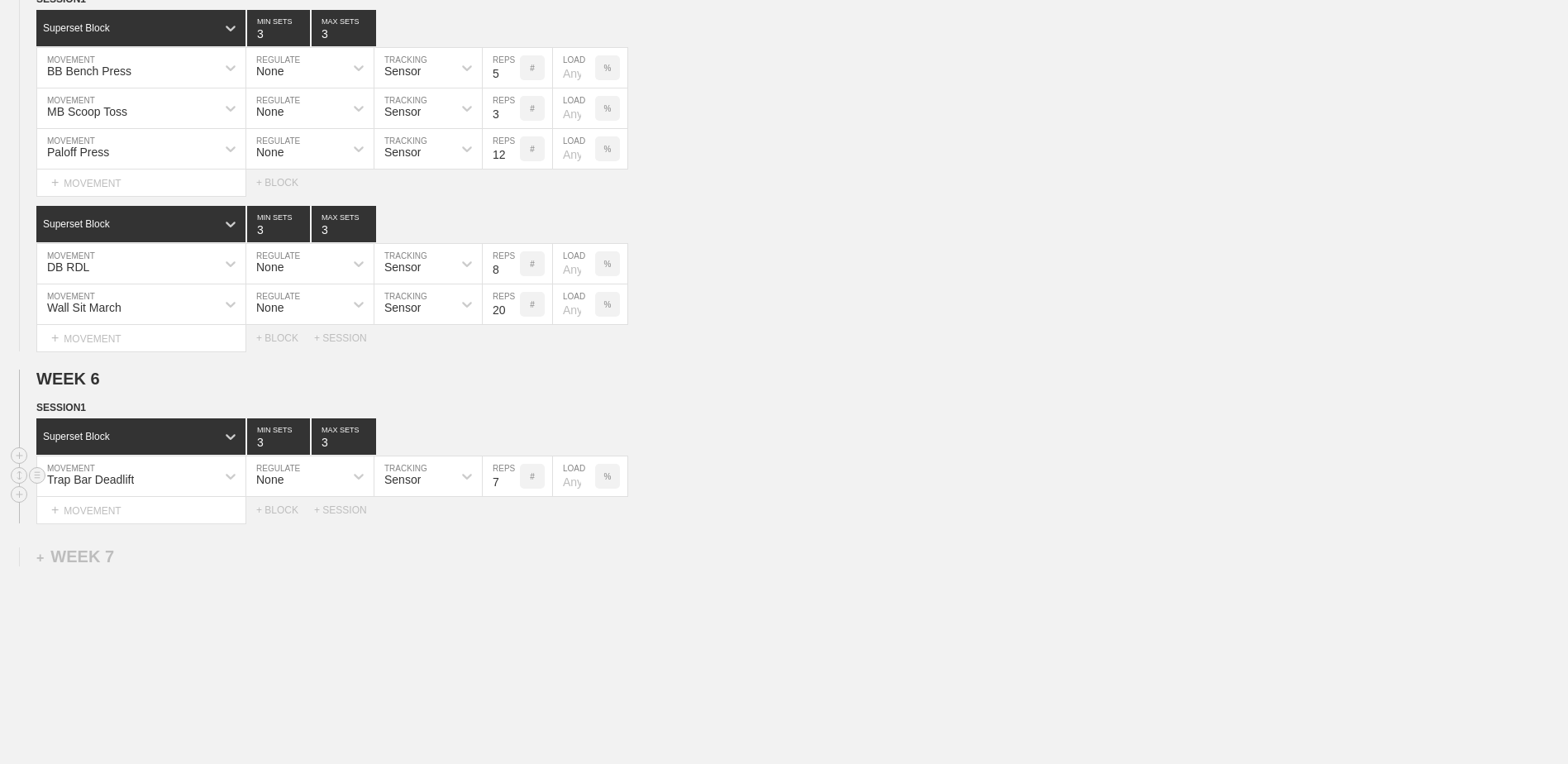
click at [511, 492] on input "7" at bounding box center [500, 477] width 37 height 40
type input "6"
click at [511, 492] on input "6" at bounding box center [500, 477] width 37 height 40
click at [196, 510] on div "+ MOVEMENT" at bounding box center [141, 509] width 210 height 27
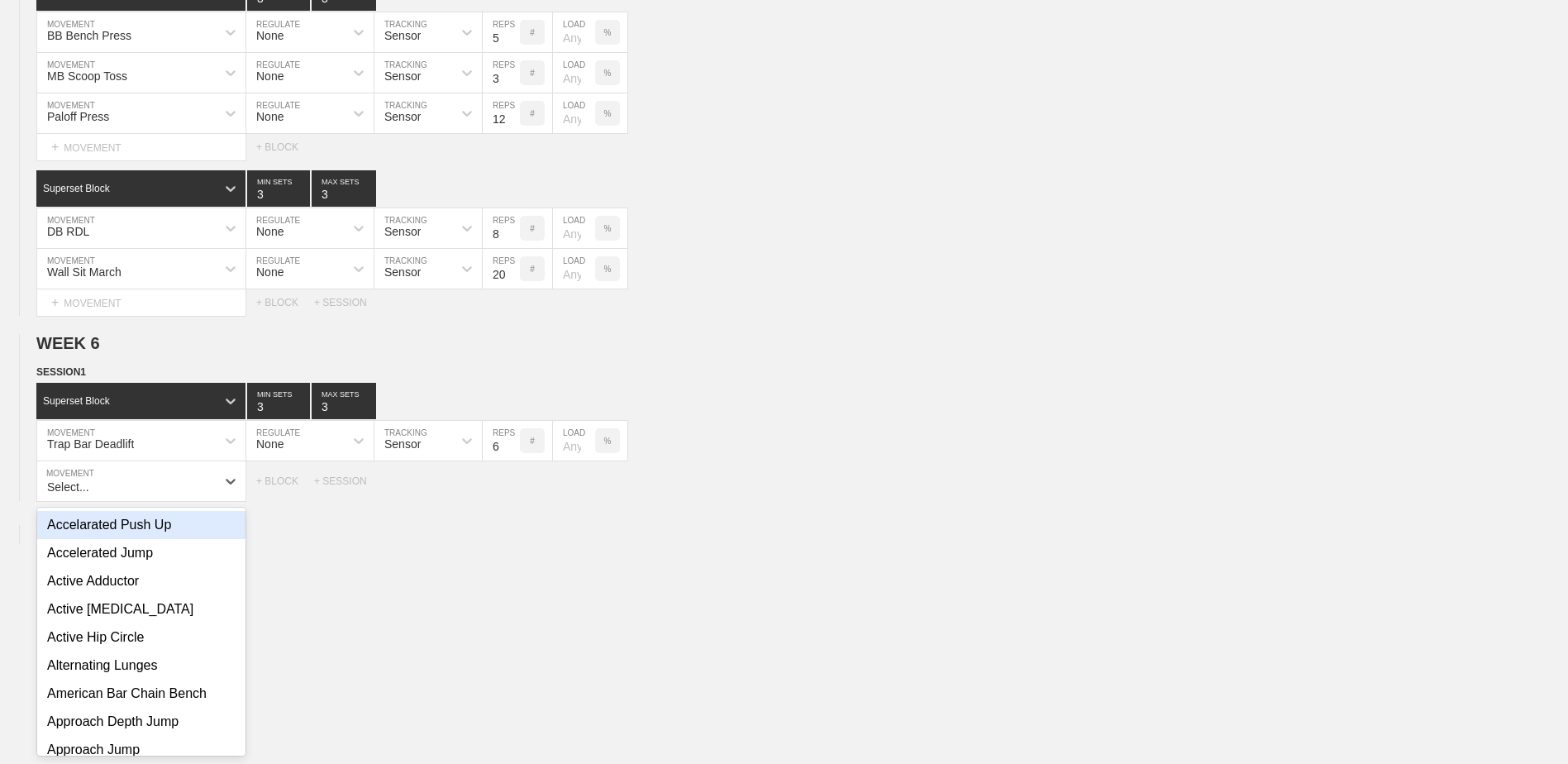
scroll to position [1868, 0]
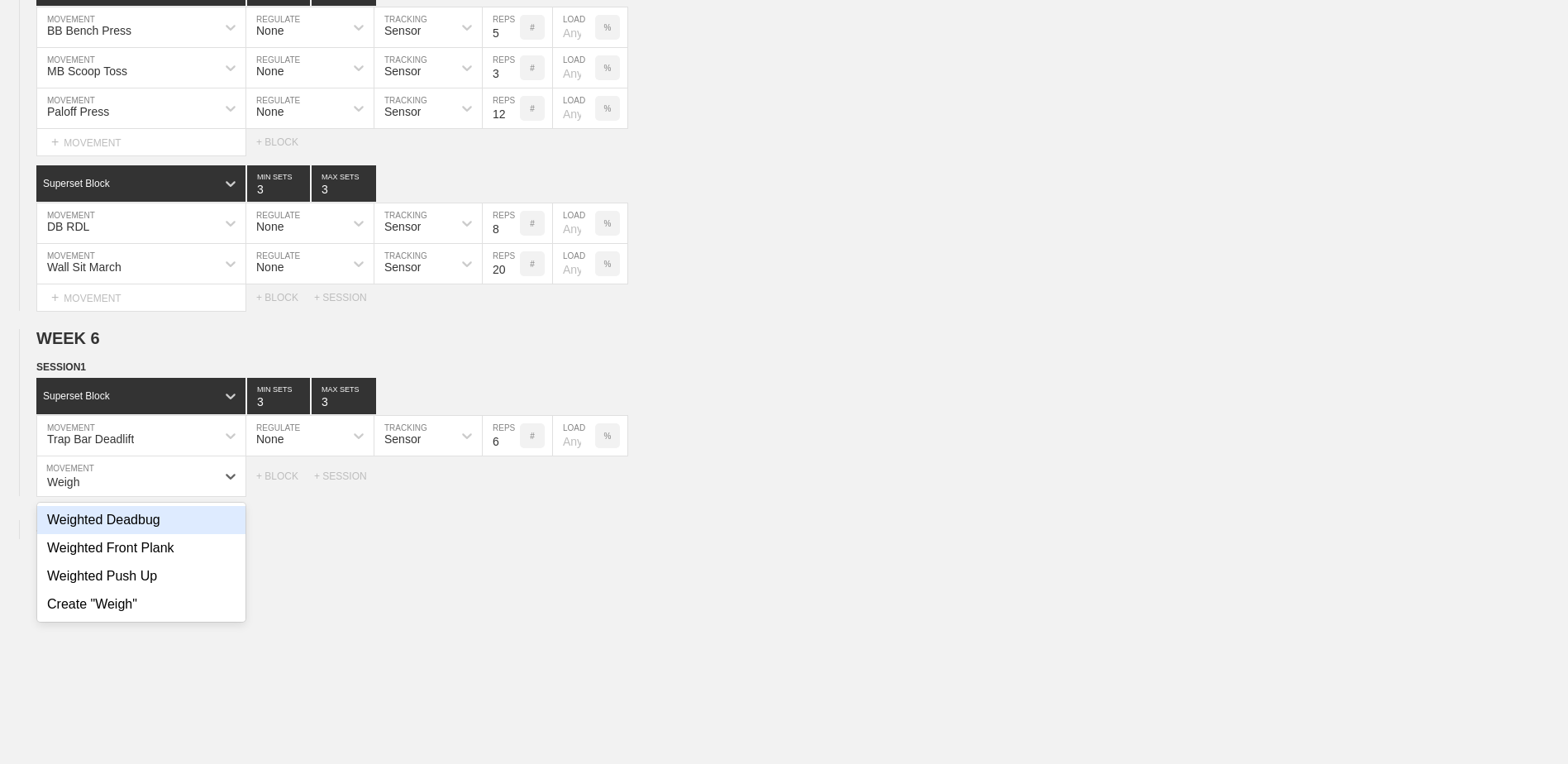
click at [201, 525] on div "Weighted Deadbug" at bounding box center [140, 520] width 208 height 28
type input "Weigh"
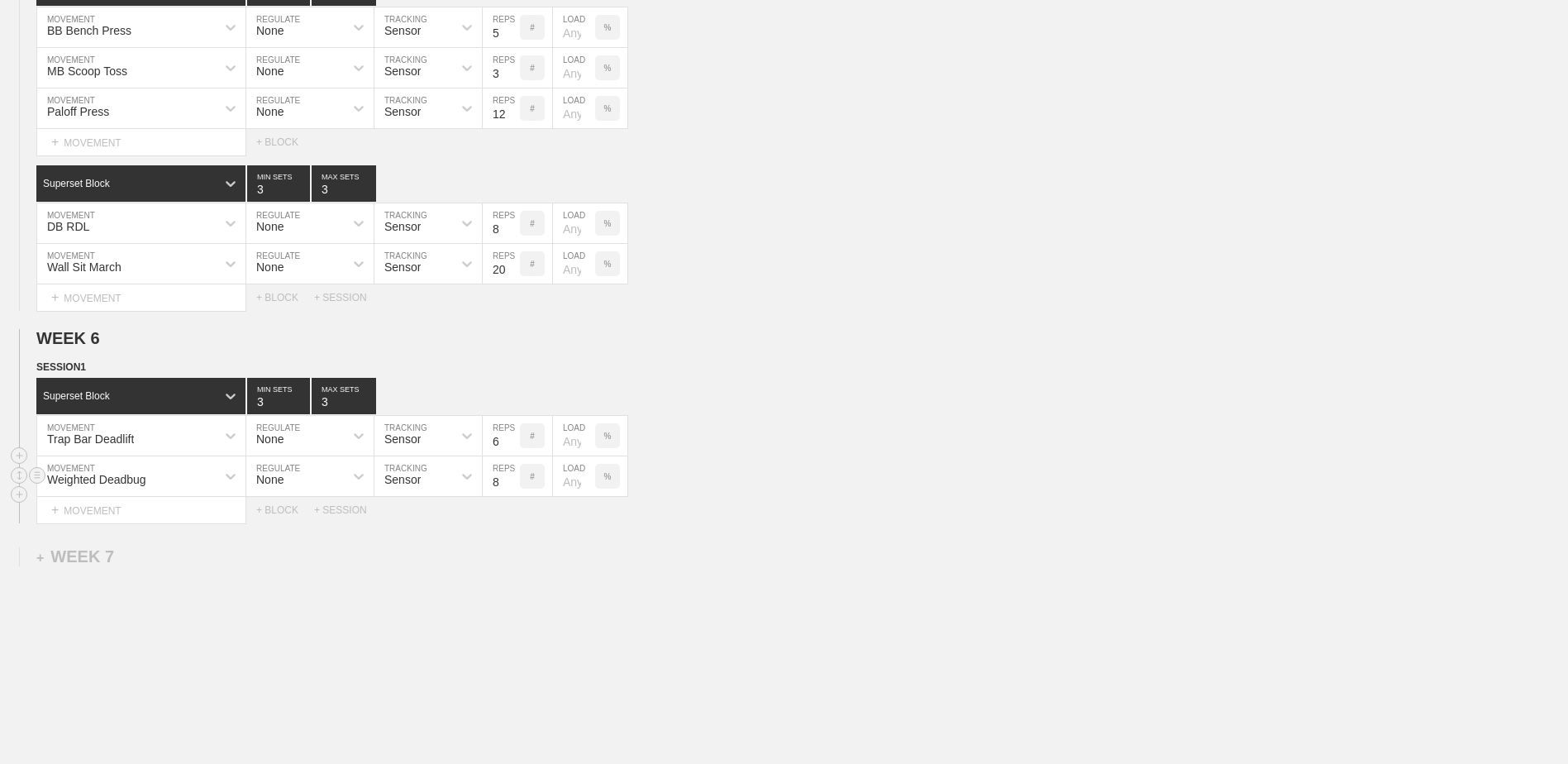
click at [513, 483] on input "9" at bounding box center [500, 477] width 37 height 40
type input "10"
click at [513, 483] on input "10" at bounding box center [500, 477] width 37 height 40
click at [282, 512] on div "+ BLOCK" at bounding box center [286, 510] width 58 height 12
click at [236, 549] on div at bounding box center [231, 551] width 30 height 30
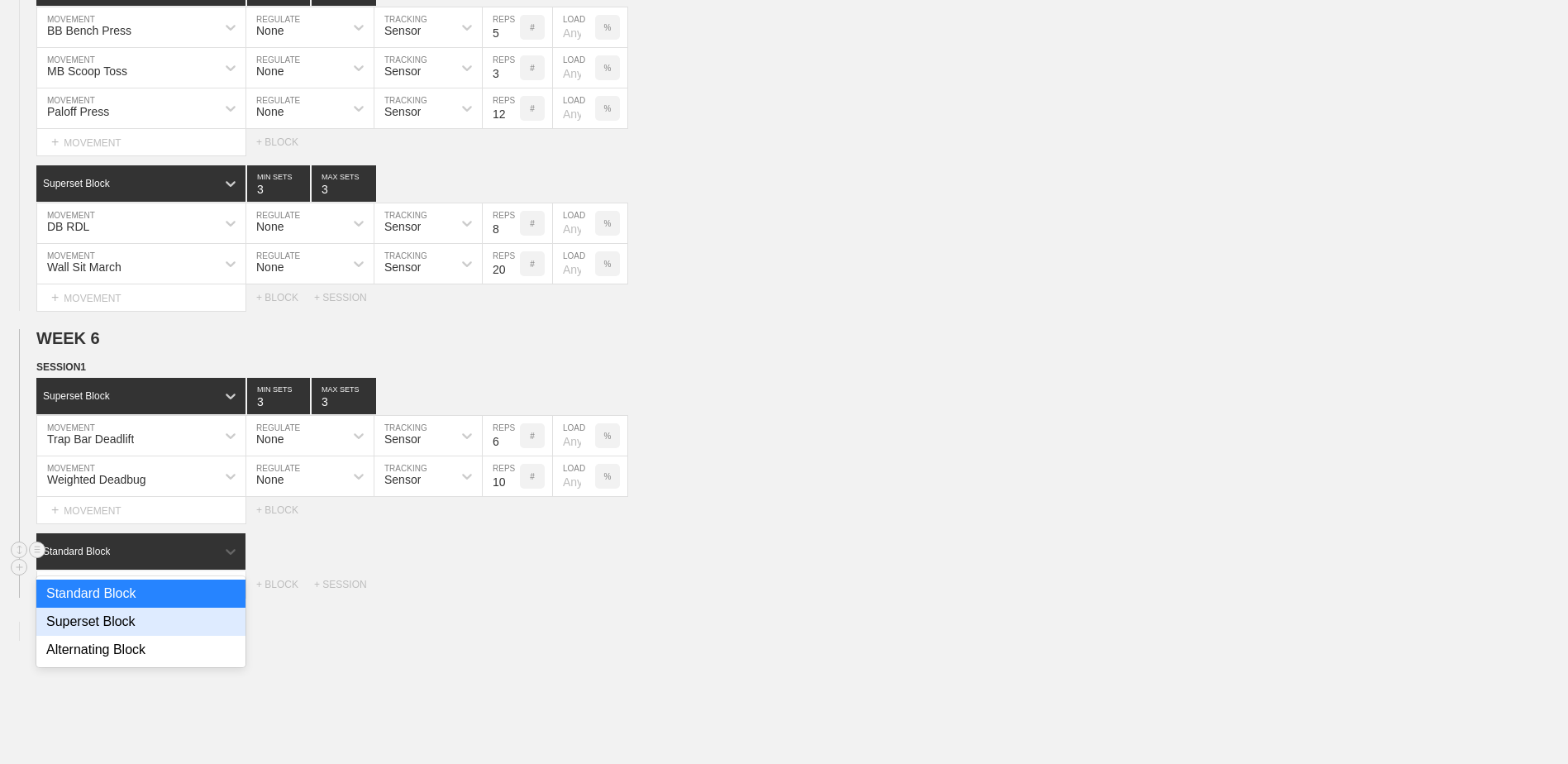
click at [197, 625] on div "Superset Block" at bounding box center [141, 622] width 209 height 28
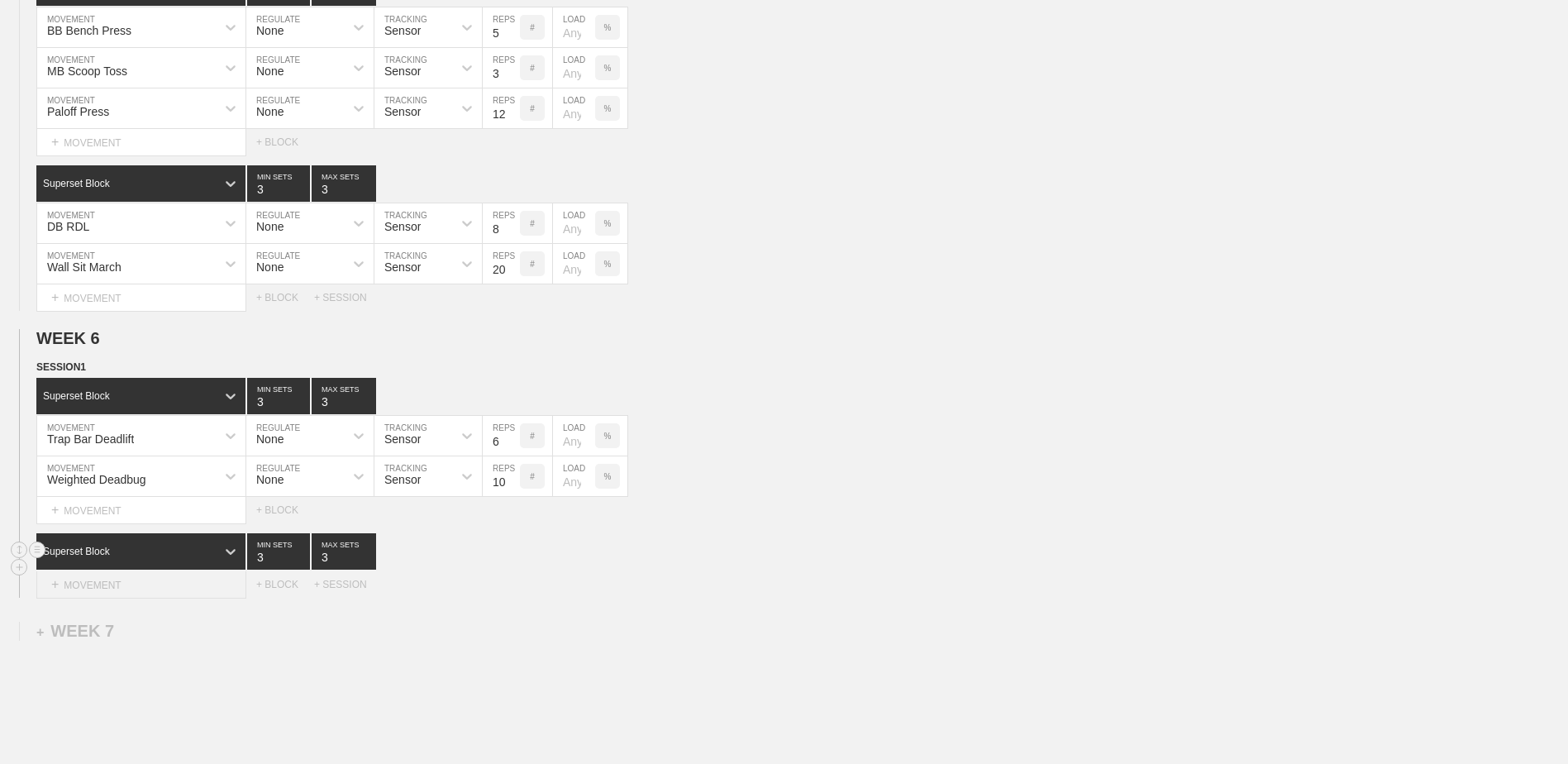
click at [175, 578] on div "+ MOVEMENT" at bounding box center [141, 584] width 210 height 27
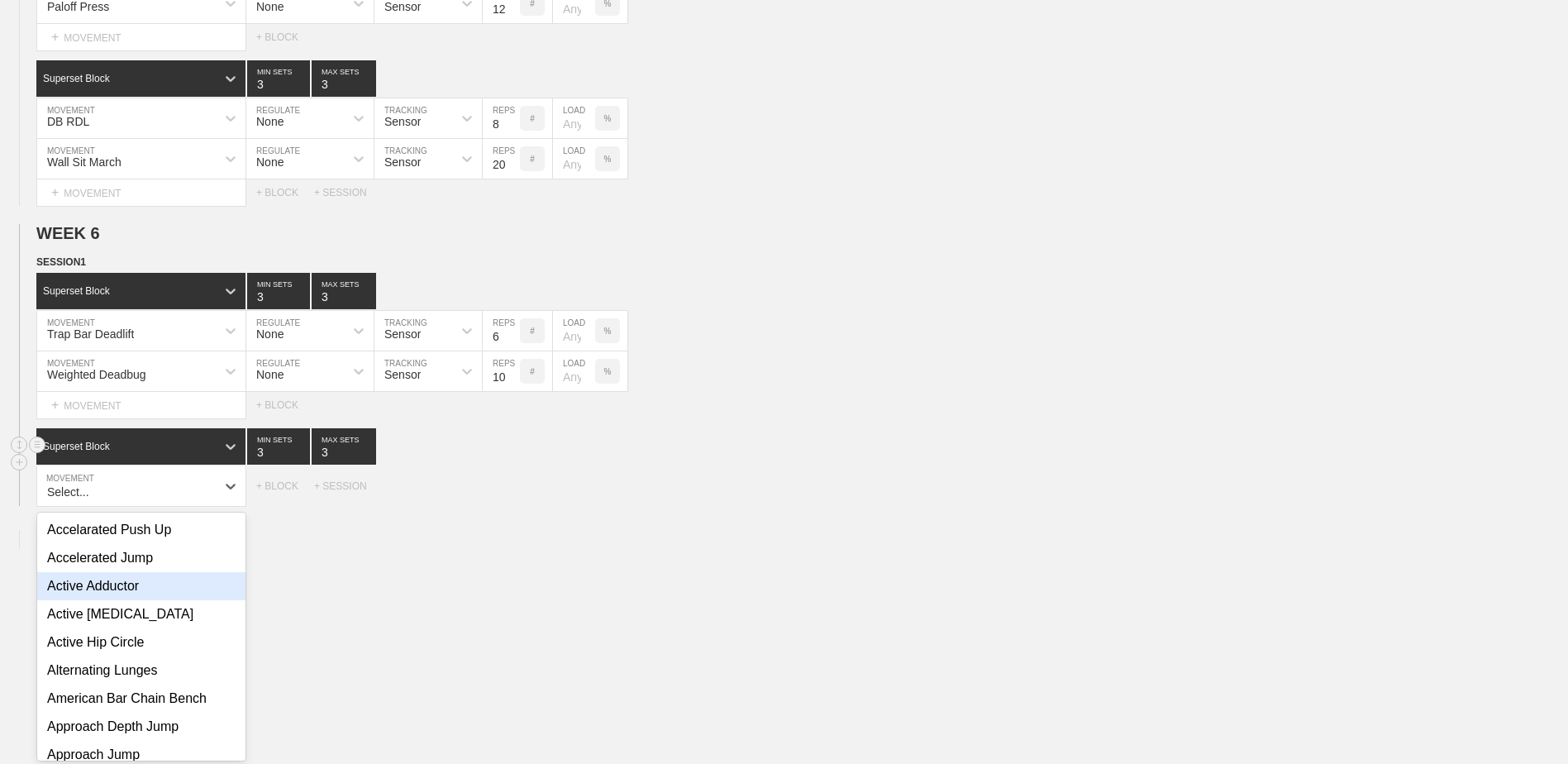
scroll to position [1983, 0]
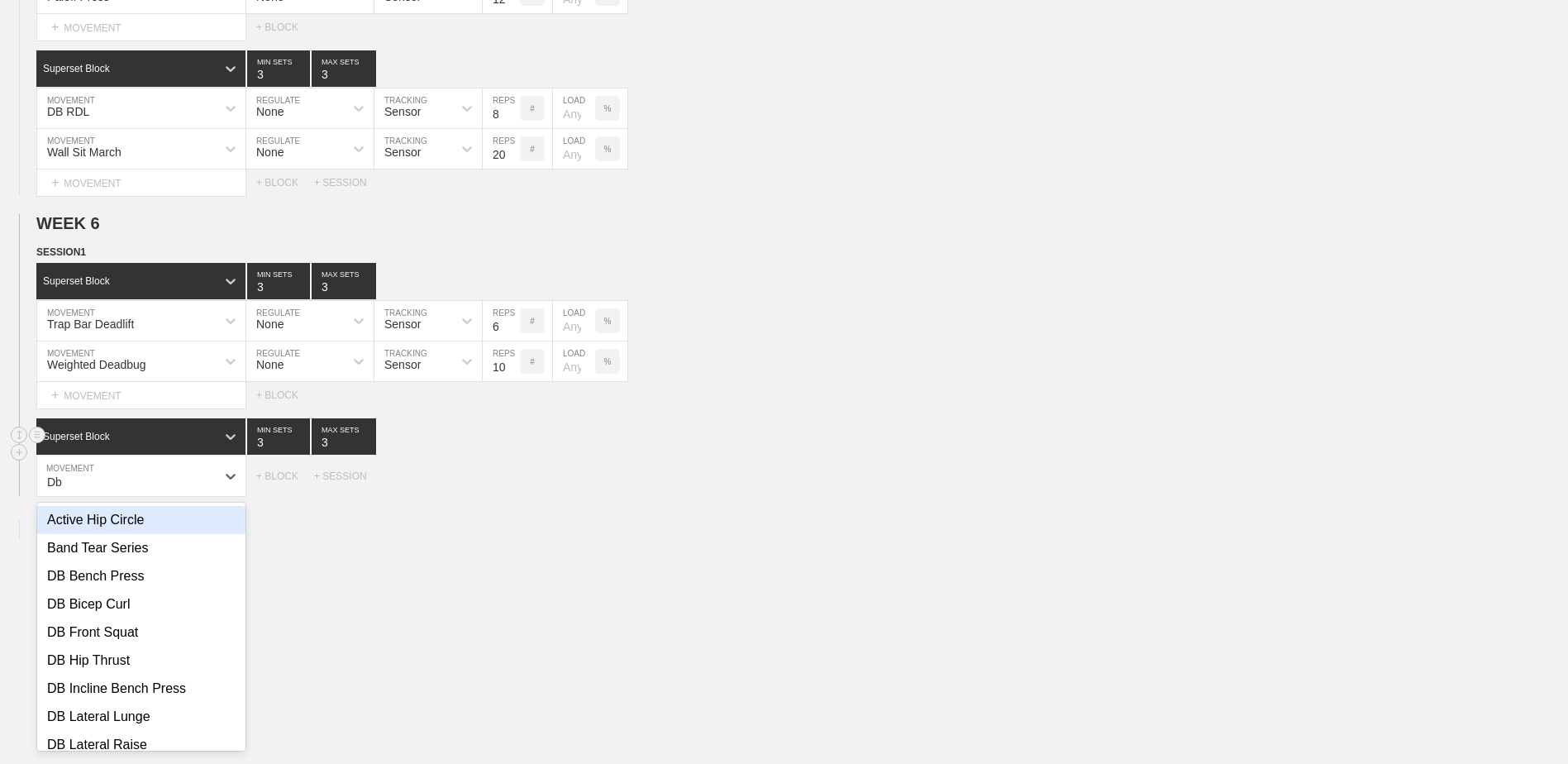
type input "D"
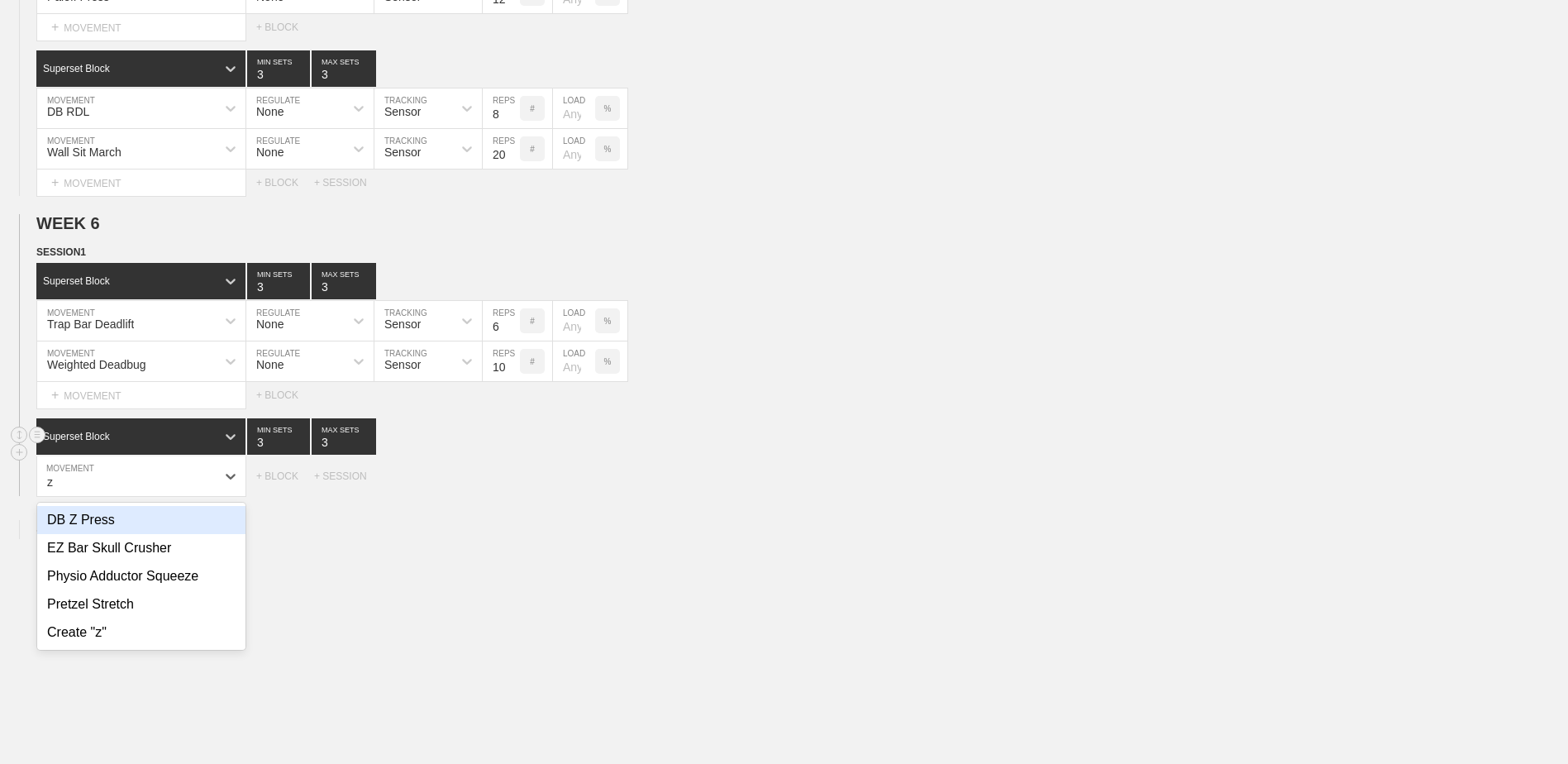
click at [120, 534] on div "DB Z Press" at bounding box center [140, 520] width 208 height 28
type input "z"
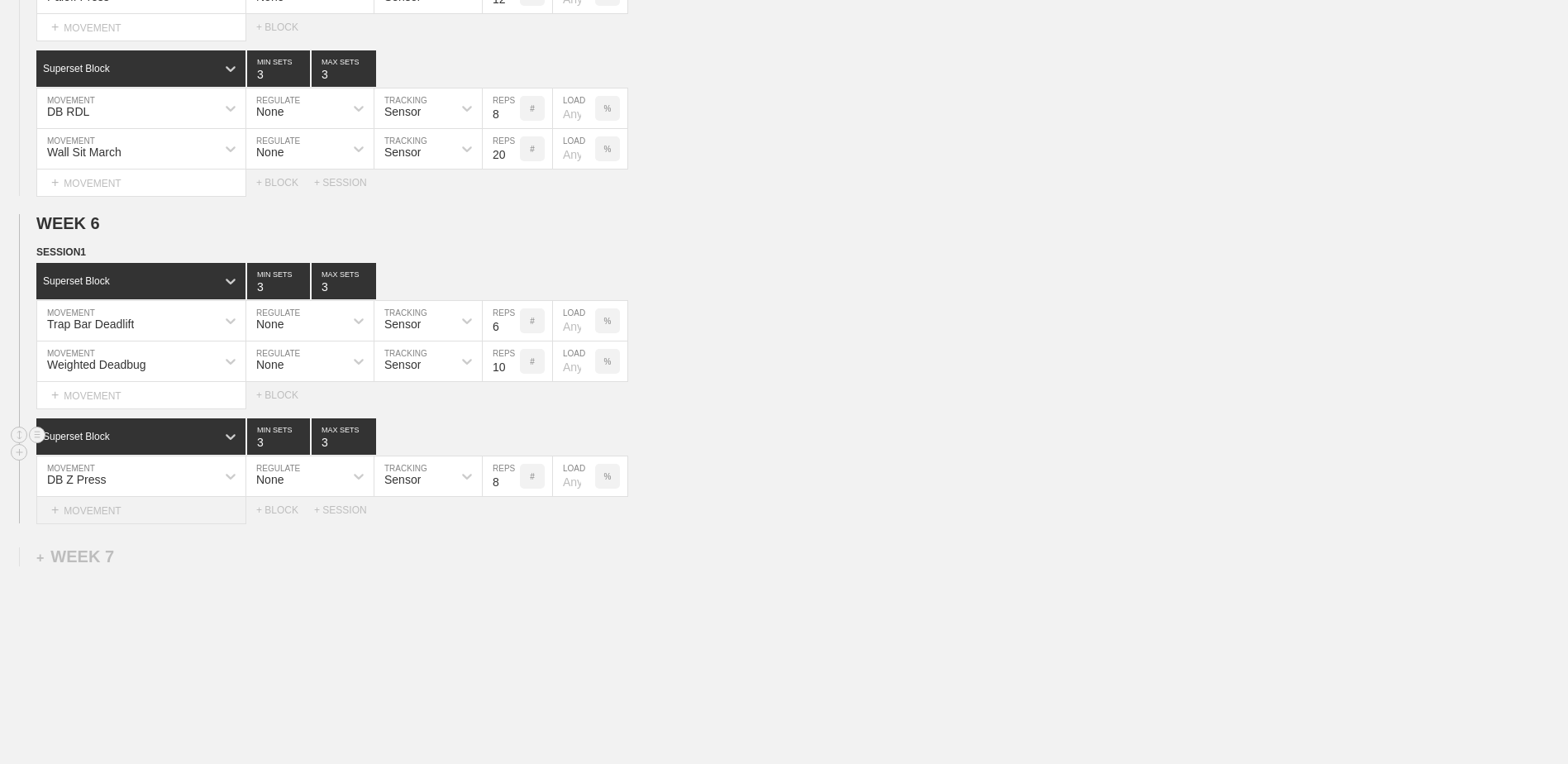
click at [157, 505] on div "+ MOVEMENT" at bounding box center [141, 509] width 210 height 27
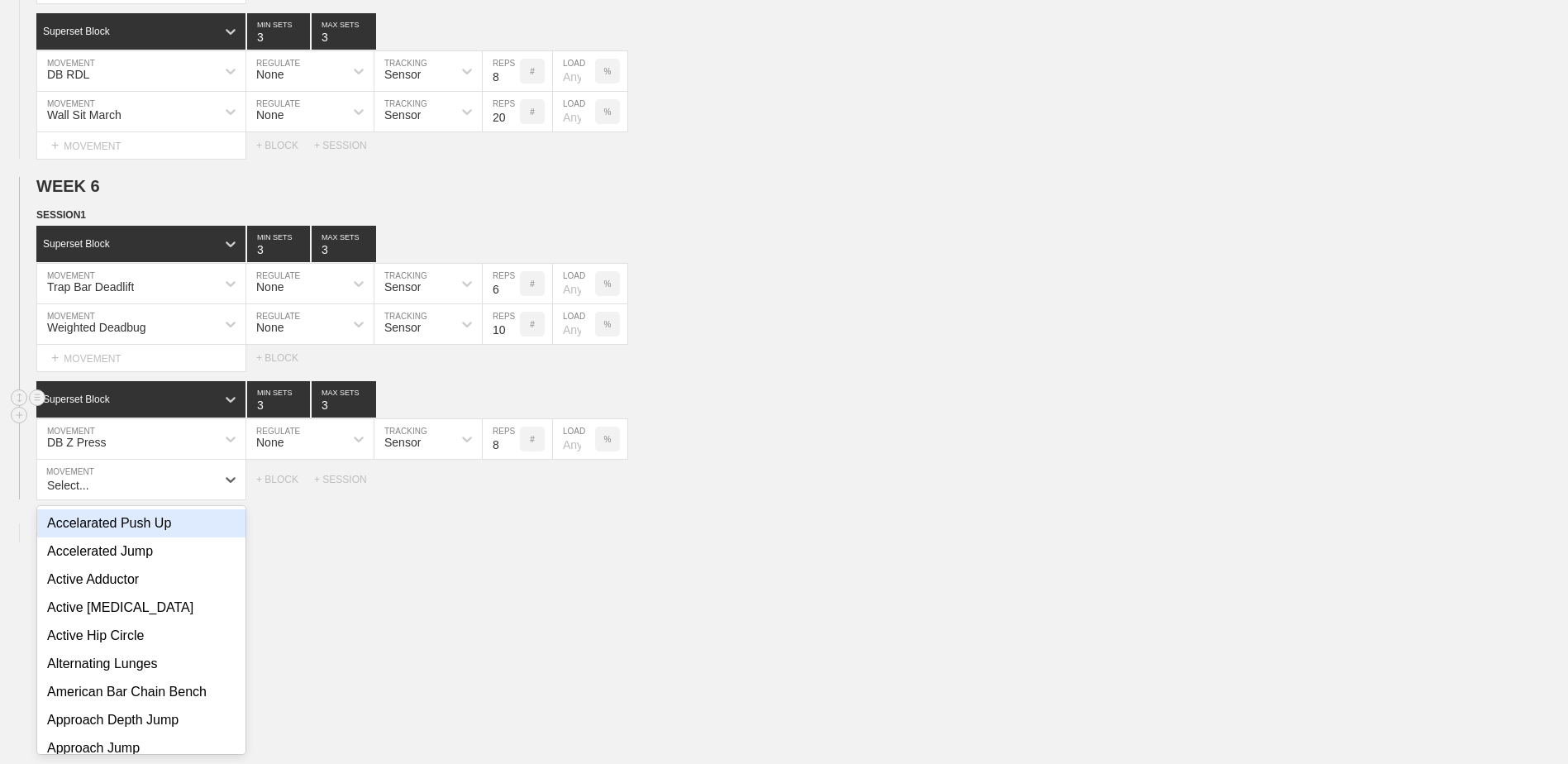
scroll to position [2023, 0]
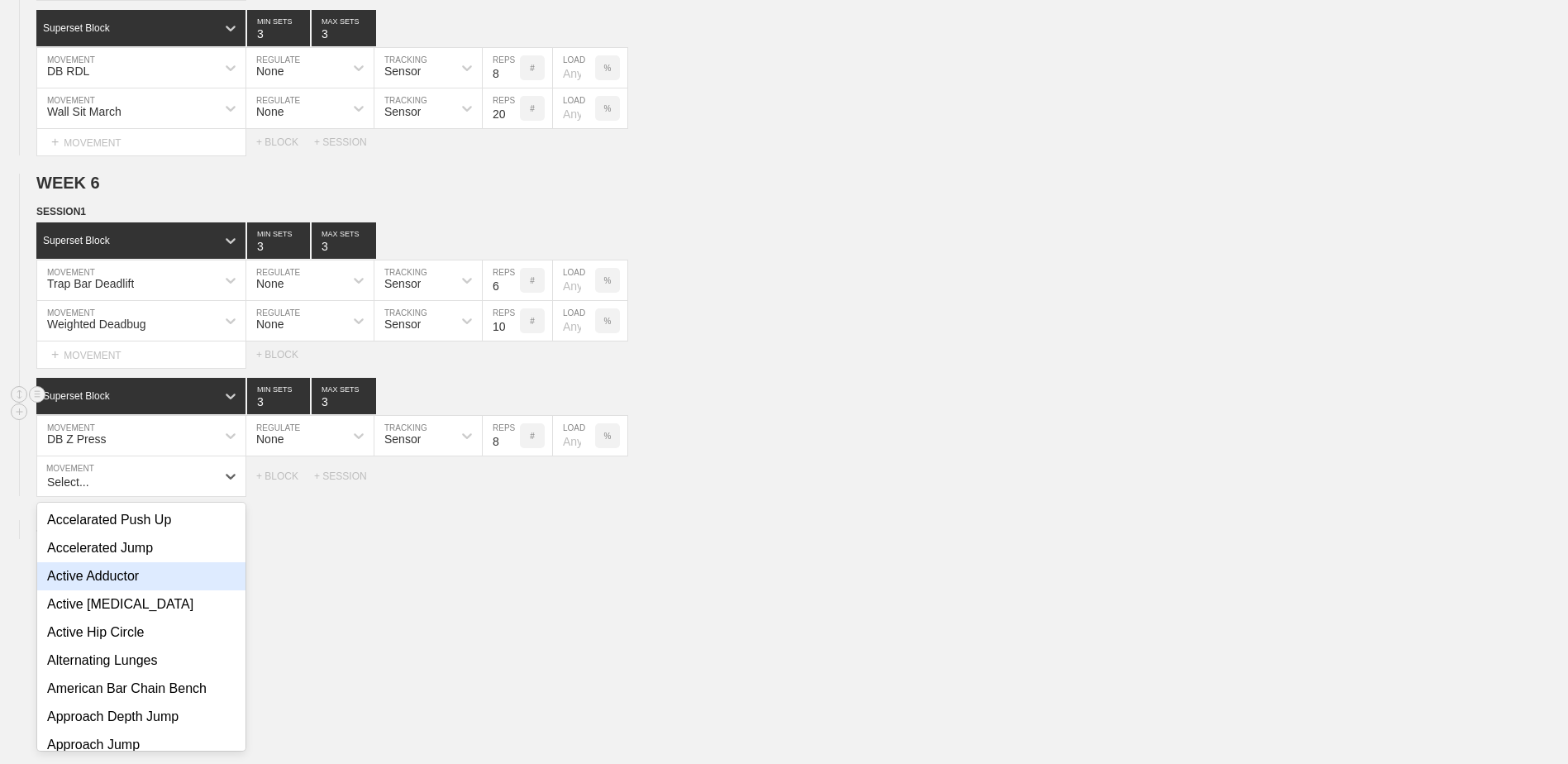
type input "S"
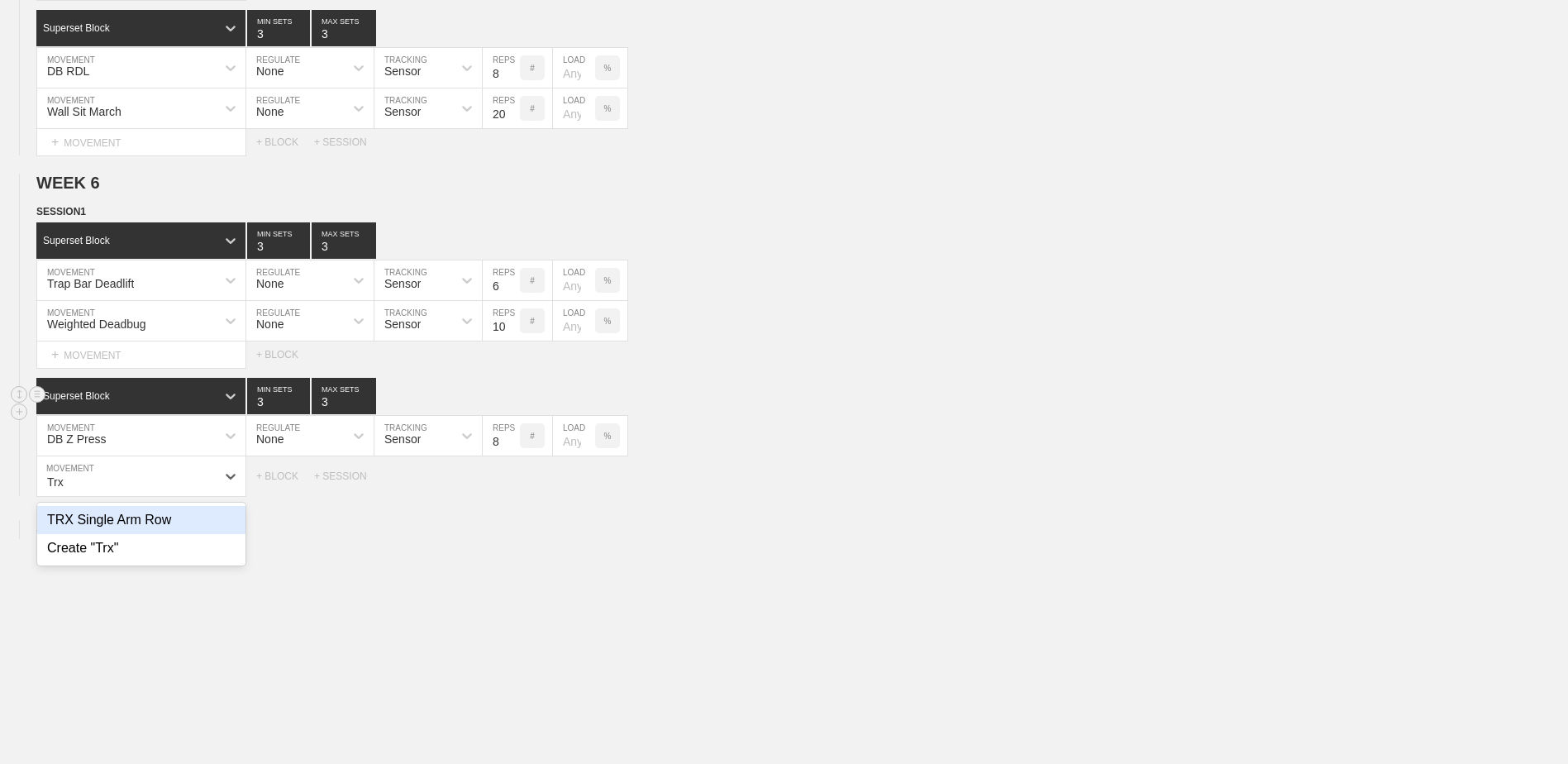
click at [96, 534] on div "TRX Single Arm Row" at bounding box center [140, 520] width 208 height 28
type input "Trx"
click at [511, 483] on input "9" at bounding box center [500, 477] width 37 height 40
type input "10"
click at [511, 483] on input "10" at bounding box center [500, 477] width 37 height 40
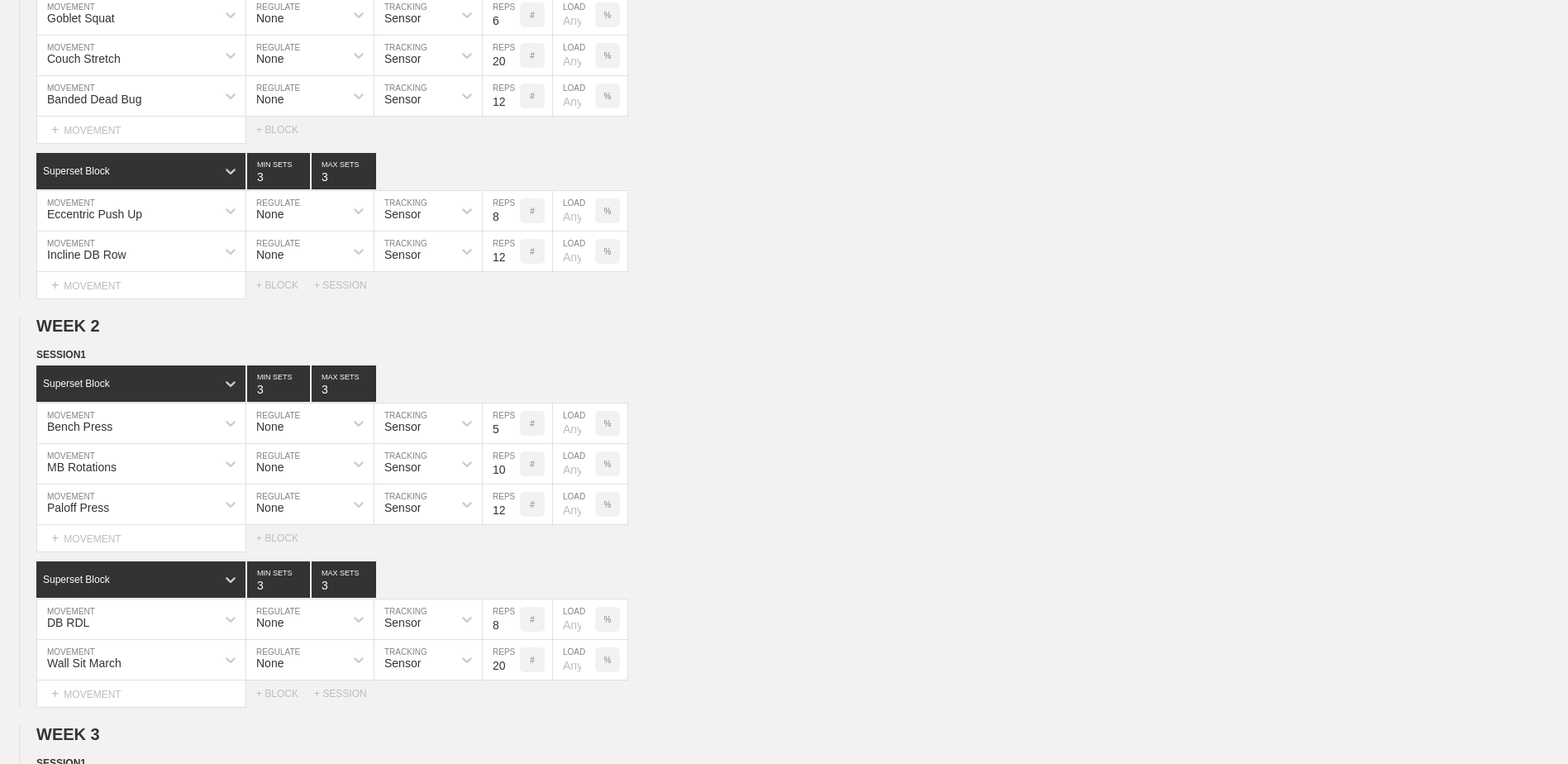
scroll to position [0, 0]
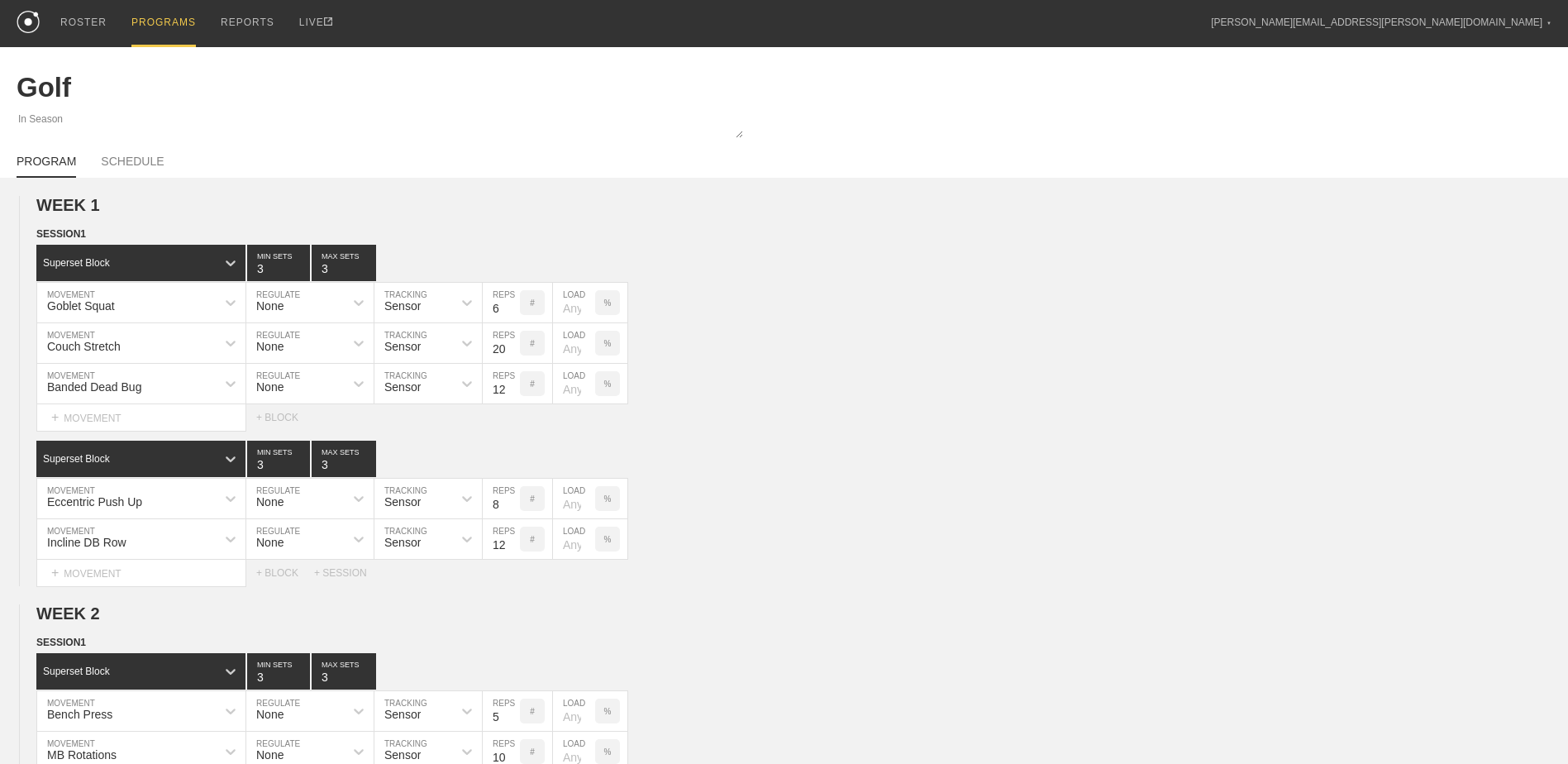
click at [160, 17] on div "PROGRAMS" at bounding box center [163, 23] width 65 height 47
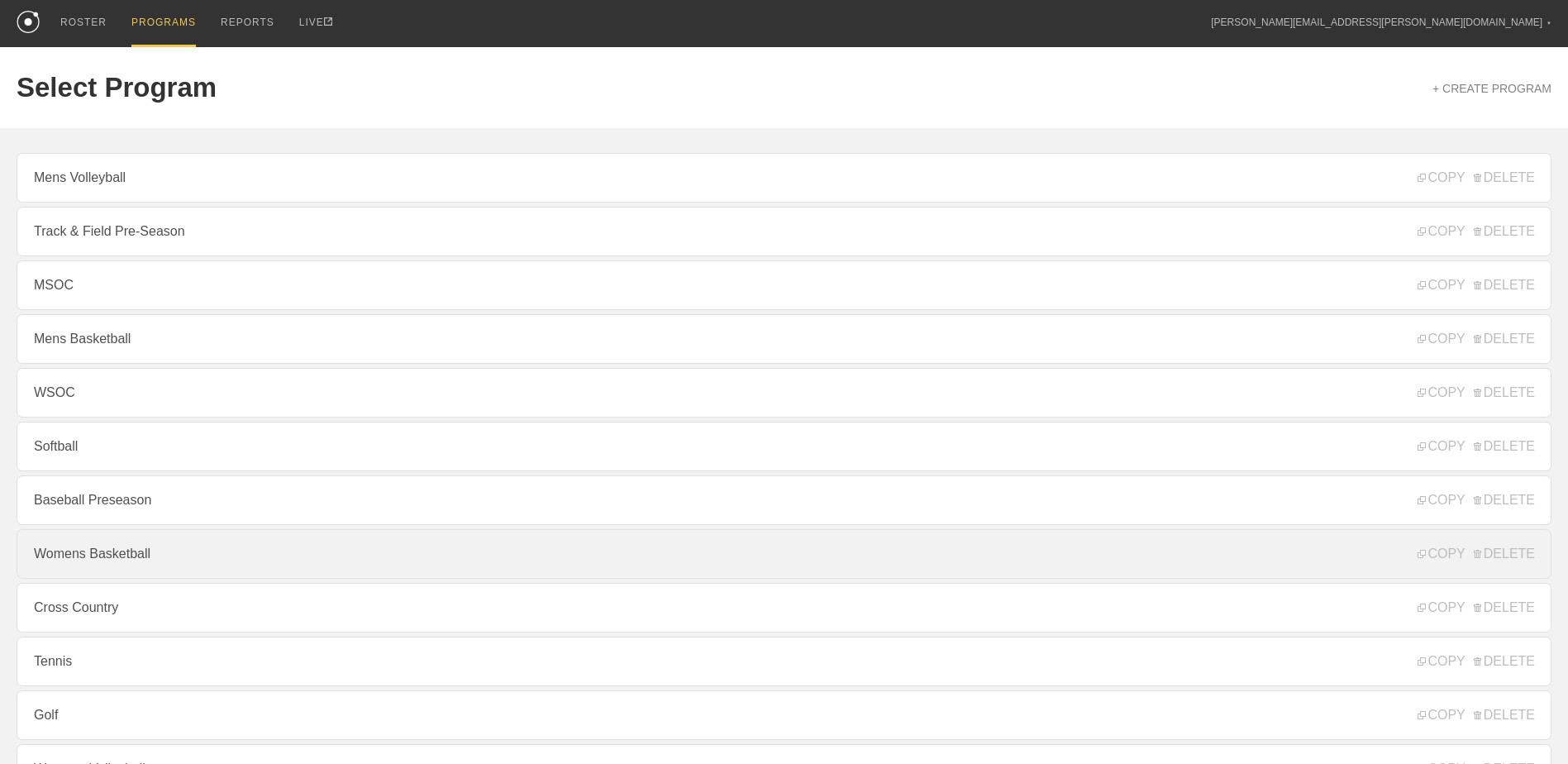
scroll to position [178, 0]
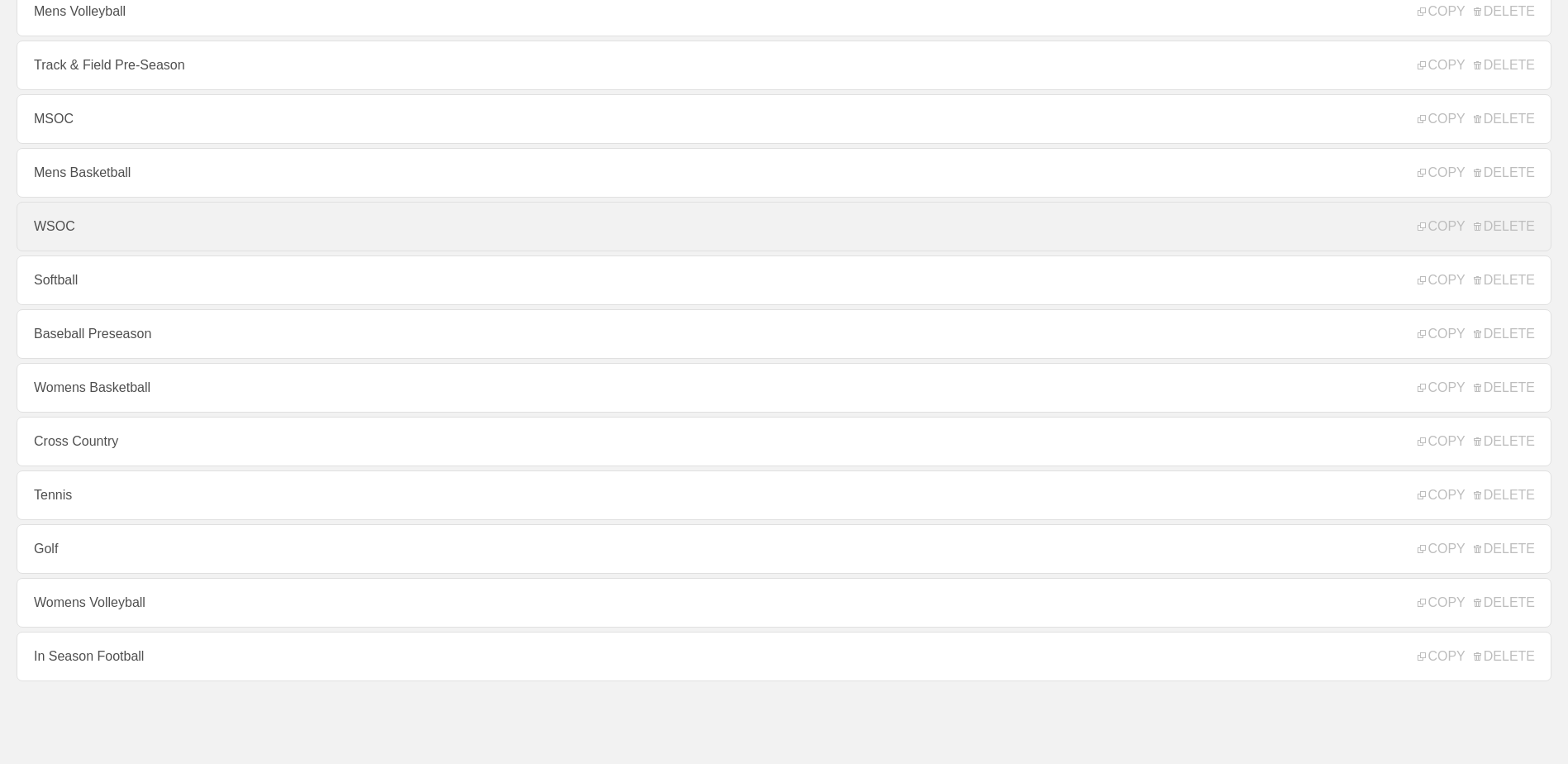
click at [147, 227] on link "WSOC" at bounding box center [784, 227] width 1535 height 50
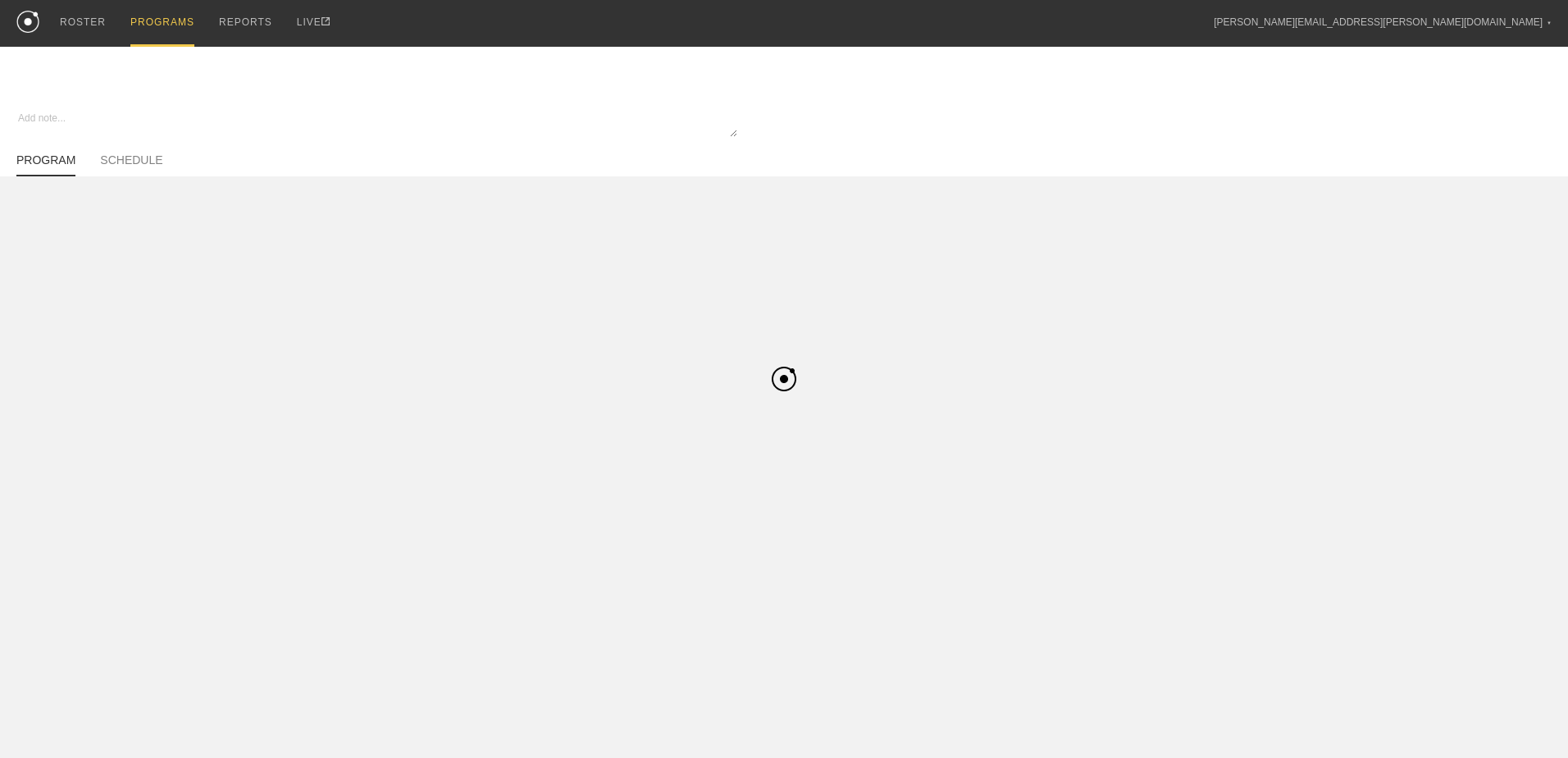
type textarea "x"
type input "WSOC"
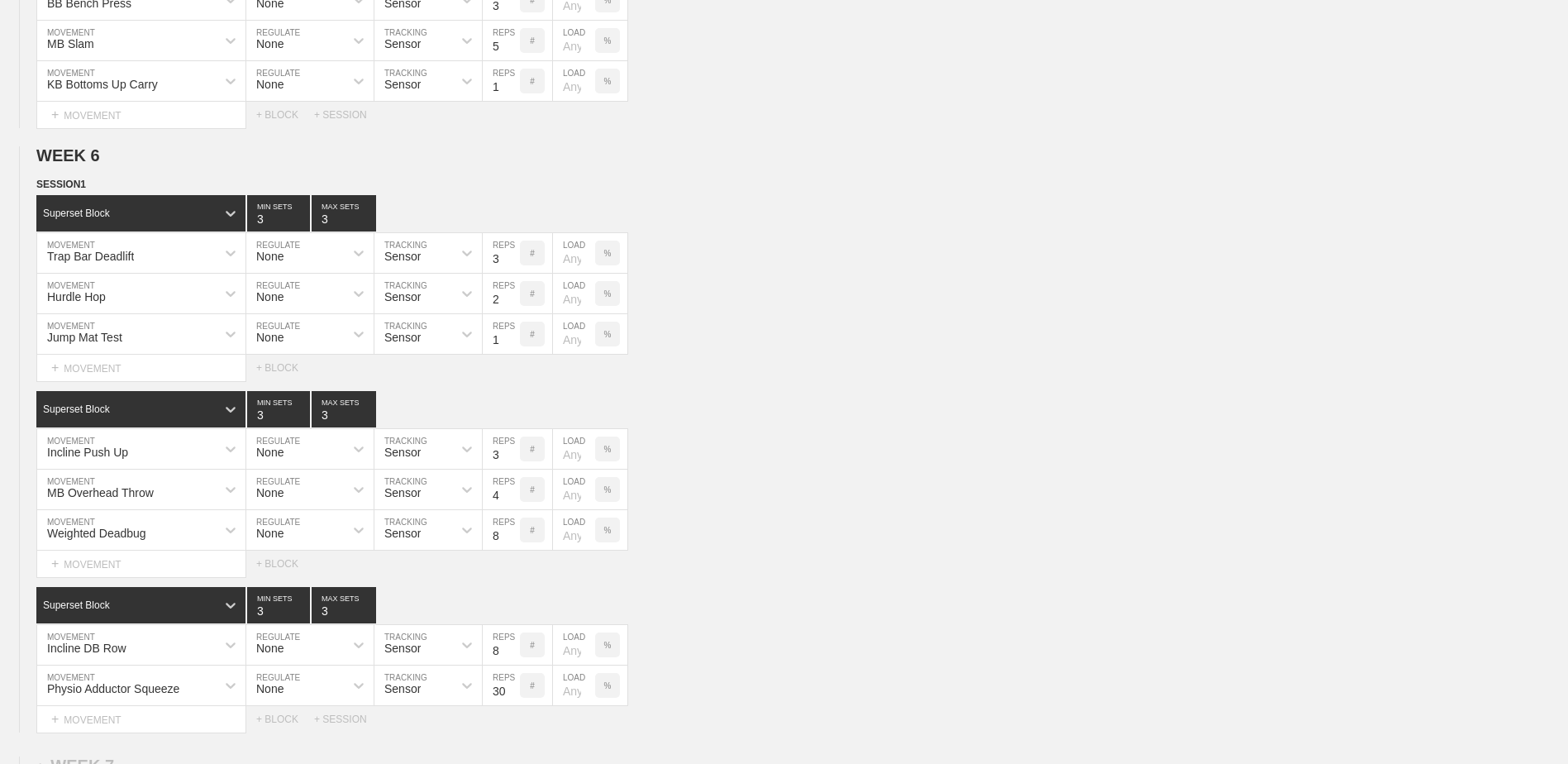
scroll to position [3243, 0]
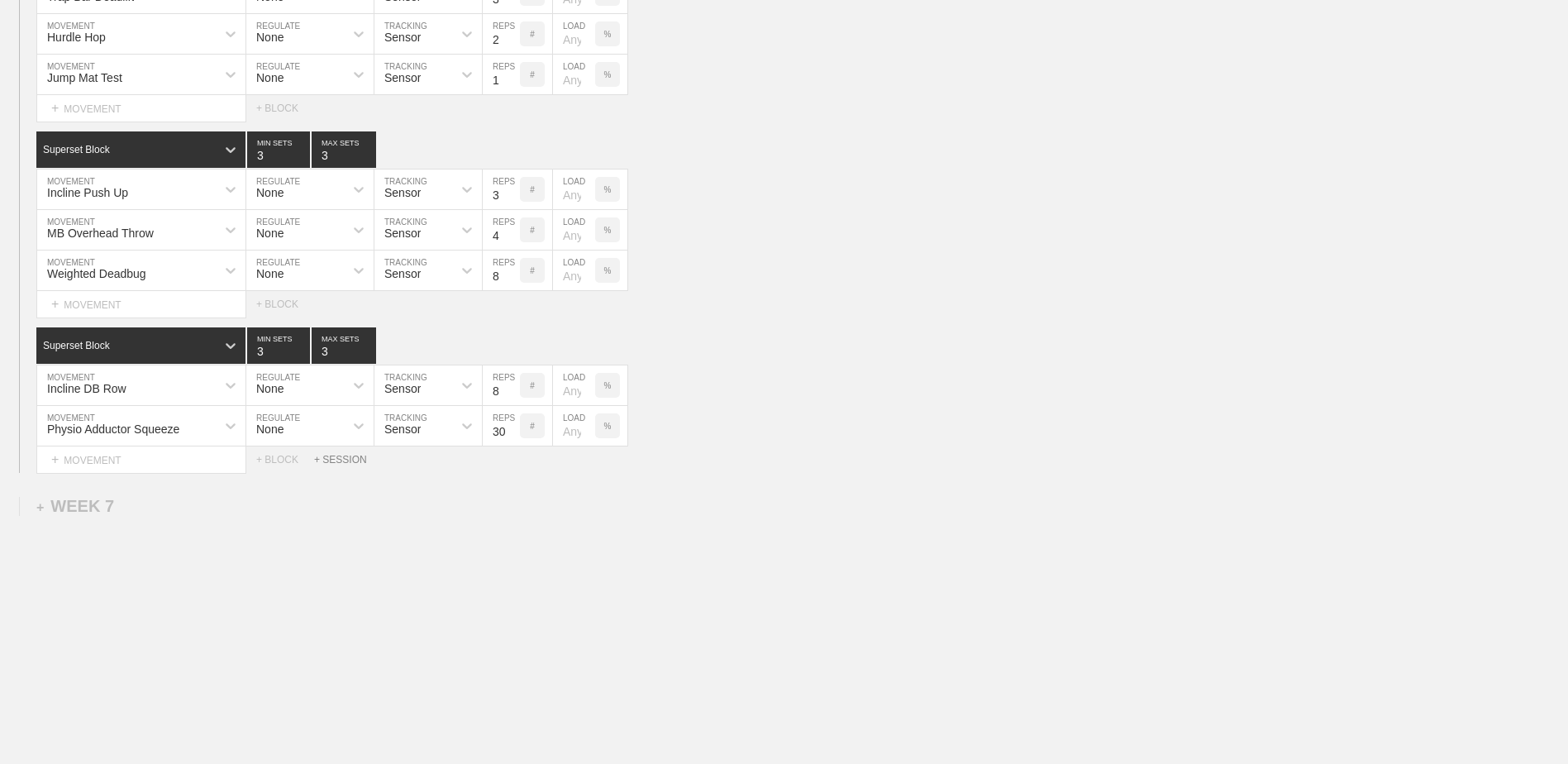
click at [332, 458] on div "+ SESSION" at bounding box center [347, 460] width 66 height 12
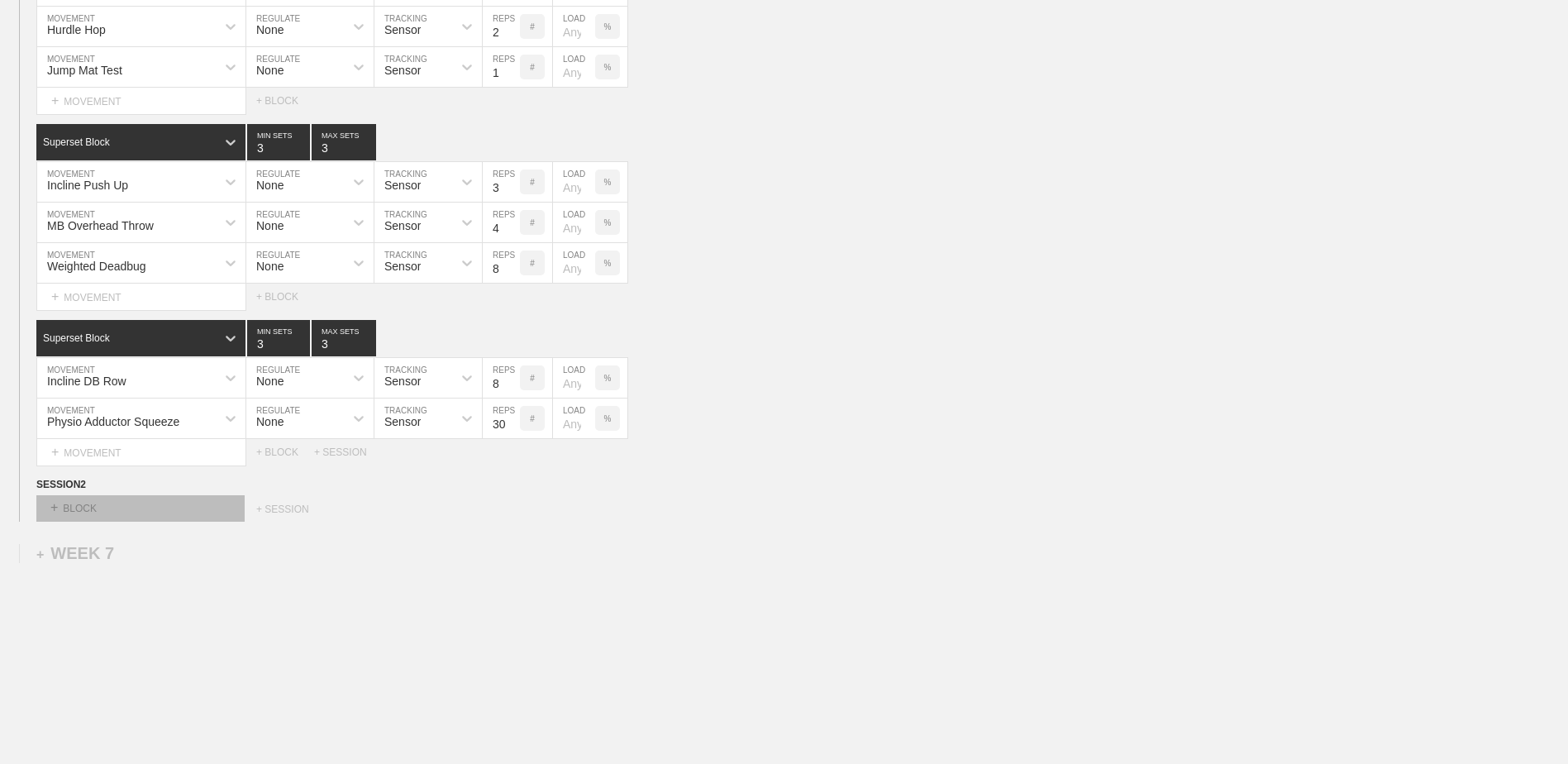
click at [185, 511] on div "+ BLOCK" at bounding box center [140, 508] width 208 height 27
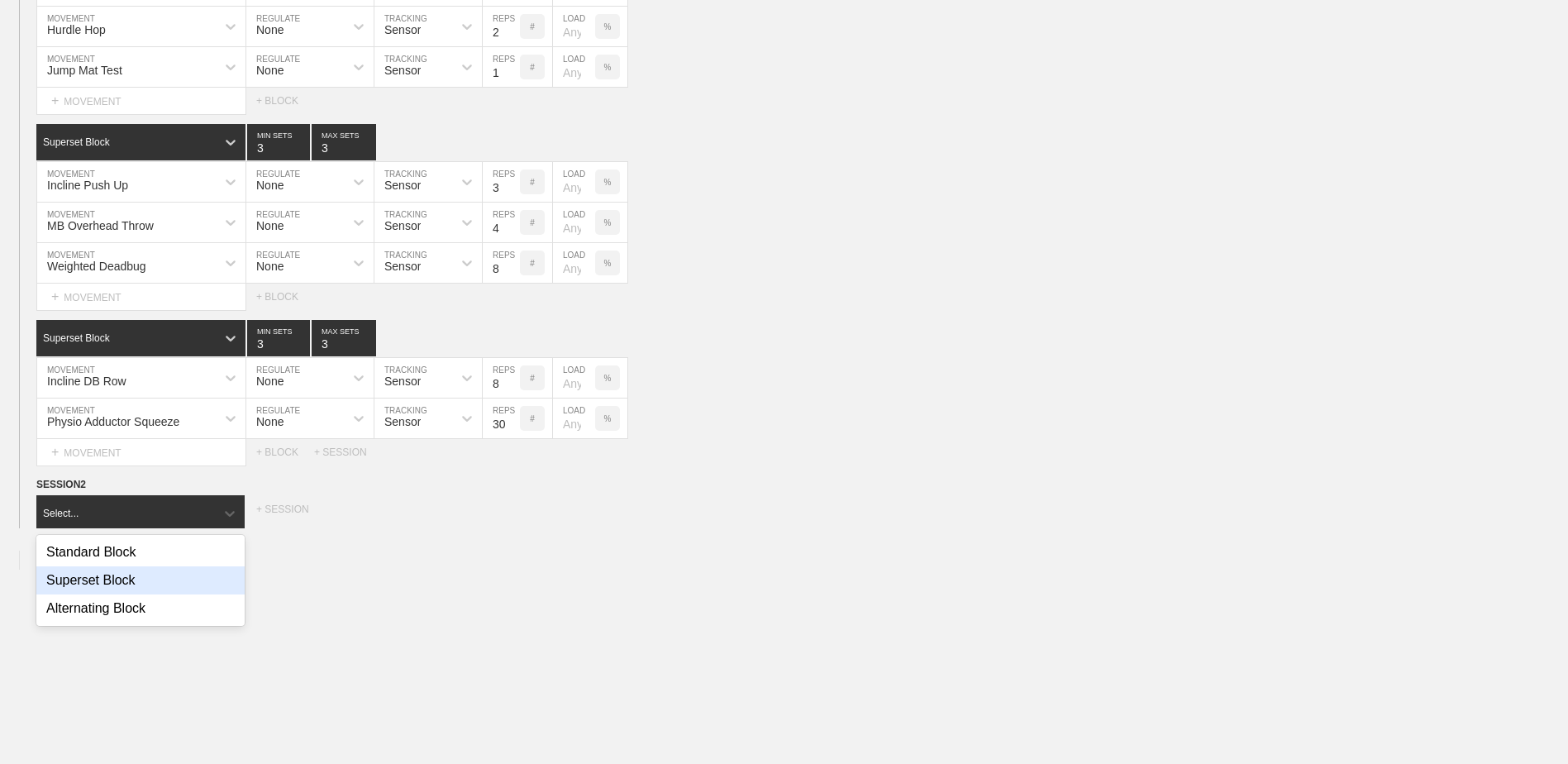
click at [181, 582] on div "Superset Block" at bounding box center [140, 580] width 208 height 28
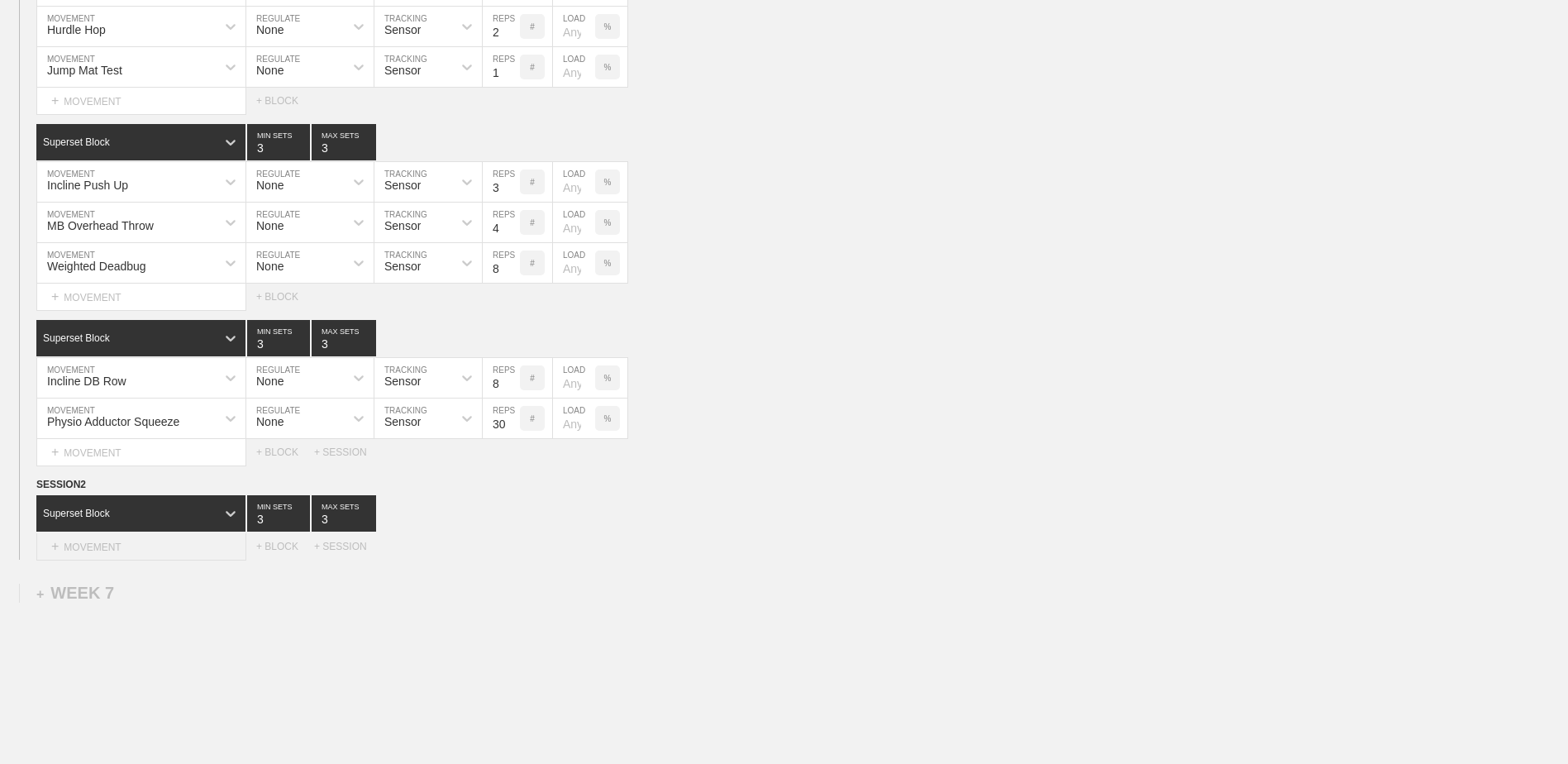
click at [114, 543] on div "+ MOVEMENT" at bounding box center [141, 546] width 210 height 27
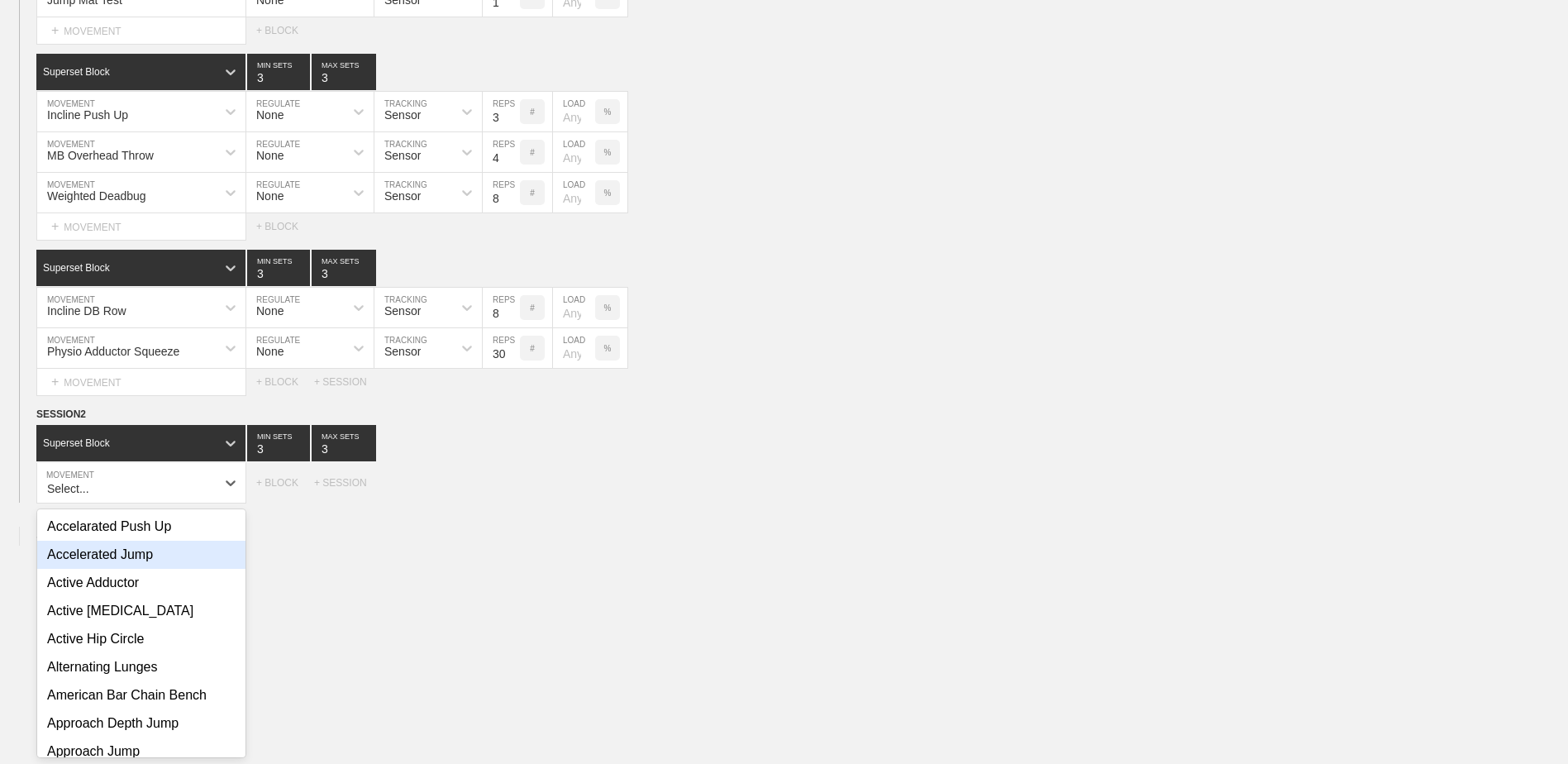
scroll to position [3320, 0]
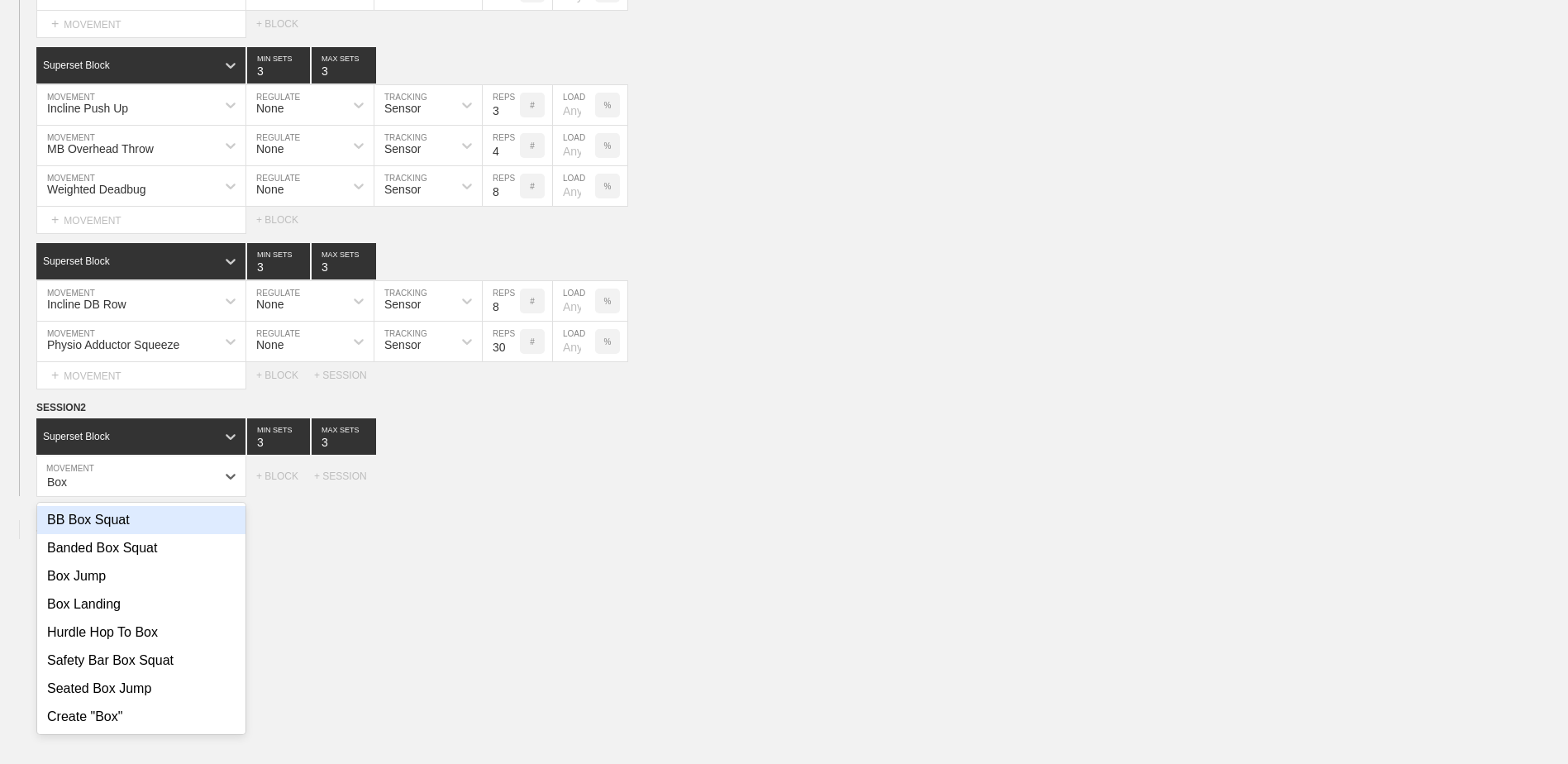
click at [119, 534] on div "BB Box Squat" at bounding box center [140, 520] width 208 height 28
type input "Box"
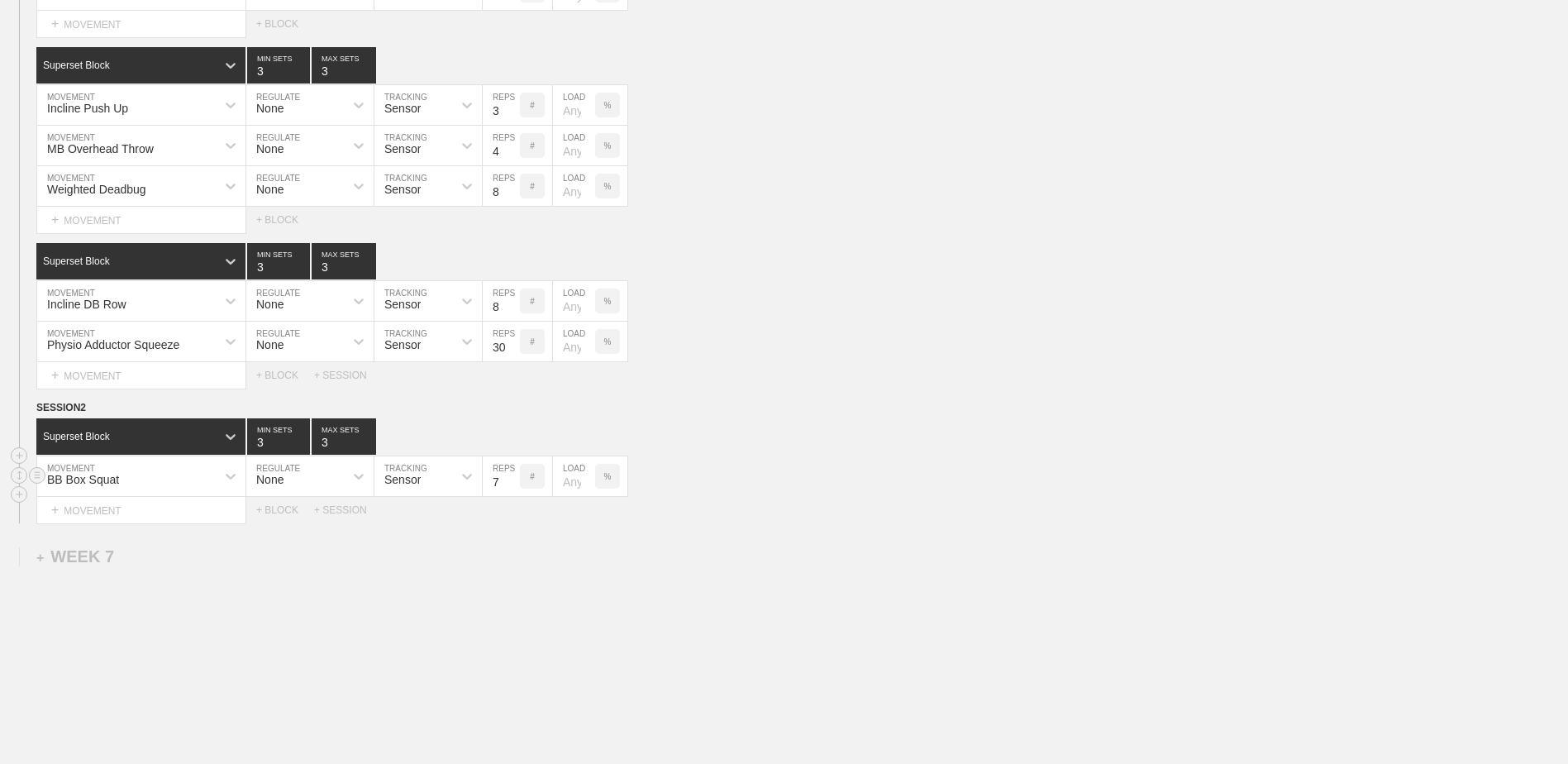
click at [514, 489] on input "7" at bounding box center [500, 477] width 37 height 40
click at [514, 489] on input "6" at bounding box center [500, 477] width 37 height 40
click at [514, 489] on input "5" at bounding box center [500, 477] width 37 height 40
click at [514, 489] on input "4" at bounding box center [500, 477] width 37 height 40
type input "3"
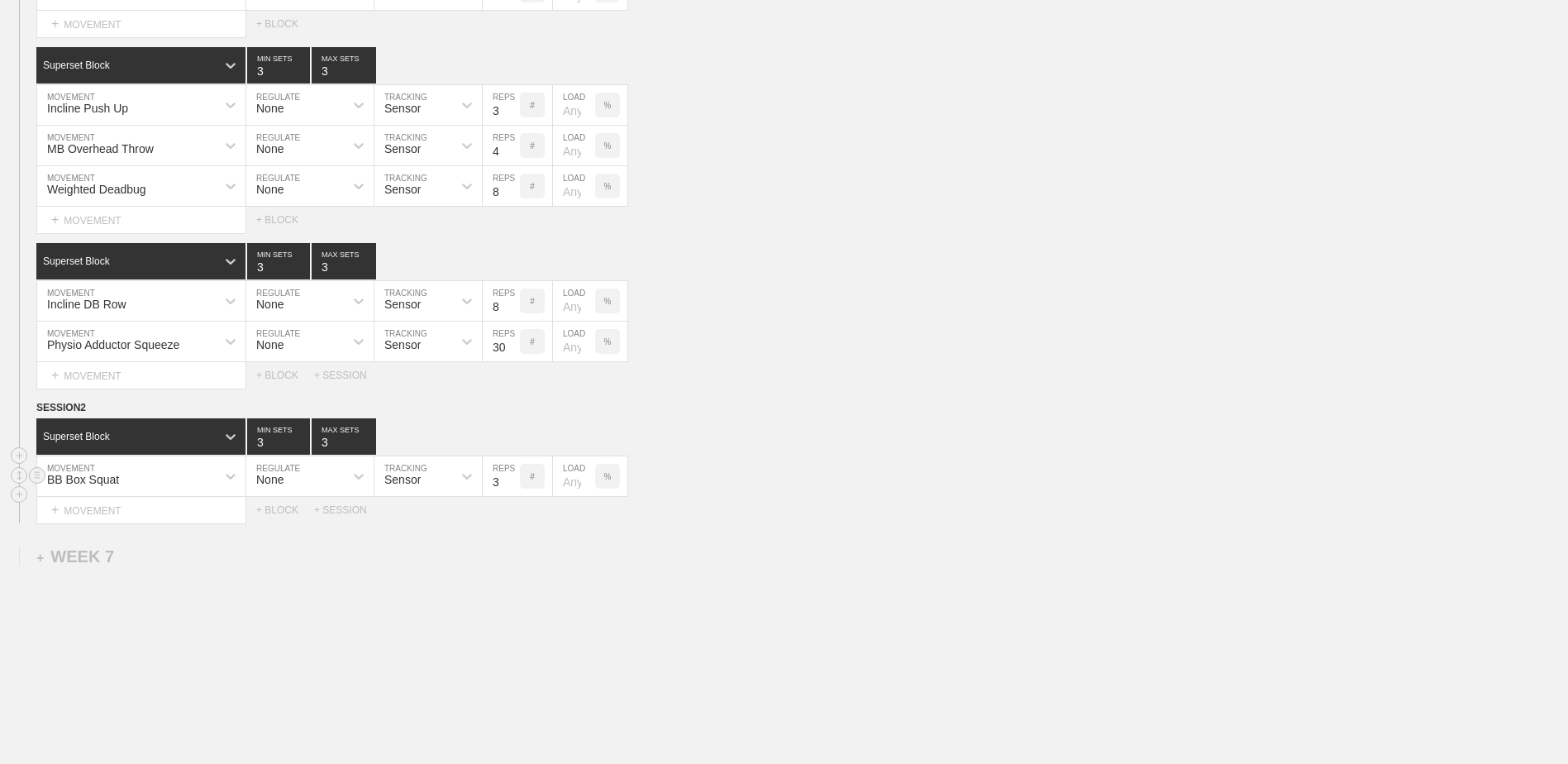
click at [512, 490] on input "3" at bounding box center [500, 477] width 37 height 40
click at [108, 511] on div "+ MOVEMENT" at bounding box center [141, 509] width 210 height 27
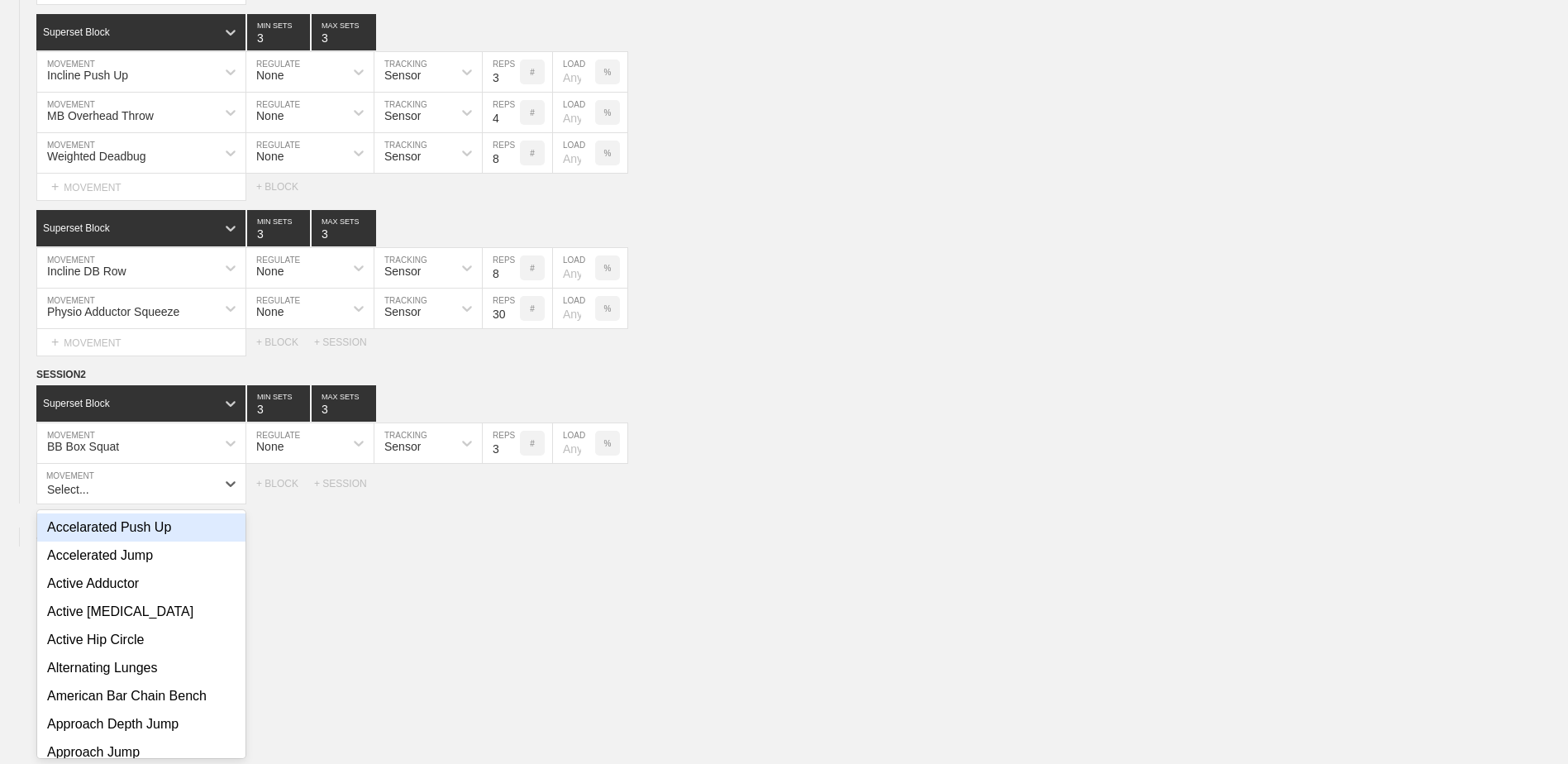
scroll to position [3360, 0]
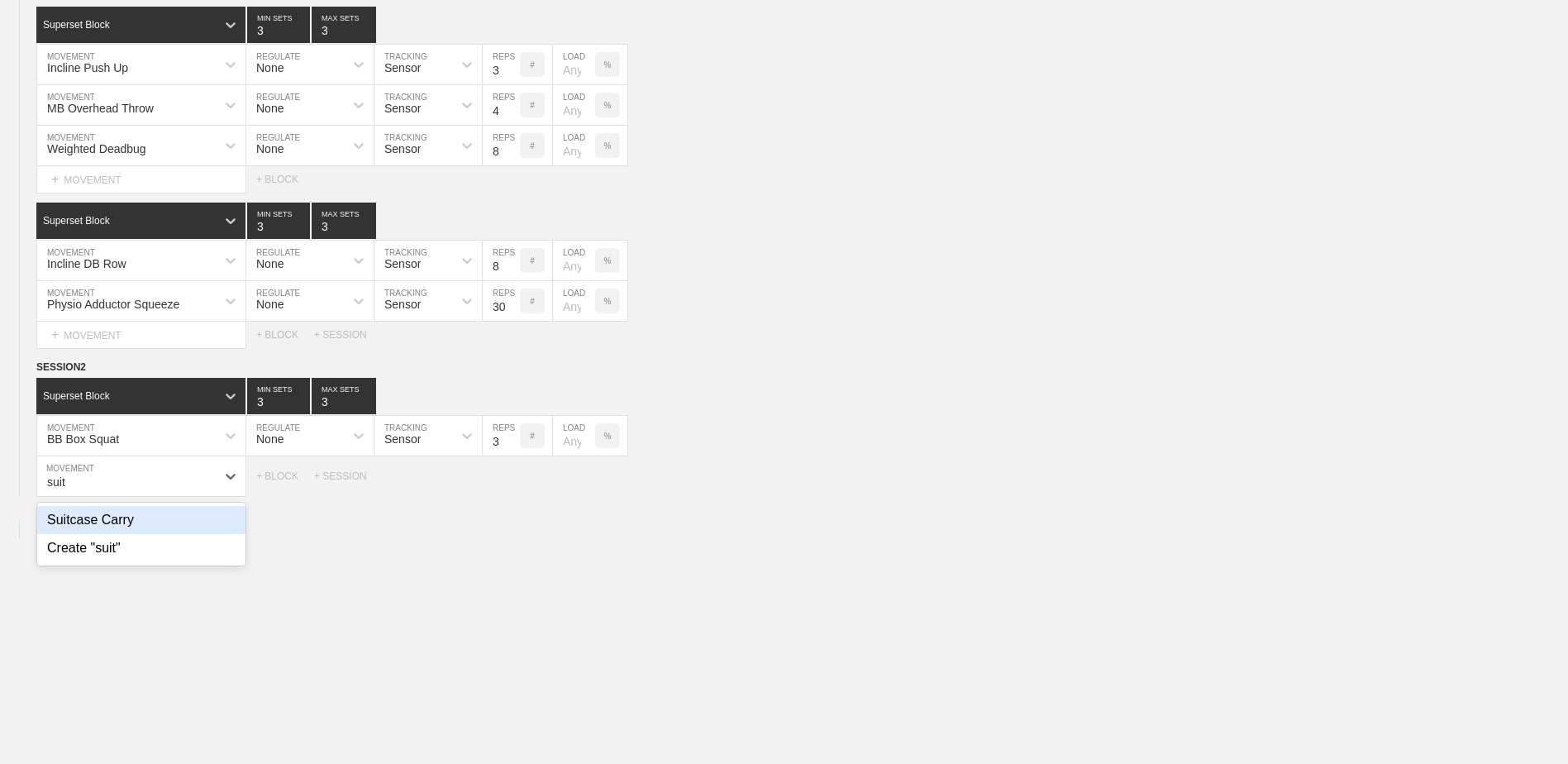
click at [122, 524] on div "Suitcase Carry" at bounding box center [140, 520] width 208 height 28
type input "suit"
click at [514, 492] on input "7" at bounding box center [500, 477] width 37 height 40
click at [514, 492] on input "6" at bounding box center [500, 477] width 37 height 40
click at [514, 492] on input "5" at bounding box center [500, 477] width 37 height 40
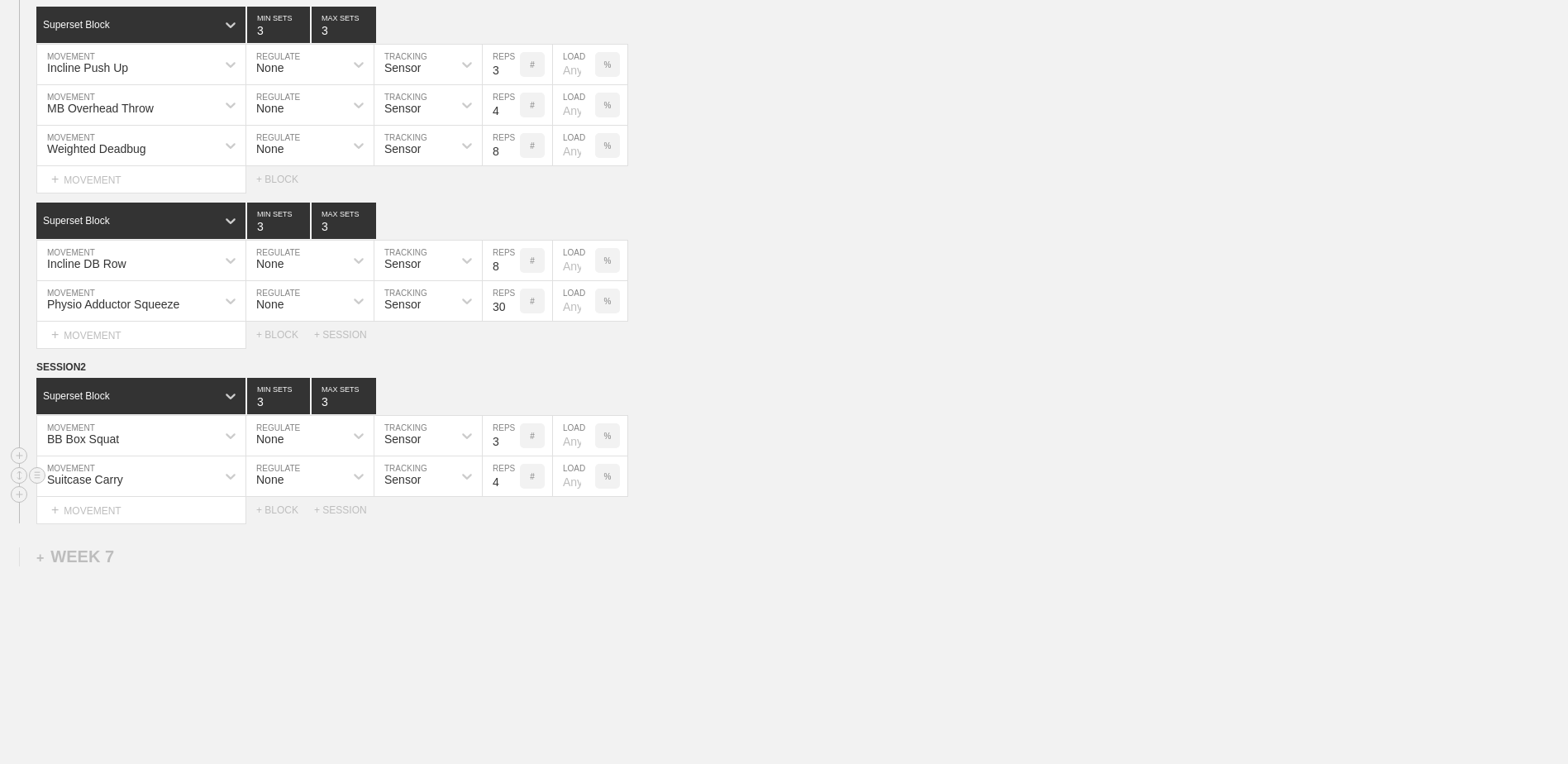
click at [514, 492] on input "4" at bounding box center [500, 477] width 37 height 40
click at [514, 492] on input "3" at bounding box center [500, 477] width 37 height 40
click at [514, 492] on input "2" at bounding box center [500, 477] width 37 height 40
type input "1"
click at [514, 492] on input "1" at bounding box center [500, 477] width 37 height 40
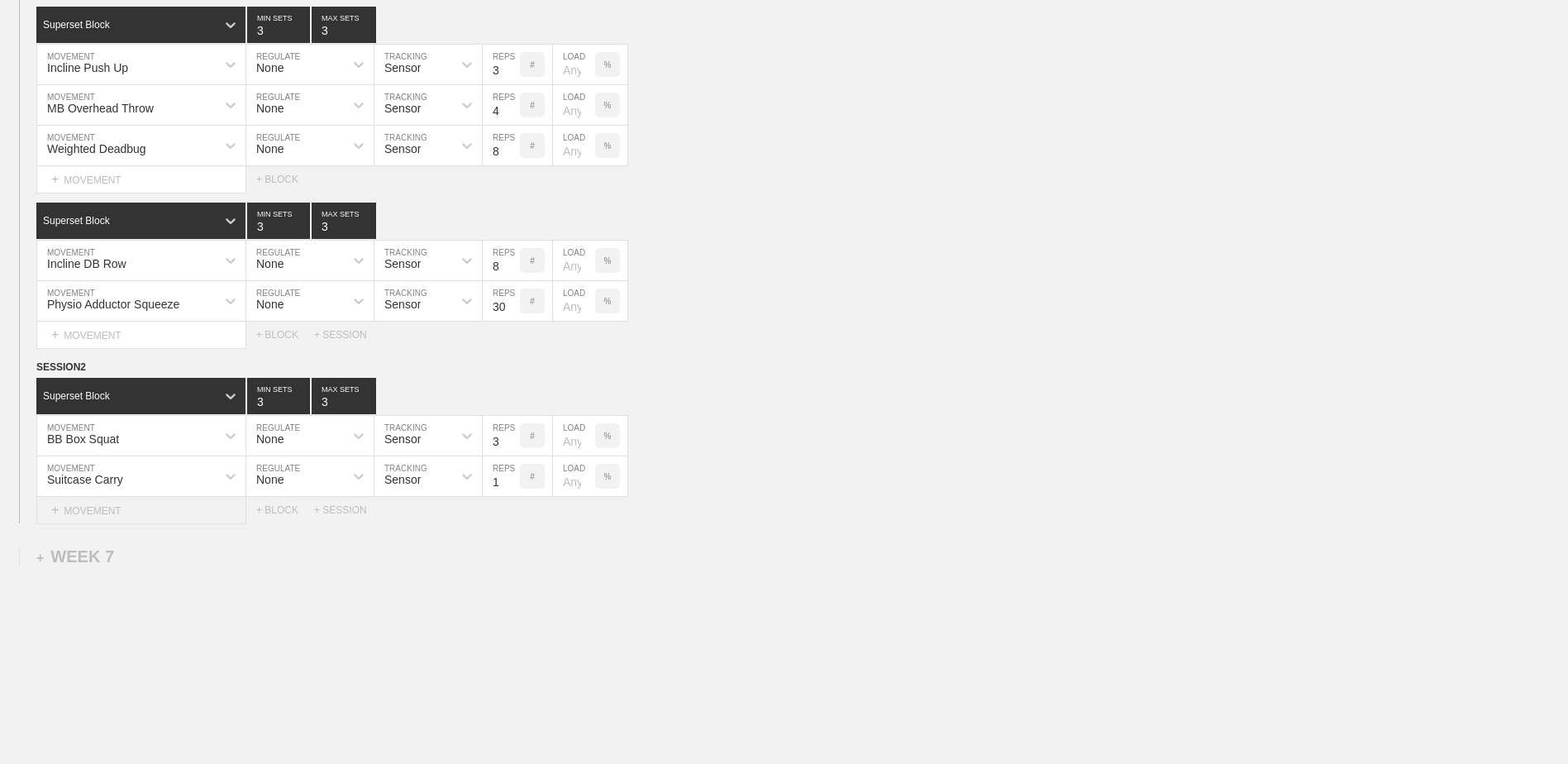
click at [170, 514] on div "+ MOVEMENT" at bounding box center [141, 509] width 210 height 27
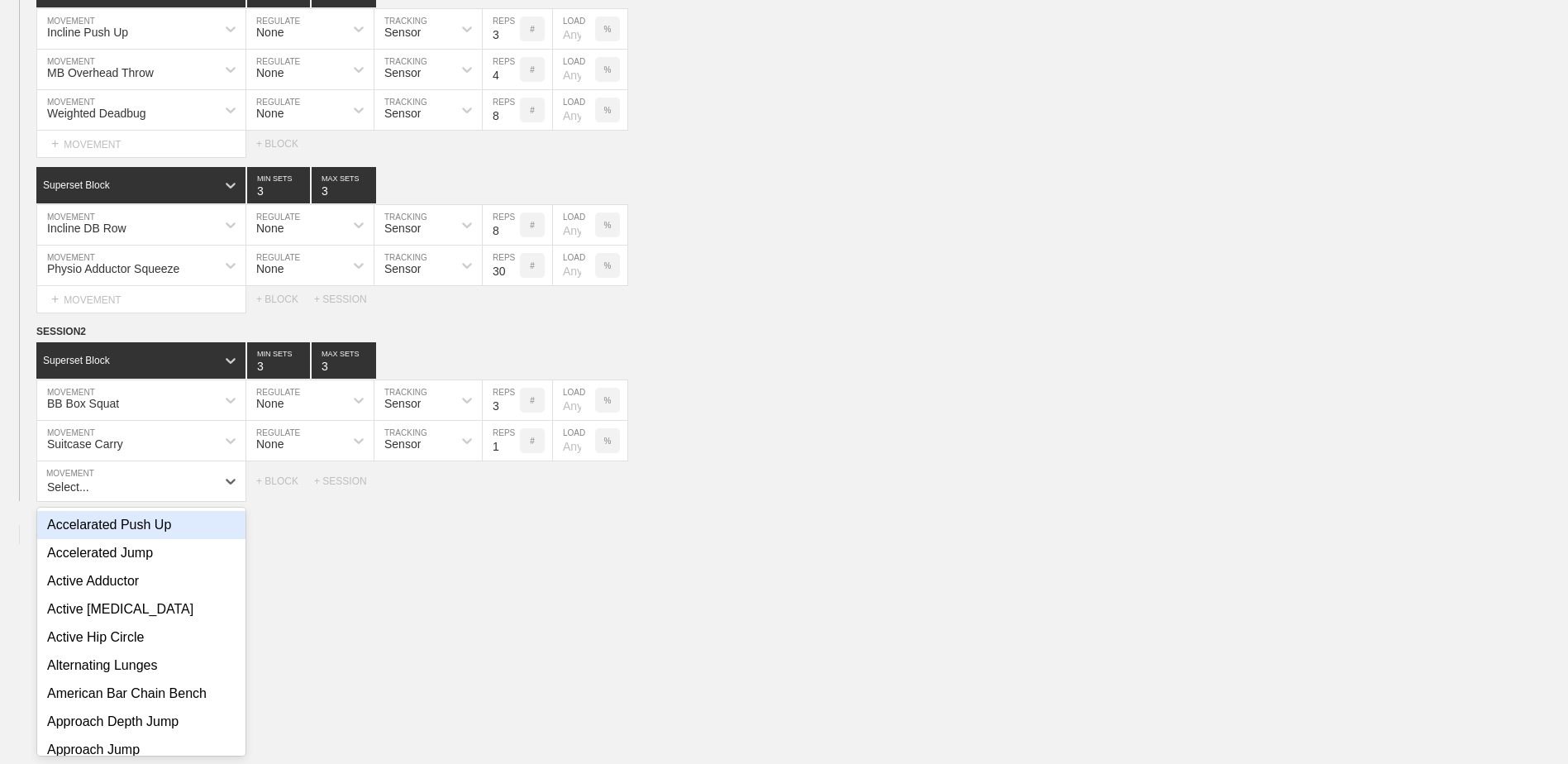
scroll to position [3400, 0]
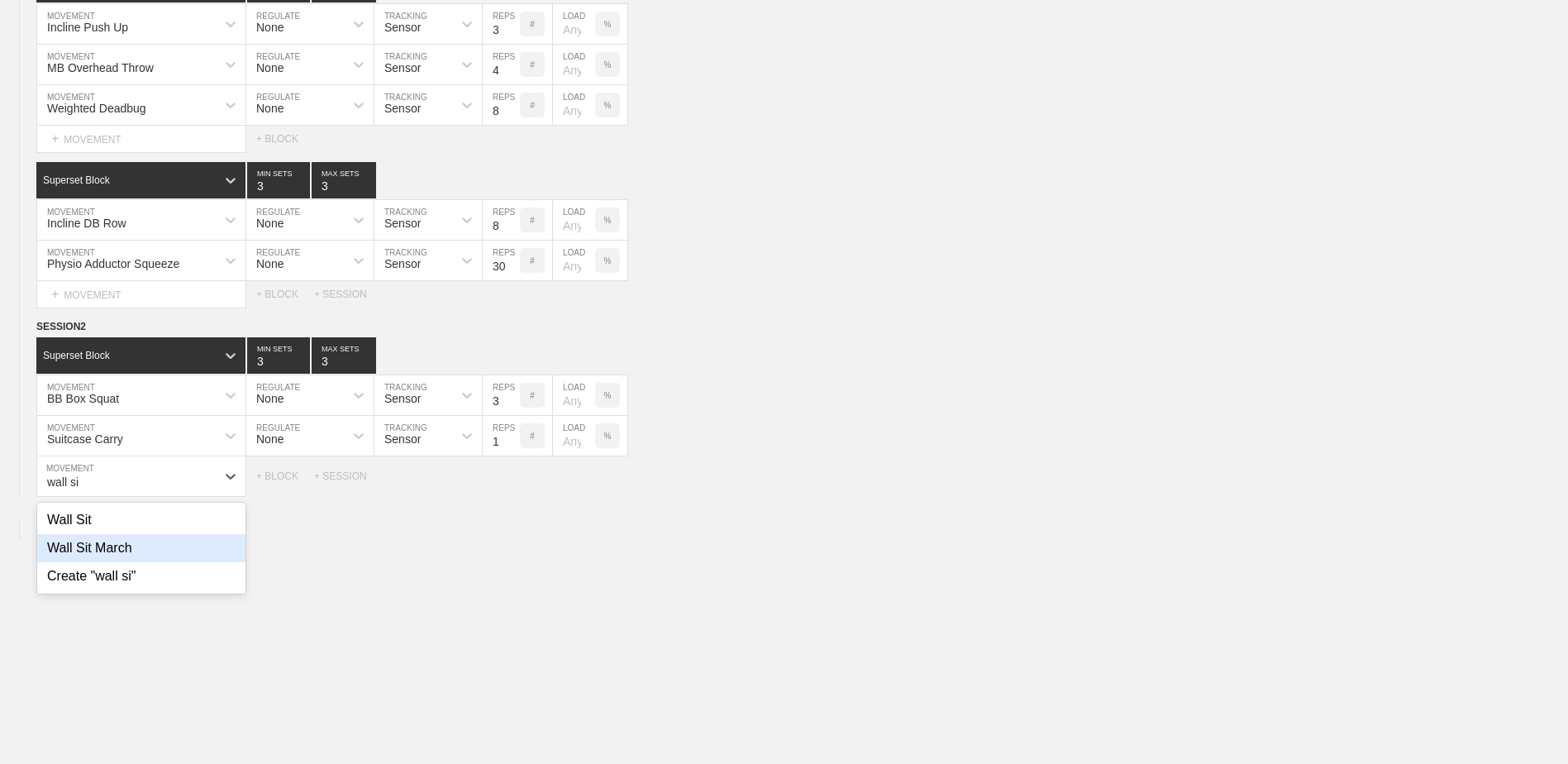
click at [155, 552] on div "Wall Sit March" at bounding box center [140, 548] width 208 height 28
type input "wall si"
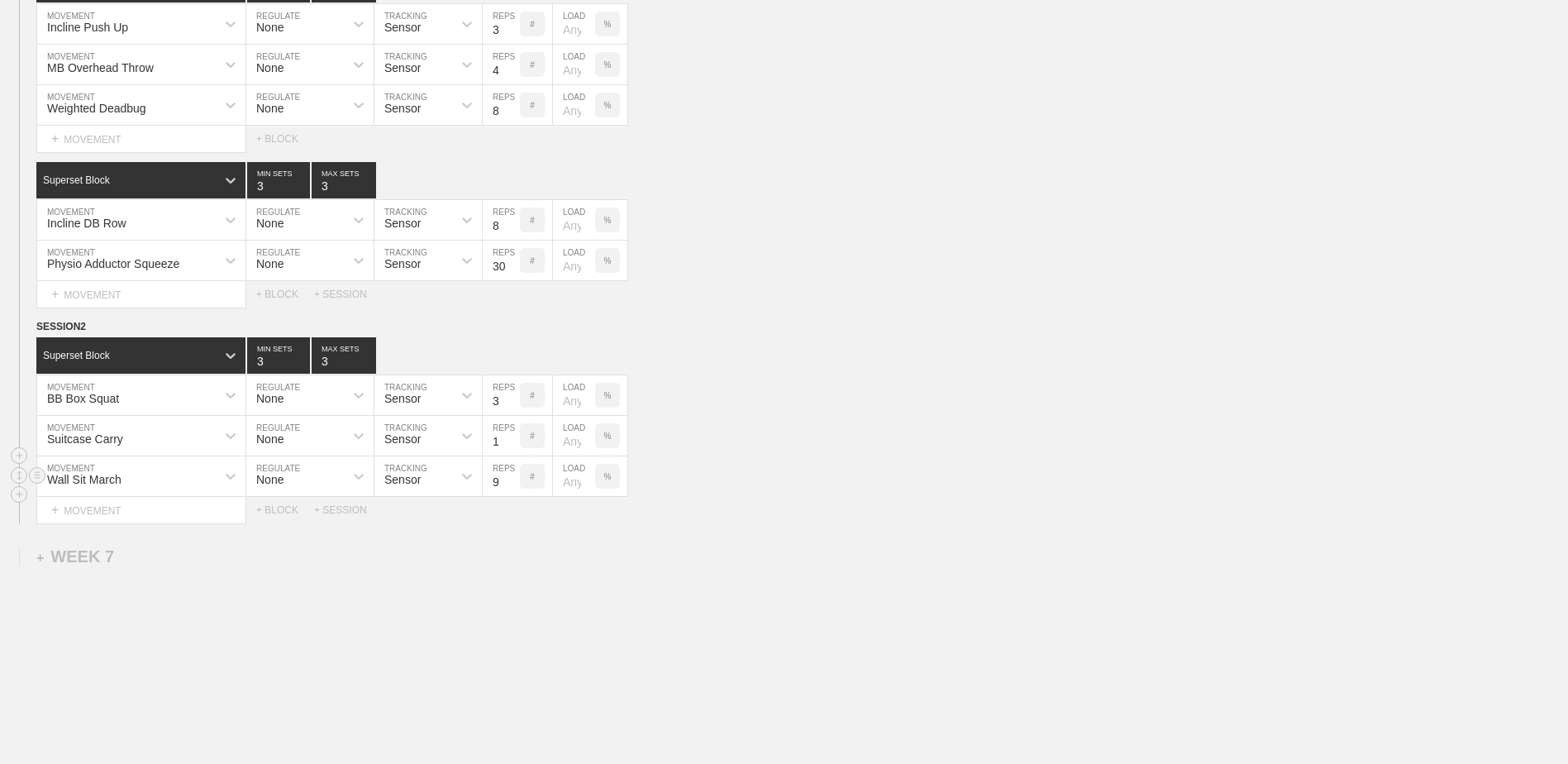
click at [515, 484] on input "9" at bounding box center [500, 477] width 37 height 40
click at [515, 484] on input "10" at bounding box center [500, 477] width 37 height 40
click at [515, 484] on input "11" at bounding box center [500, 477] width 37 height 40
click at [515, 484] on input "12" at bounding box center [500, 477] width 37 height 40
click at [515, 484] on input "13" at bounding box center [500, 477] width 37 height 40
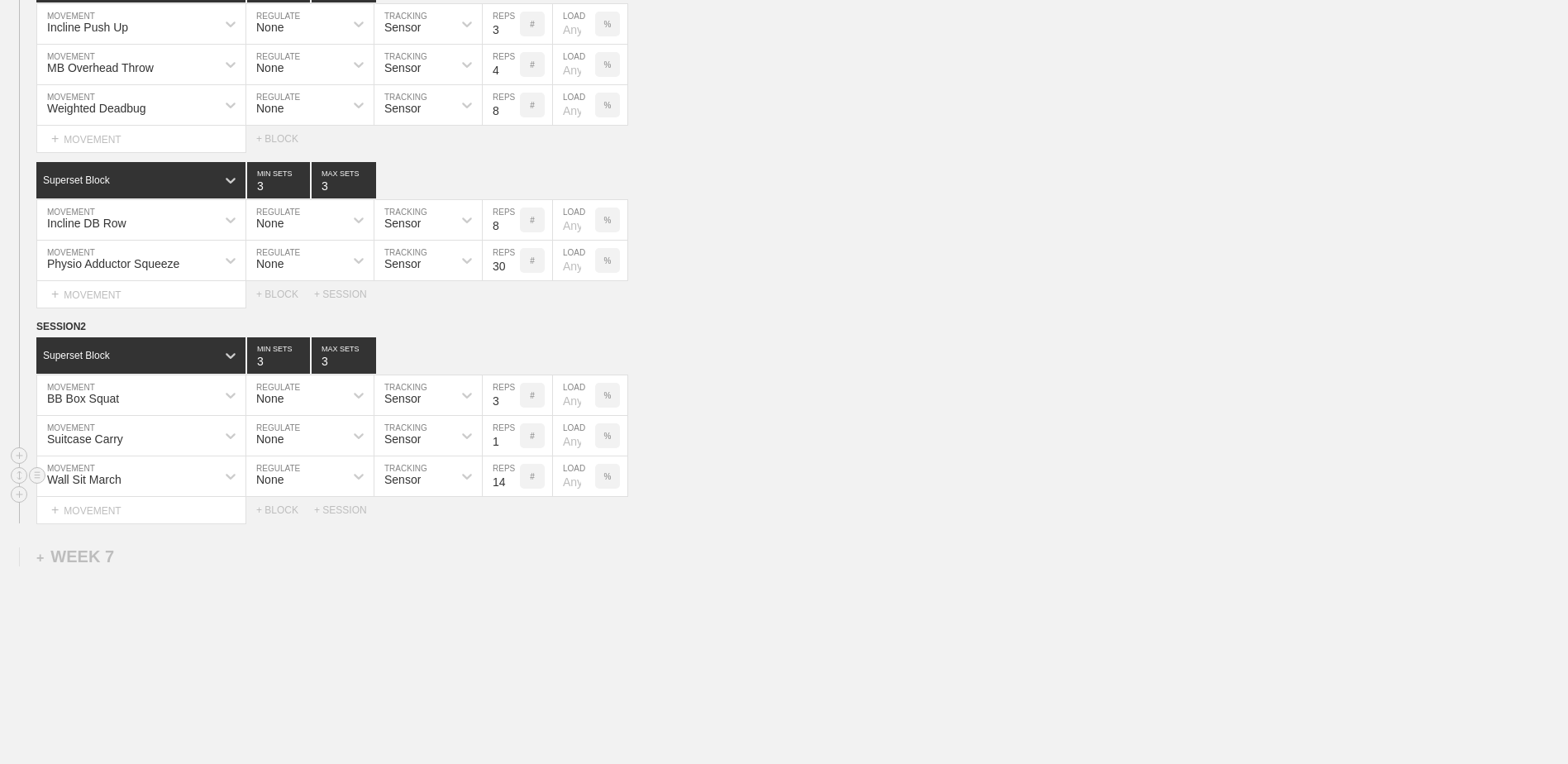
click at [515, 484] on input "14" at bounding box center [500, 477] width 37 height 40
click at [515, 484] on input "15" at bounding box center [500, 477] width 37 height 40
click at [515, 484] on input "16" at bounding box center [500, 477] width 37 height 40
click at [515, 484] on input "17" at bounding box center [500, 477] width 37 height 40
click at [515, 484] on input "18" at bounding box center [500, 477] width 37 height 40
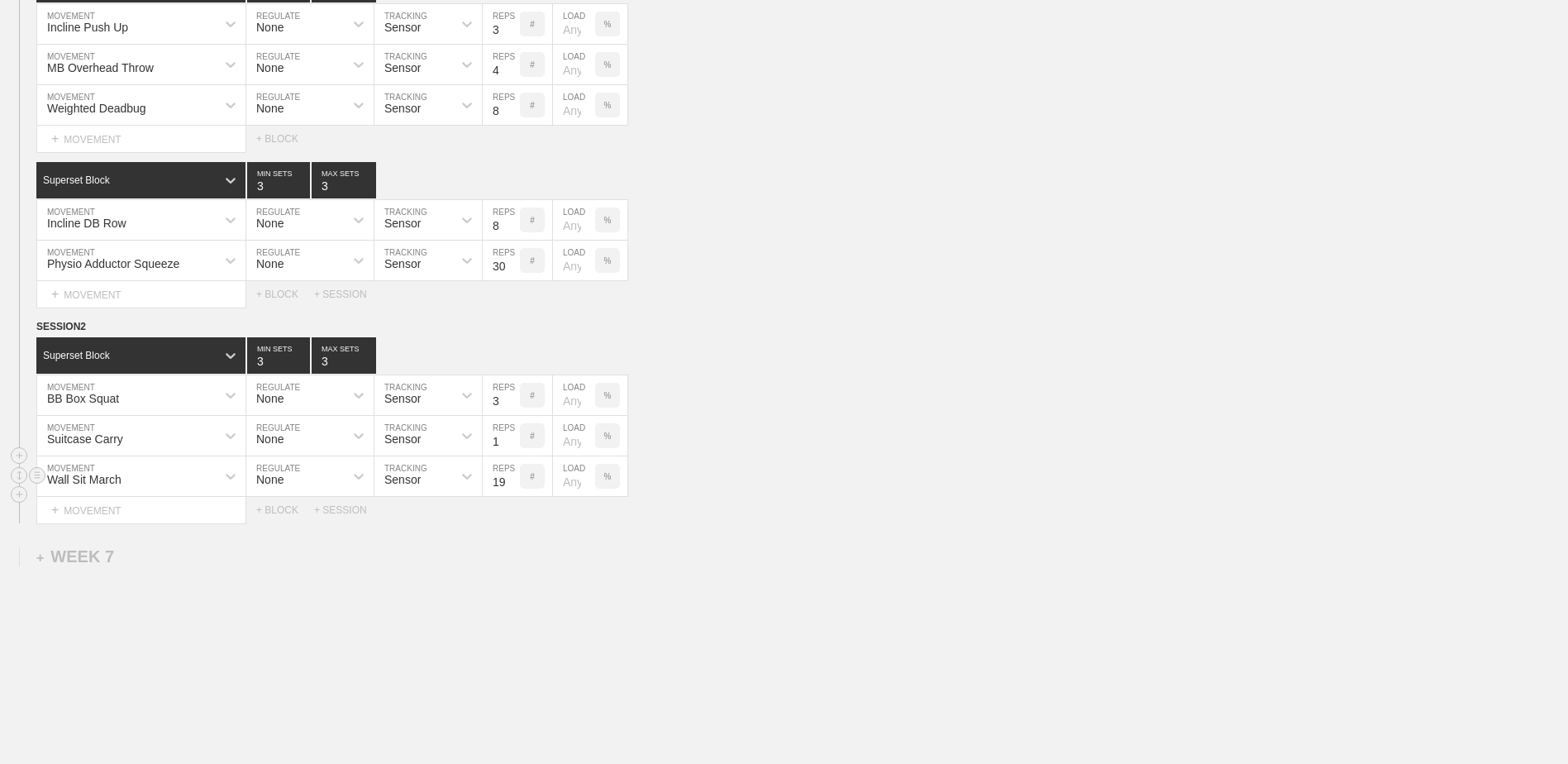
click at [515, 484] on input "19" at bounding box center [500, 477] width 37 height 40
click at [515, 484] on input "20" at bounding box center [500, 477] width 37 height 40
click at [515, 484] on input "21" at bounding box center [500, 477] width 37 height 40
click at [515, 484] on input "22" at bounding box center [500, 477] width 37 height 40
click at [515, 484] on input "23" at bounding box center [500, 477] width 37 height 40
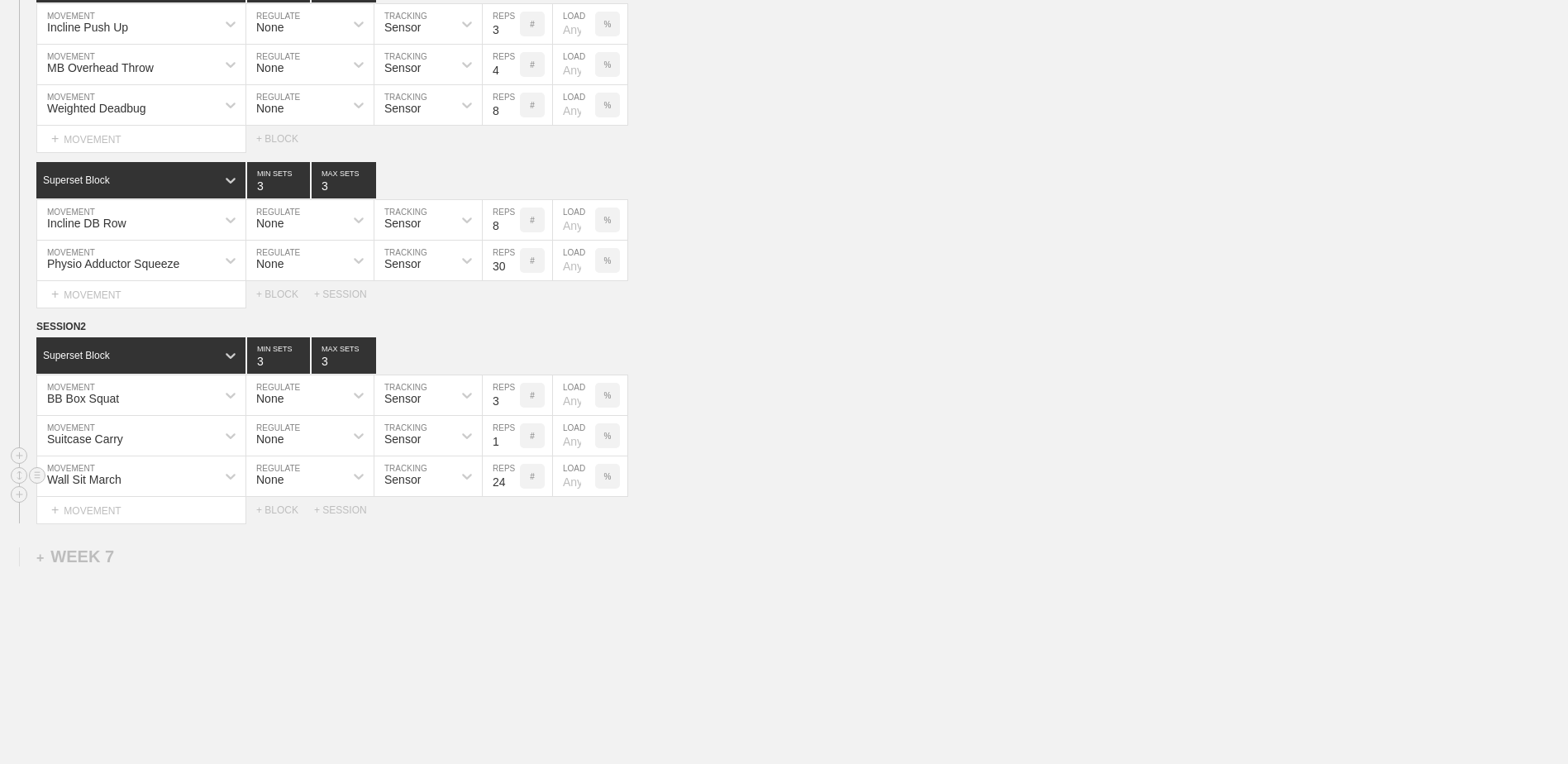
click at [515, 484] on input "24" at bounding box center [500, 477] width 37 height 40
click at [515, 484] on input "25" at bounding box center [500, 477] width 37 height 40
click at [515, 484] on input "26" at bounding box center [500, 477] width 37 height 40
click at [515, 484] on input "27" at bounding box center [500, 477] width 37 height 40
click at [515, 484] on input "28" at bounding box center [500, 477] width 37 height 40
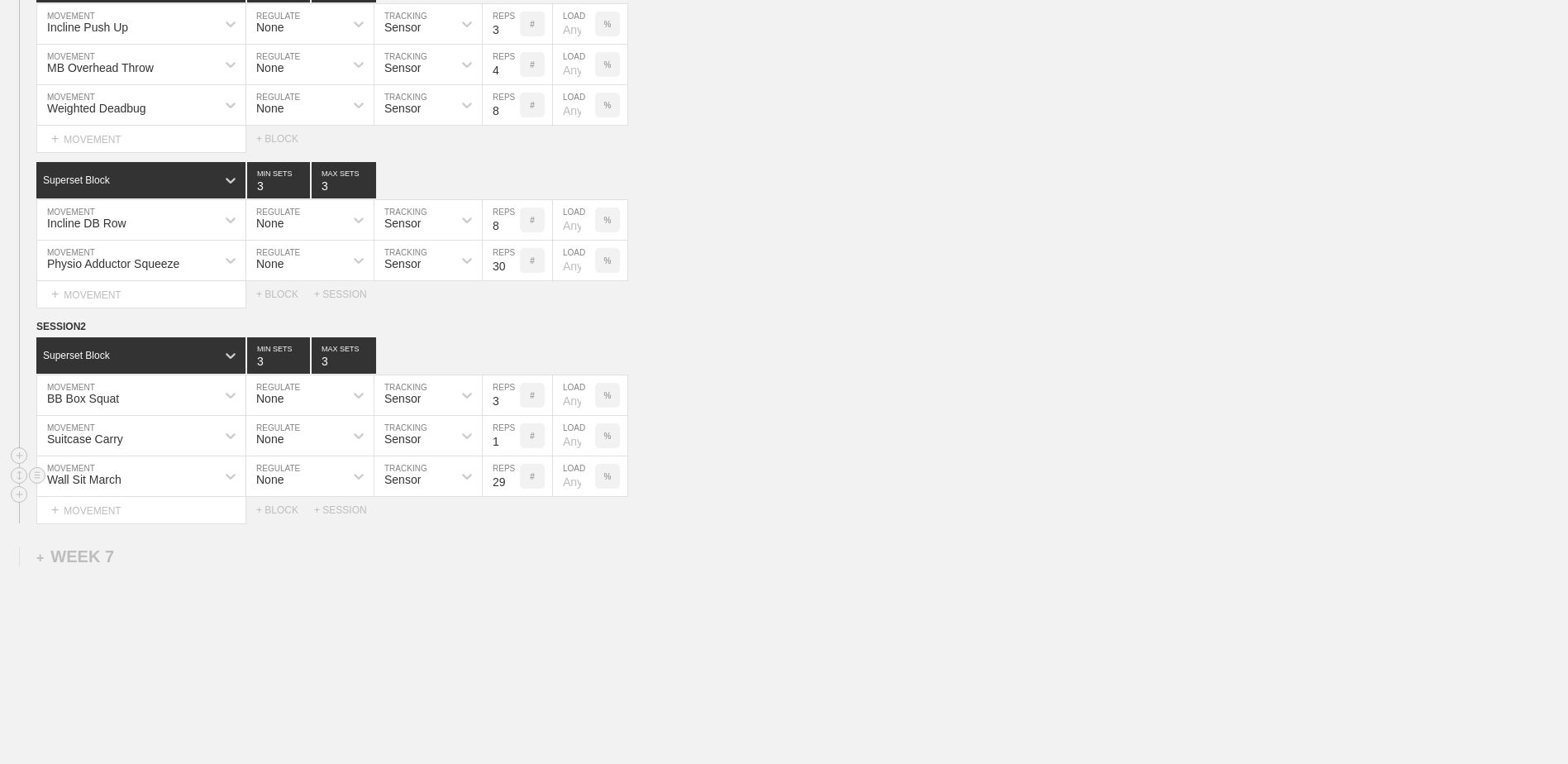
click at [515, 484] on input "29" at bounding box center [500, 477] width 37 height 40
click at [515, 484] on input "30" at bounding box center [500, 477] width 37 height 40
click at [515, 484] on input "31" at bounding box center [500, 477] width 37 height 40
type input "30"
click at [511, 488] on input "30" at bounding box center [500, 477] width 37 height 40
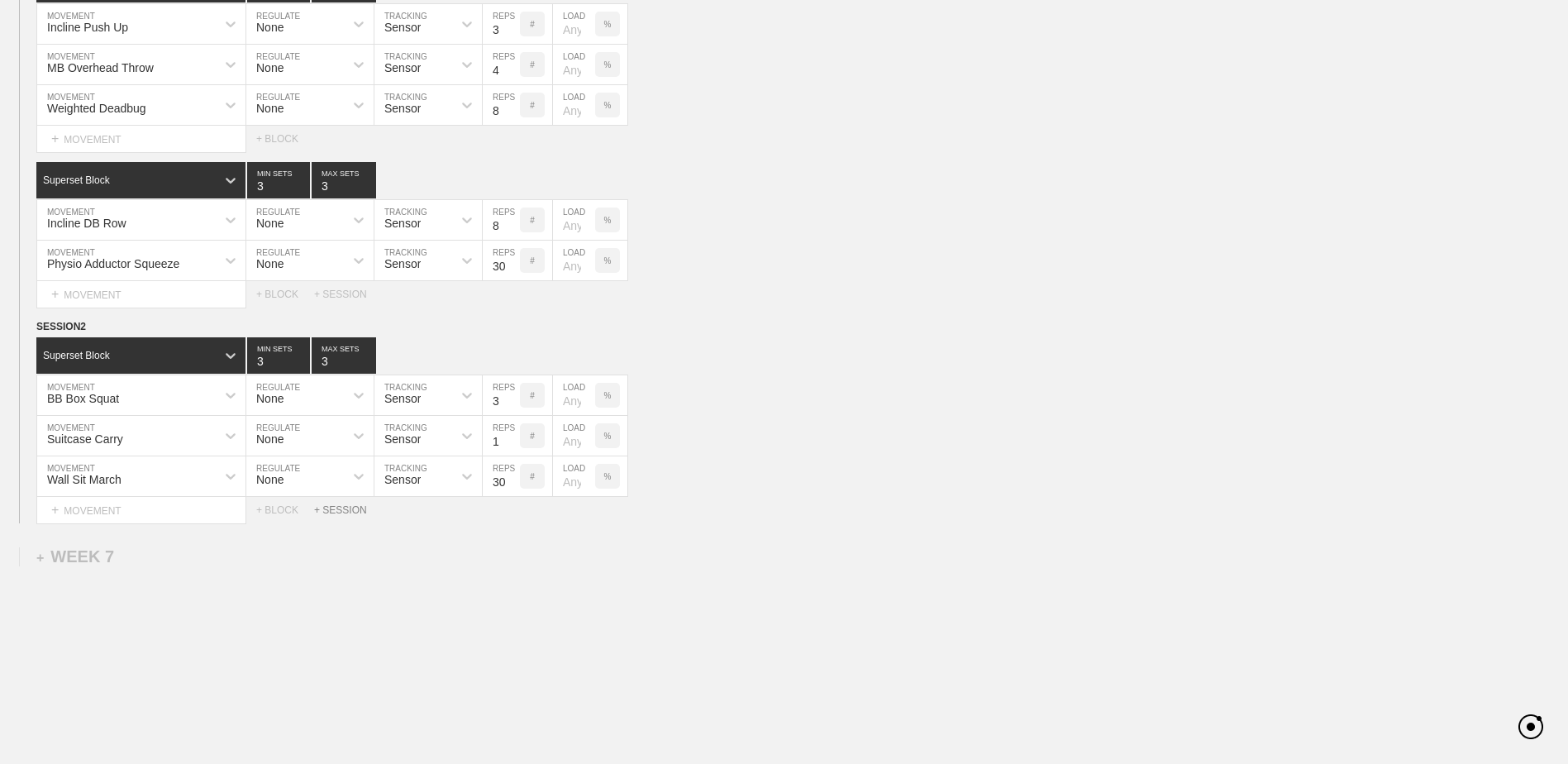
click at [333, 512] on div "+ SESSION" at bounding box center [347, 510] width 66 height 12
click at [179, 573] on div "+ BLOCK" at bounding box center [140, 566] width 208 height 27
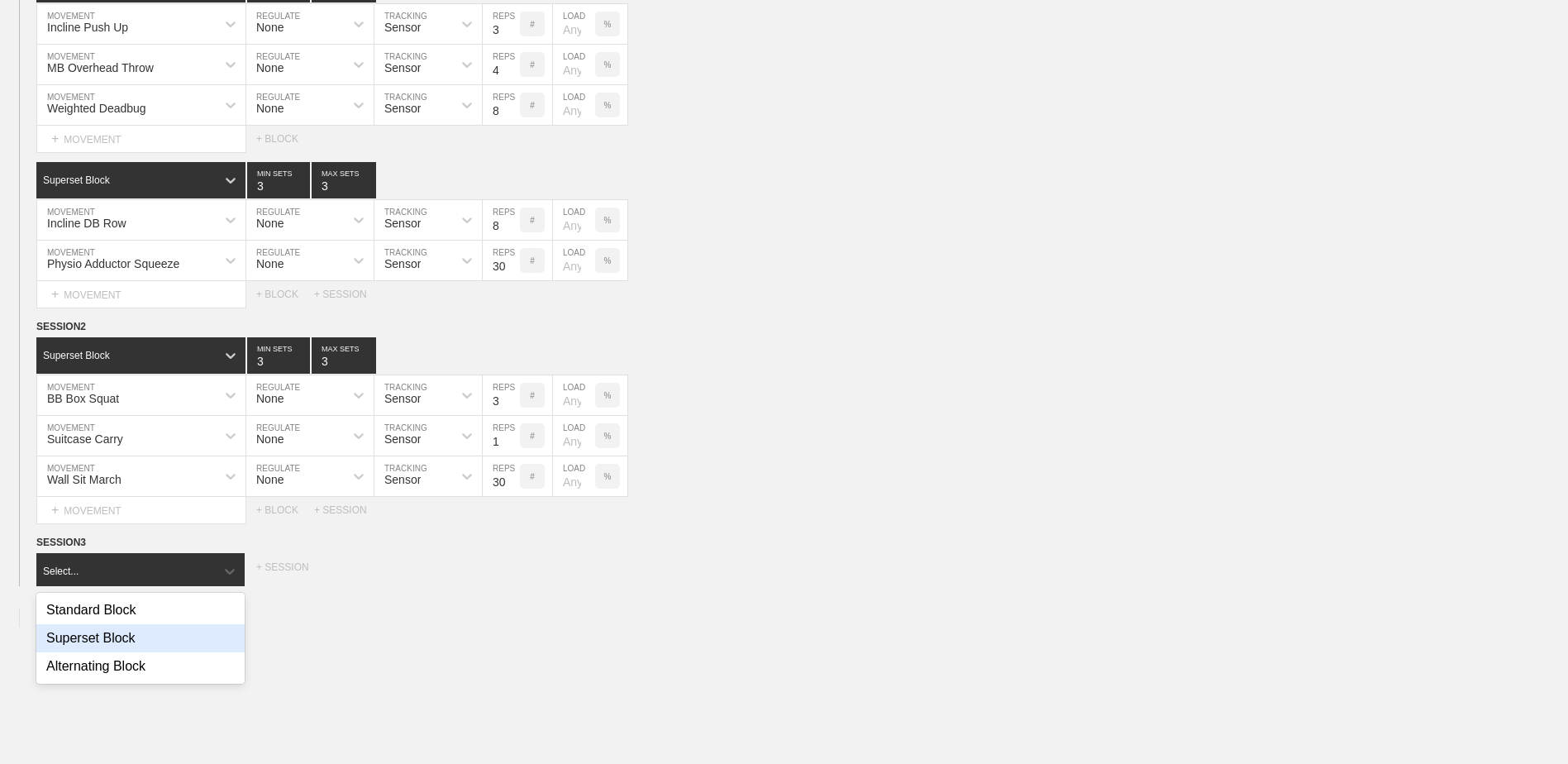
click at [158, 633] on div "Superset Block" at bounding box center [140, 638] width 208 height 28
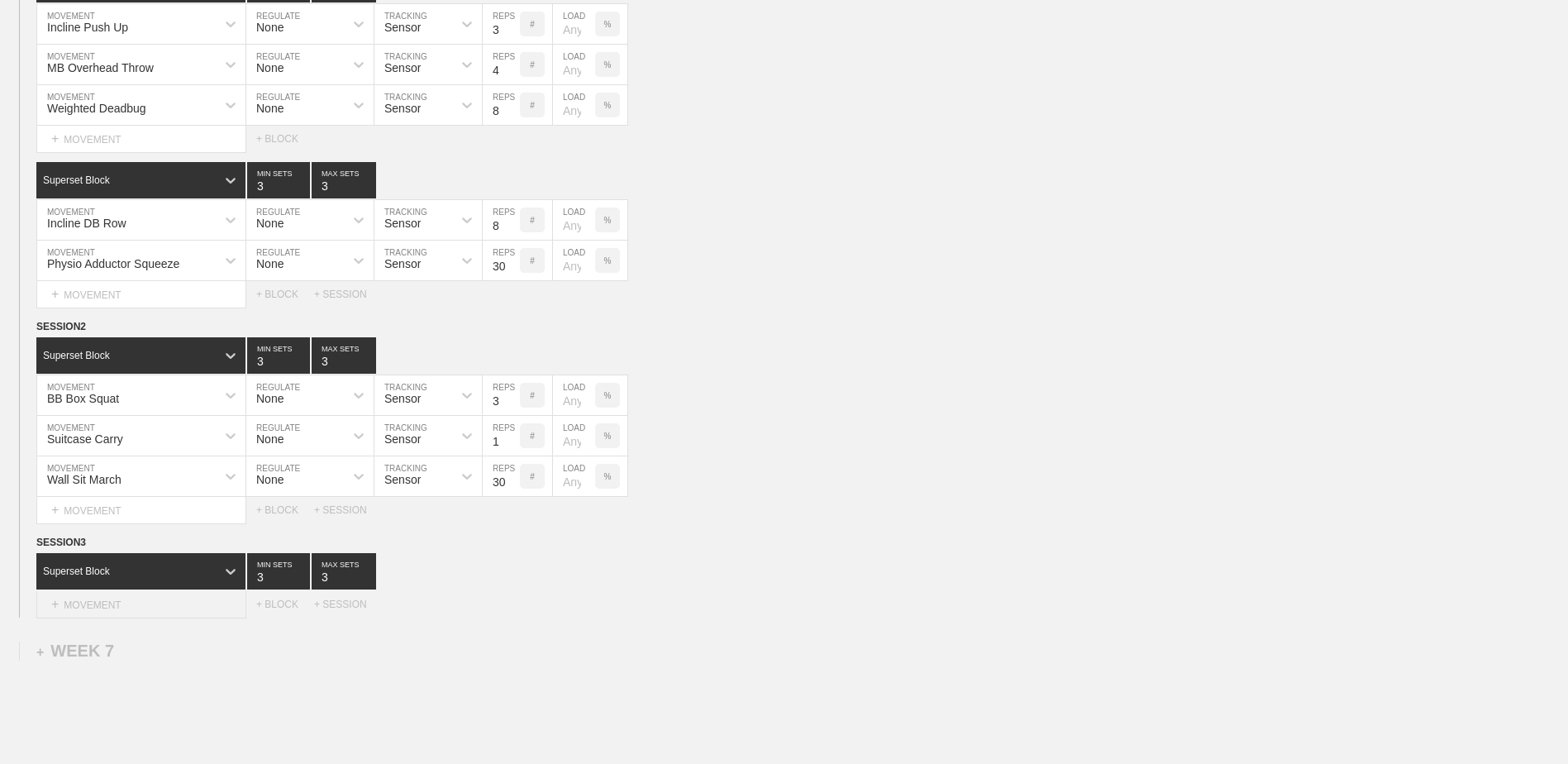
click at [159, 606] on div "+ MOVEMENT" at bounding box center [141, 604] width 210 height 27
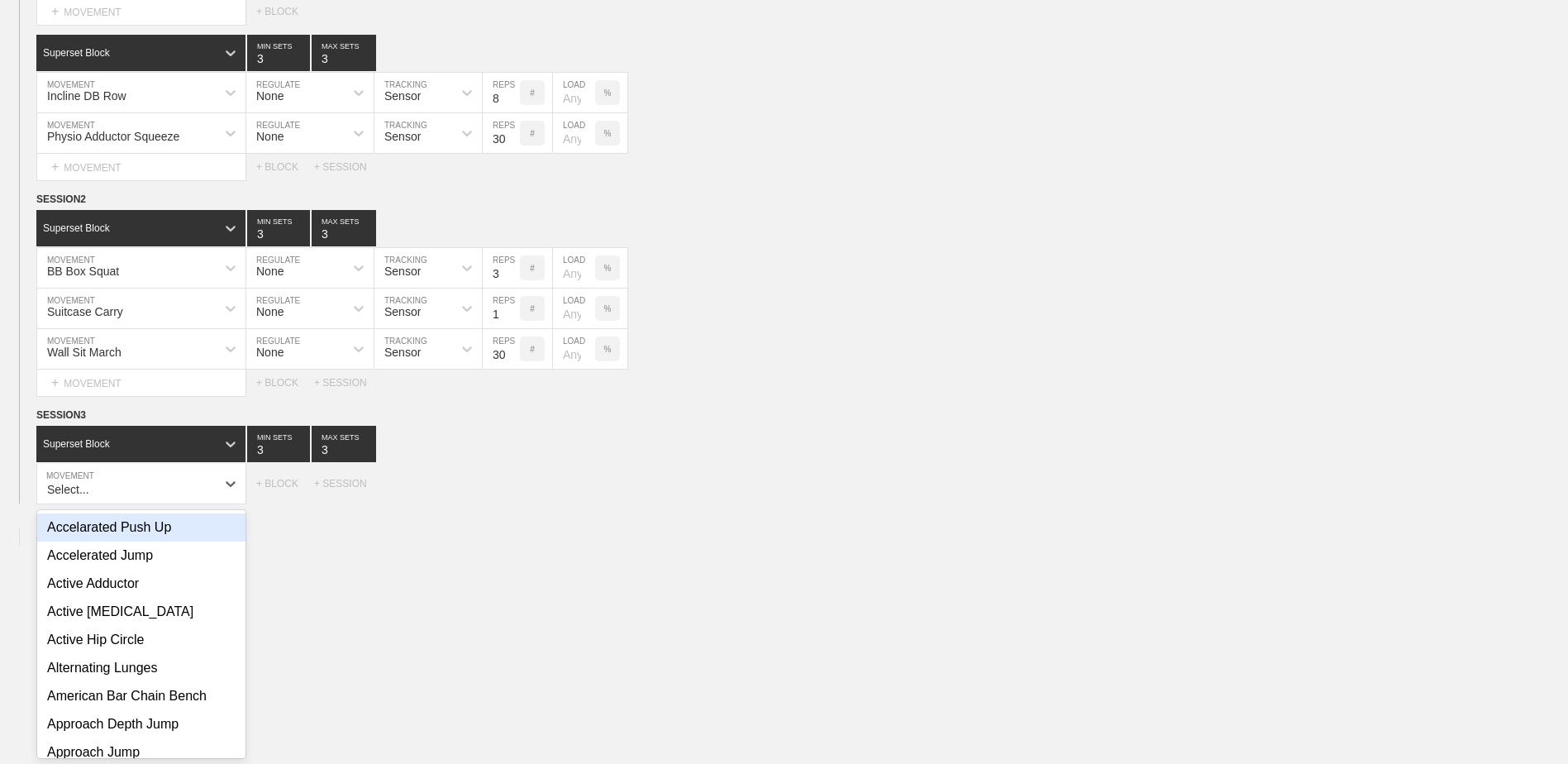
scroll to position [3535, 0]
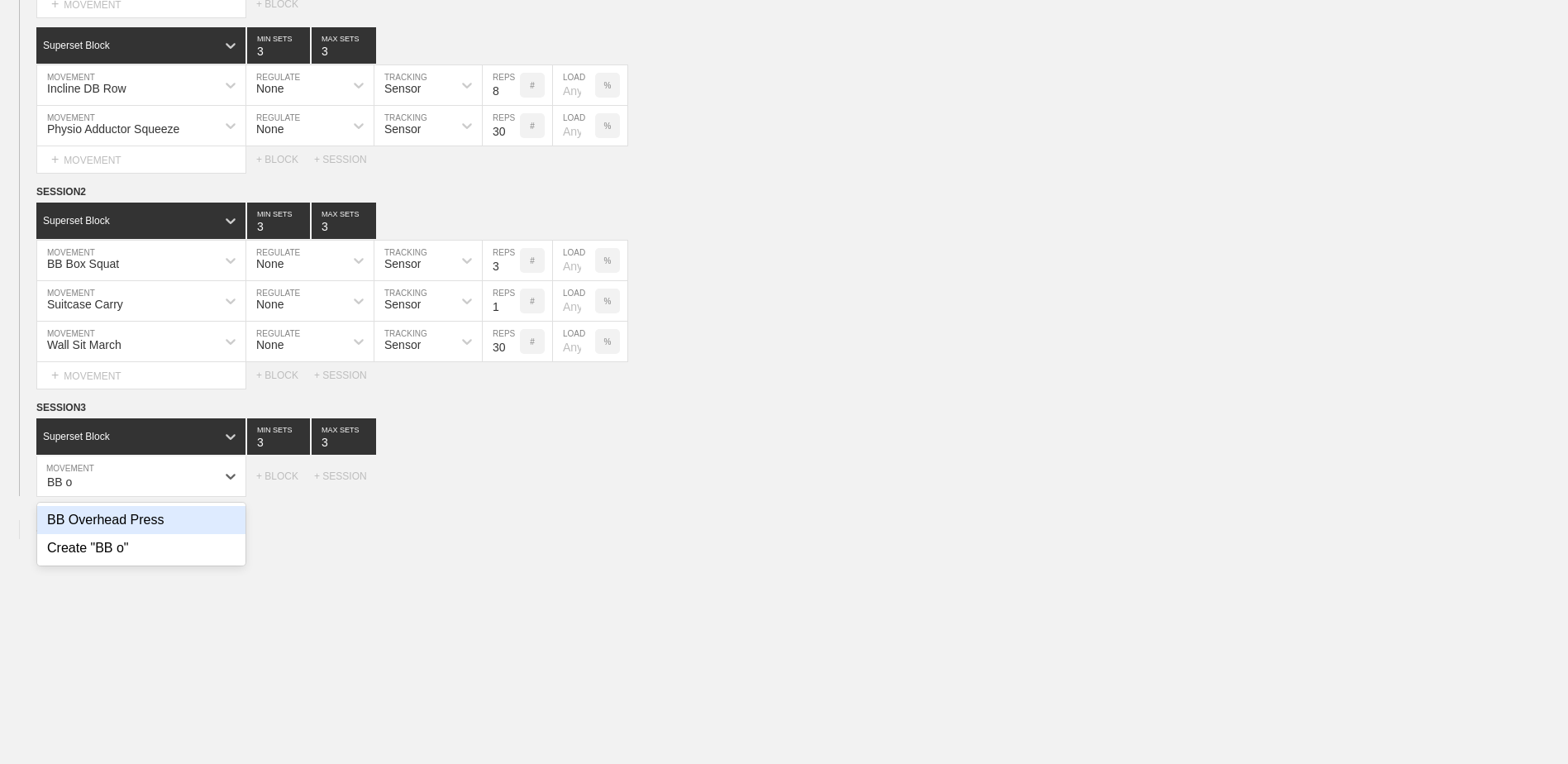
click at [129, 525] on div "BB Overhead Press" at bounding box center [140, 520] width 208 height 28
type input "BB o"
click at [231, 517] on div "+ MOVEMENT" at bounding box center [141, 509] width 210 height 27
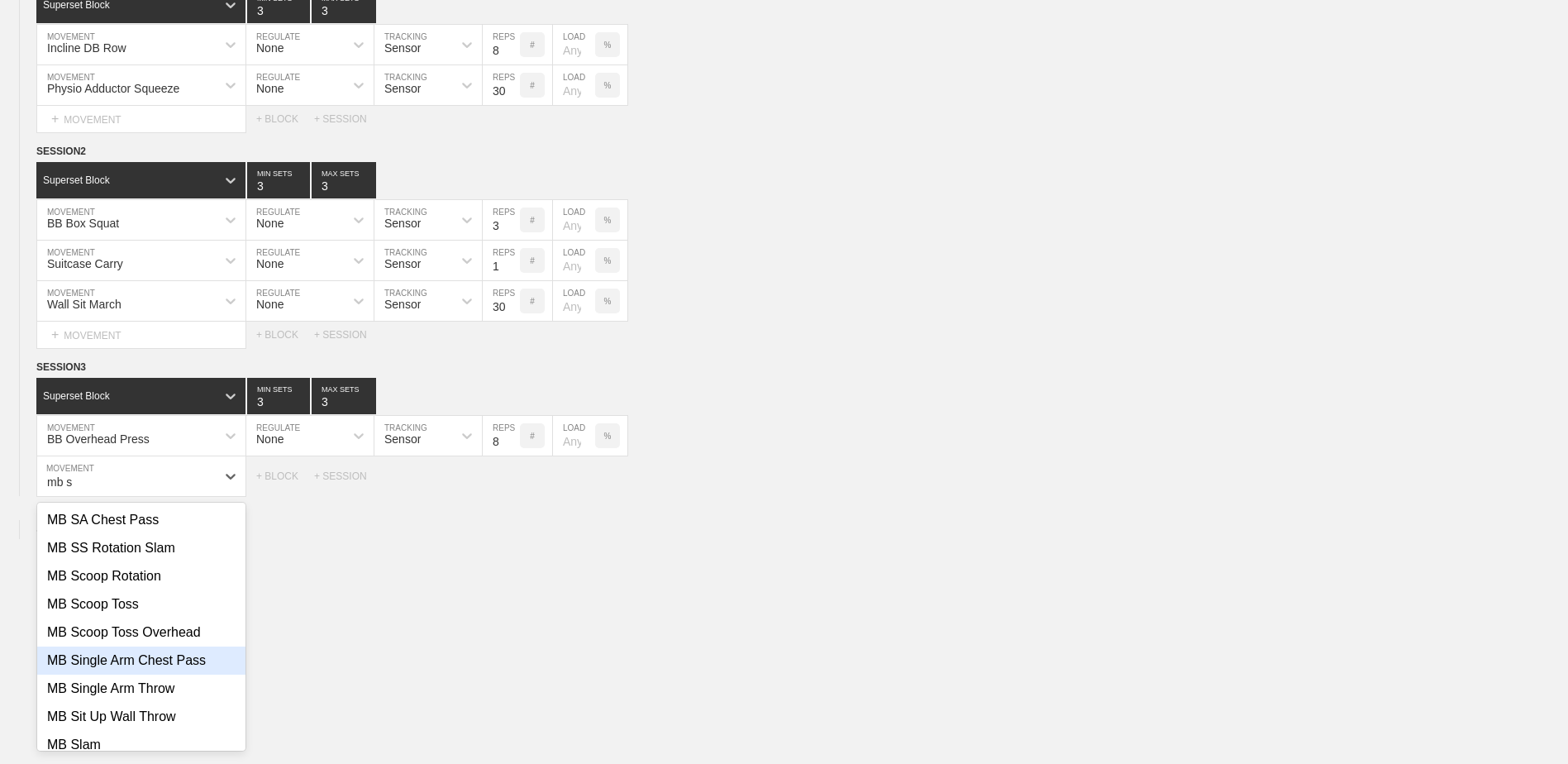
scroll to position [77, 0]
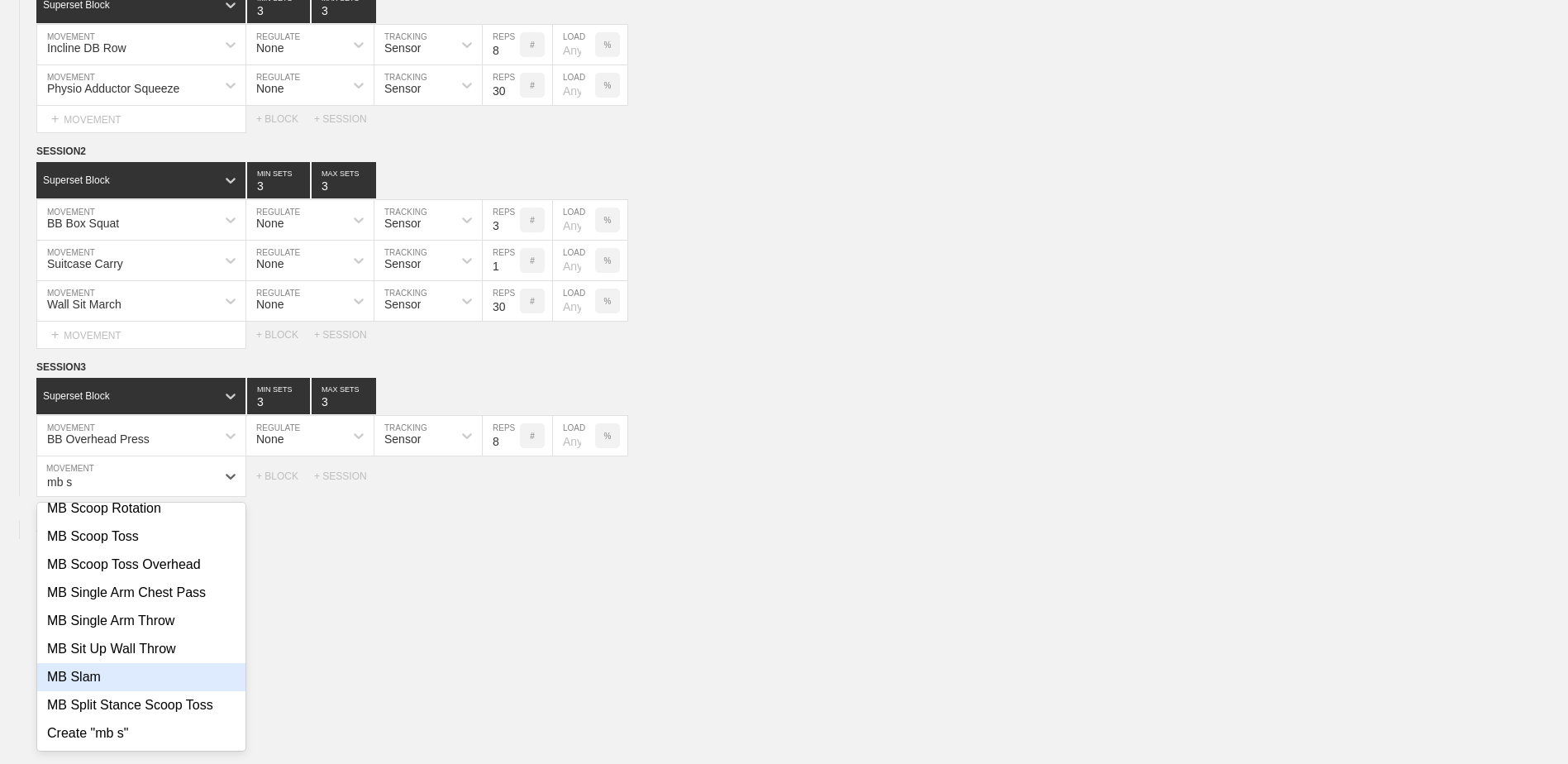
click at [149, 688] on div "MB Slam" at bounding box center [140, 676] width 208 height 28
type input "mb s"
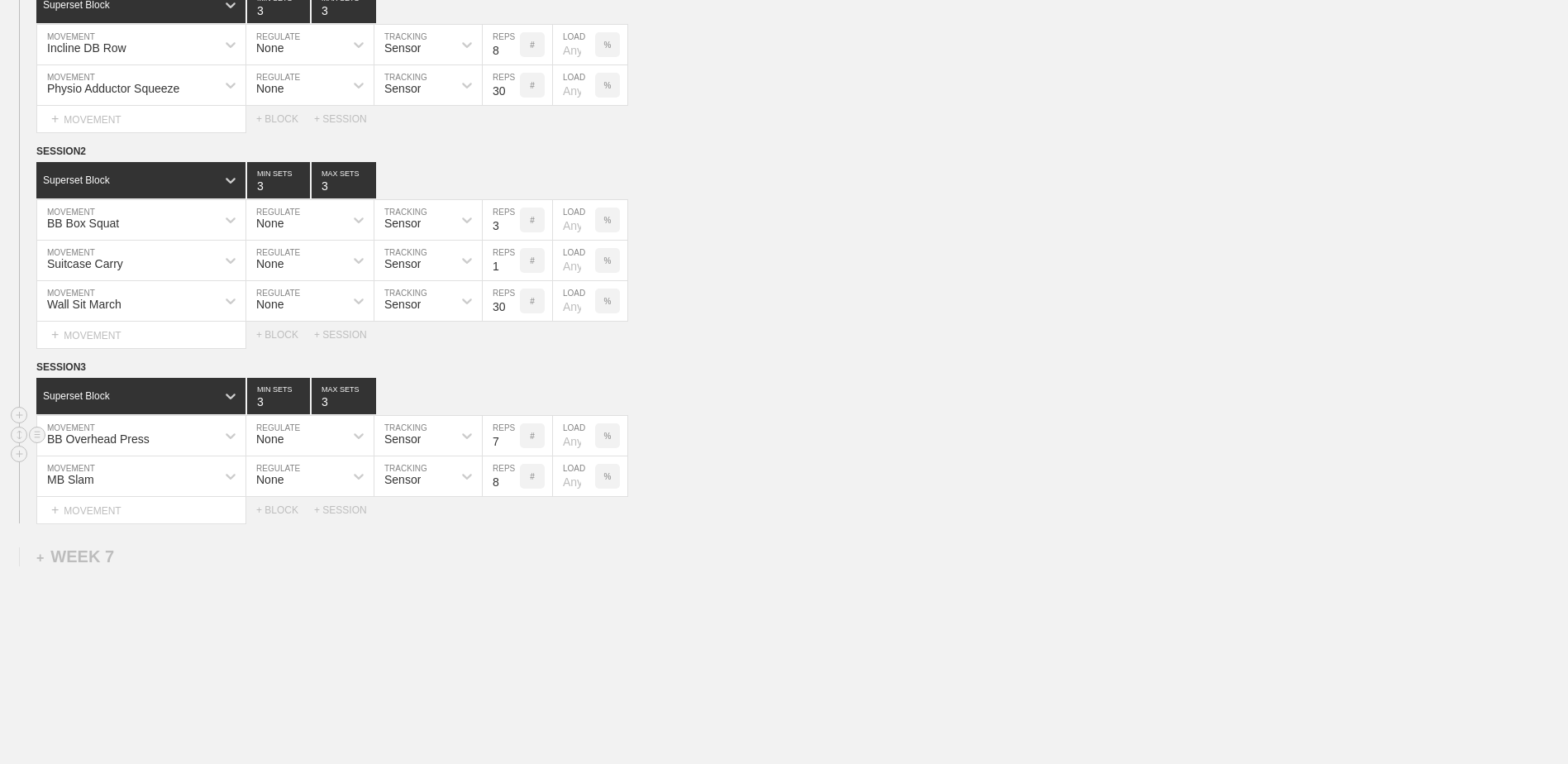
click at [510, 450] on input "7" at bounding box center [500, 436] width 37 height 40
type input "6"
click at [510, 450] on input "6" at bounding box center [500, 436] width 37 height 40
click at [513, 492] on input "7" at bounding box center [500, 477] width 37 height 40
click at [513, 492] on input "6" at bounding box center [500, 477] width 37 height 40
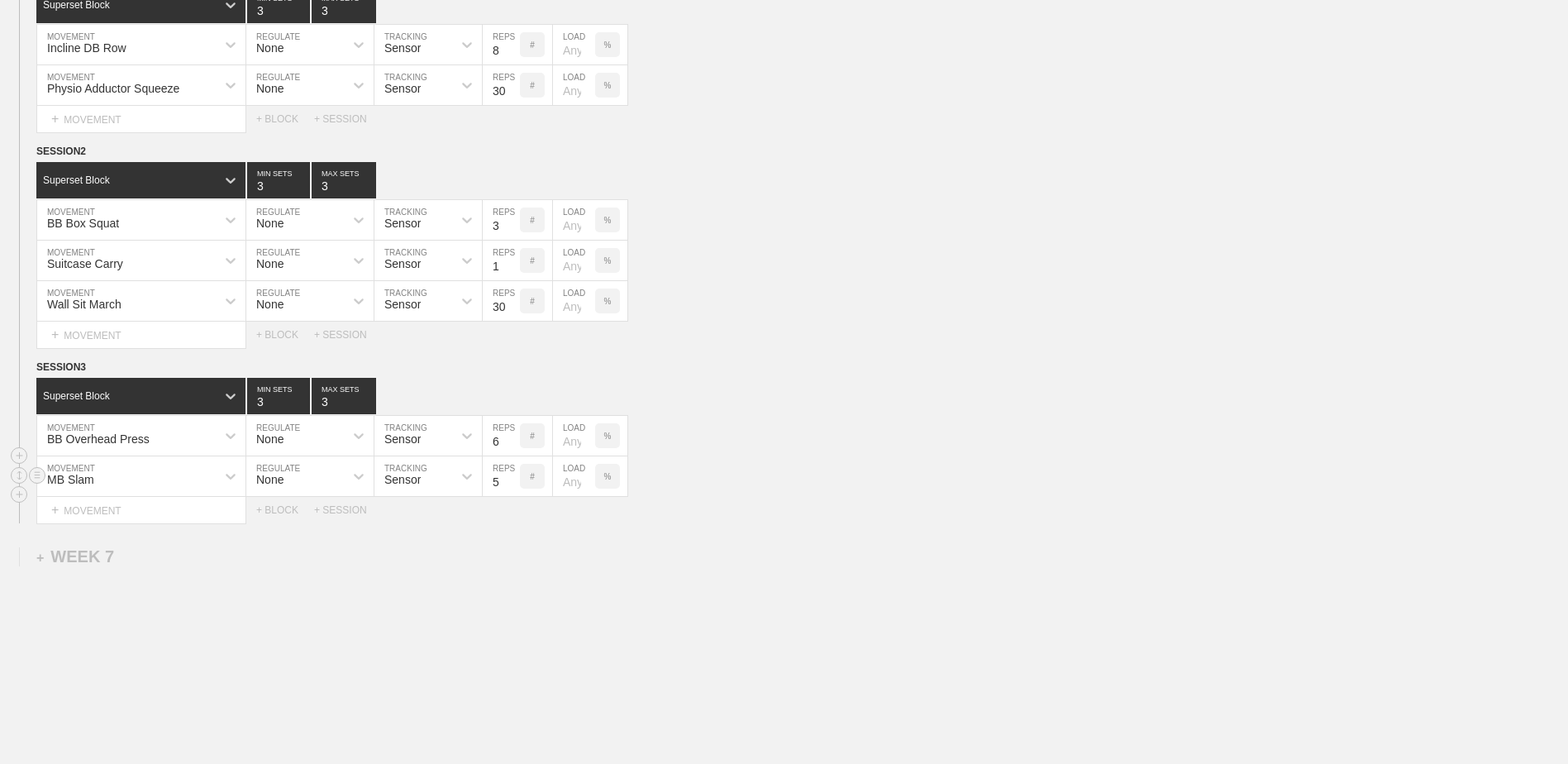
click at [513, 492] on input "5" at bounding box center [500, 477] width 37 height 40
click at [513, 492] on input "4" at bounding box center [500, 477] width 37 height 40
click at [513, 492] on input "3" at bounding box center [500, 477] width 37 height 40
click at [511, 481] on input "4" at bounding box center [500, 477] width 37 height 40
click at [511, 481] on input "5" at bounding box center [500, 477] width 37 height 40
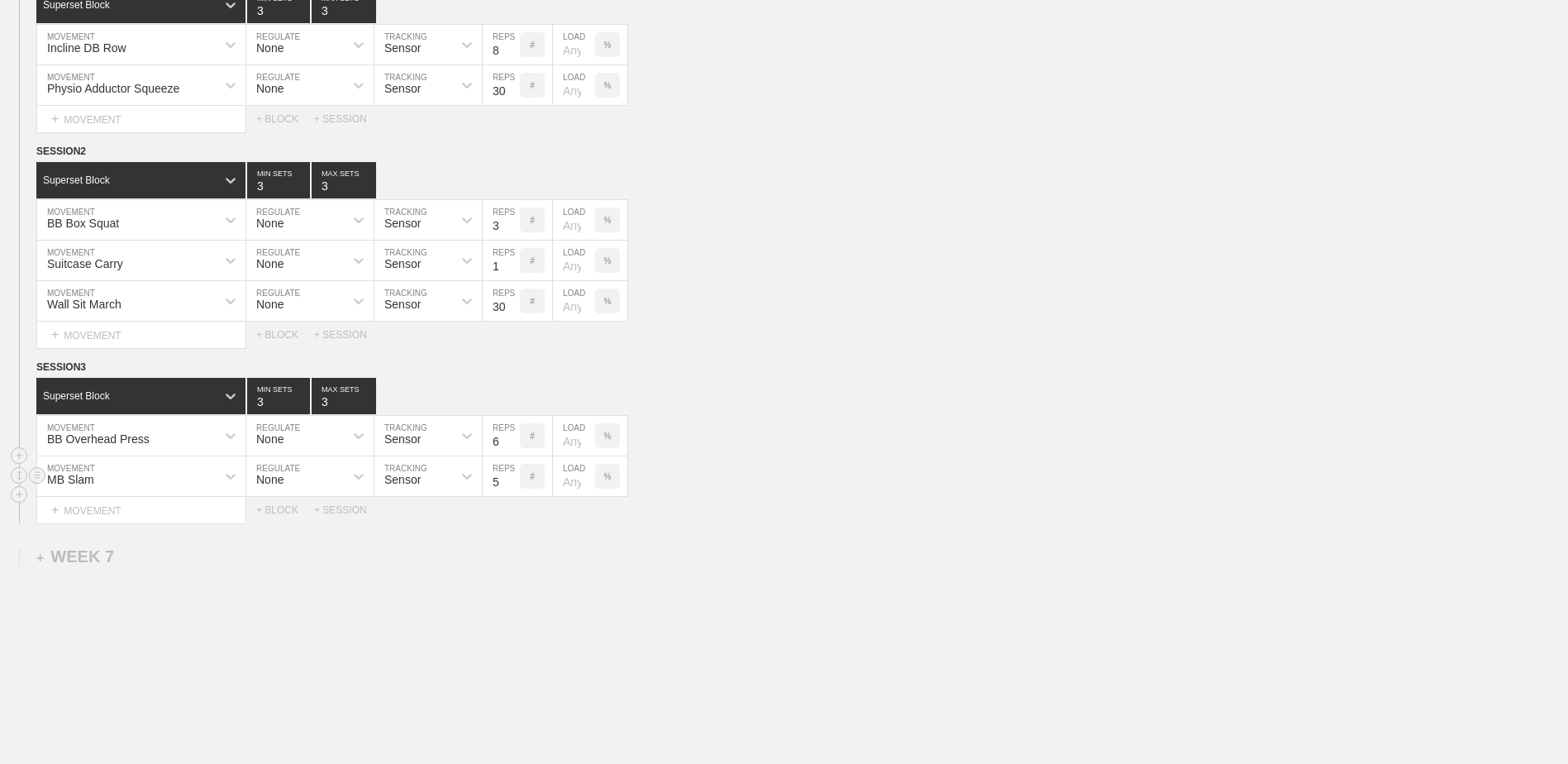
click at [504, 488] on input "5" at bounding box center [500, 477] width 37 height 40
click at [511, 488] on input "4" at bounding box center [500, 477] width 37 height 40
type input "3"
click at [511, 488] on input "3" at bounding box center [500, 477] width 37 height 40
click at [200, 514] on div "+ MOVEMENT" at bounding box center [141, 509] width 210 height 27
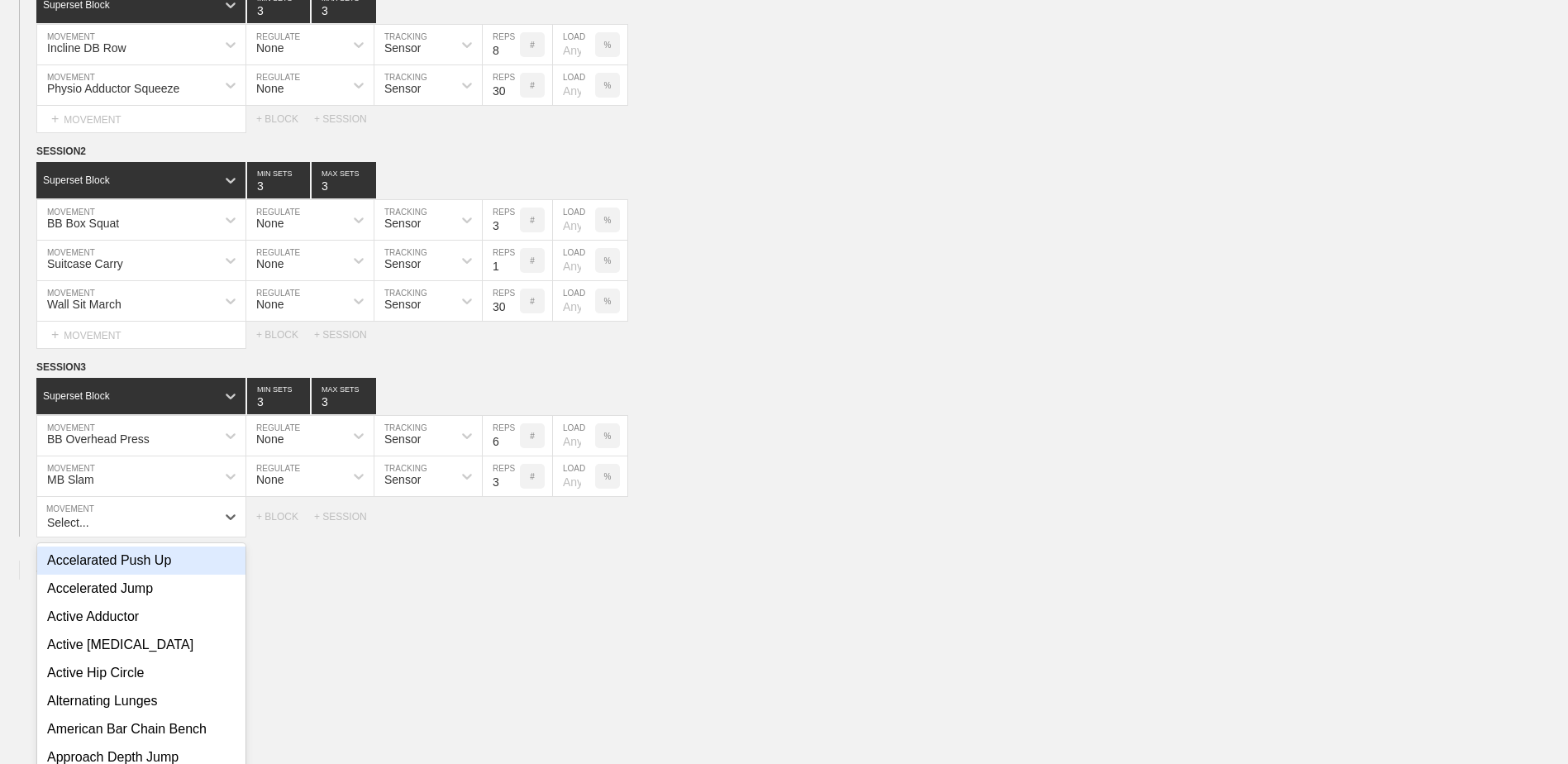
scroll to position [3616, 0]
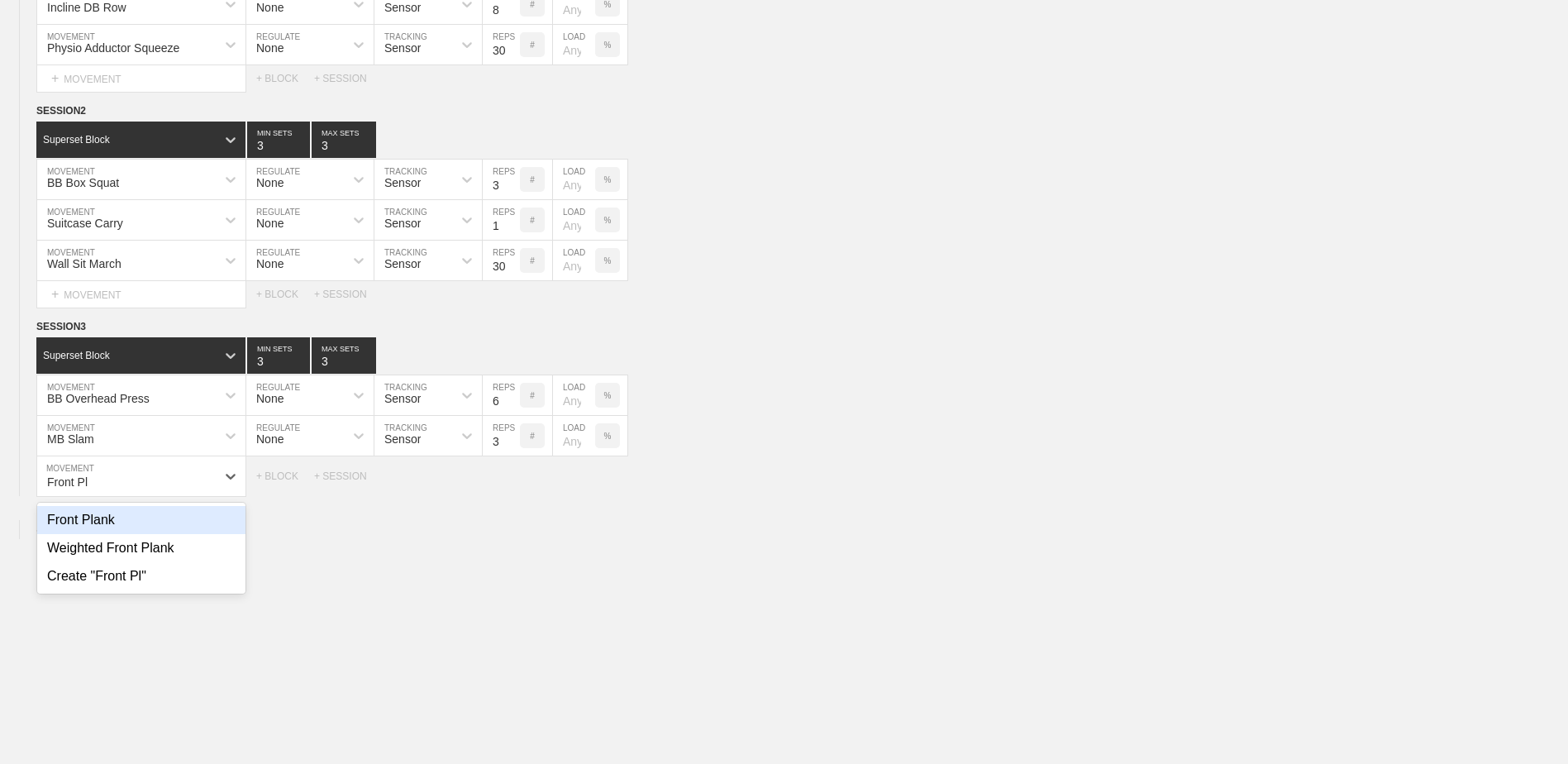
click at [200, 532] on div "Front Plank" at bounding box center [140, 520] width 208 height 28
type input "Front Pl"
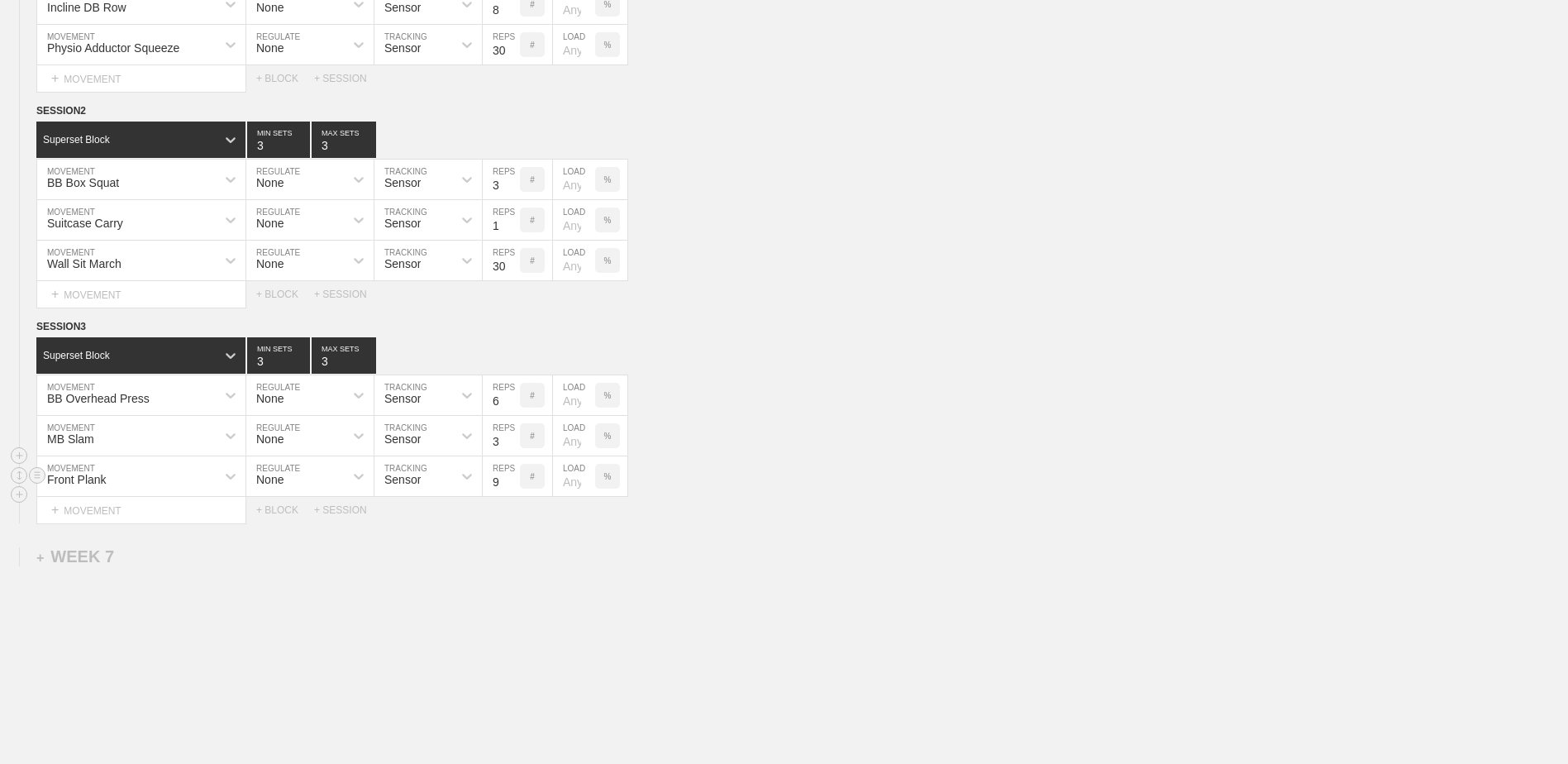
click at [514, 481] on input "9" at bounding box center [500, 477] width 37 height 40
click at [514, 481] on input "10" at bounding box center [500, 477] width 37 height 40
click at [513, 481] on input "11" at bounding box center [500, 477] width 37 height 40
click at [513, 481] on input "12" at bounding box center [500, 477] width 37 height 40
click at [513, 481] on input "13" at bounding box center [500, 477] width 37 height 40
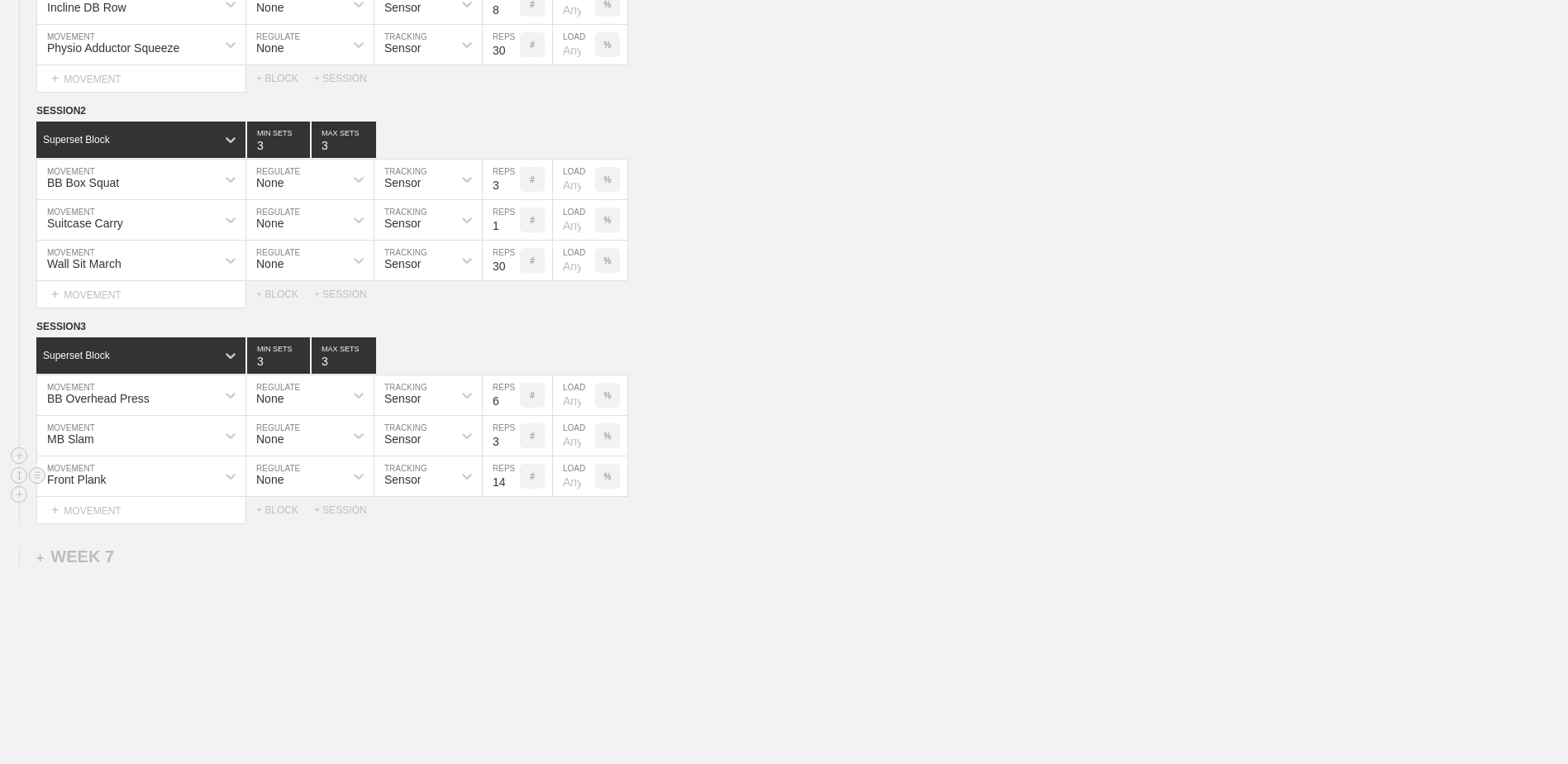
click at [513, 481] on input "14" at bounding box center [500, 477] width 37 height 40
click at [513, 481] on input "15" at bounding box center [500, 477] width 37 height 40
click at [513, 481] on input "16" at bounding box center [500, 477] width 37 height 40
click at [513, 481] on input "17" at bounding box center [500, 477] width 37 height 40
click at [513, 481] on input "18" at bounding box center [500, 477] width 37 height 40
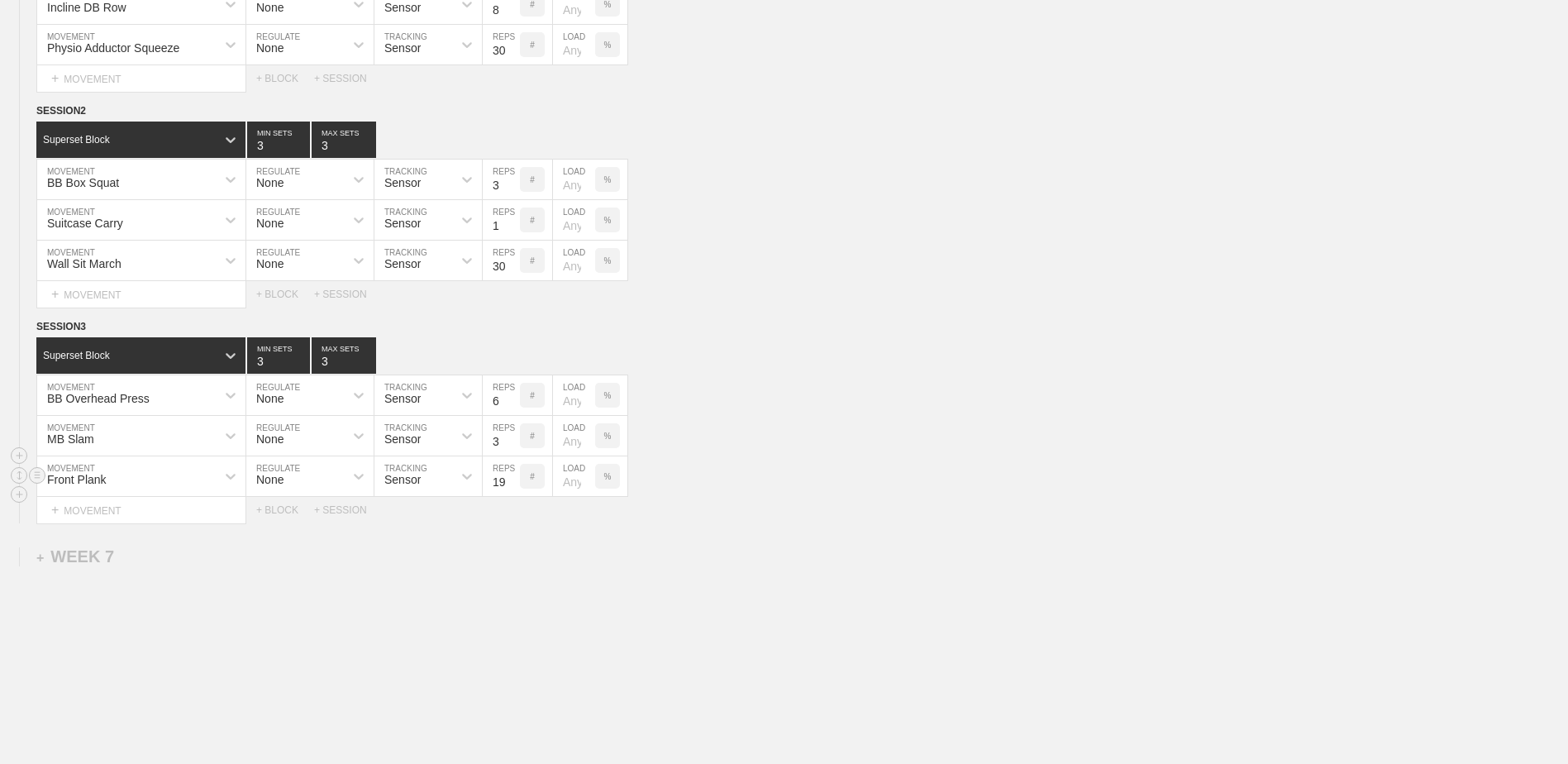
click at [513, 481] on input "19" at bounding box center [500, 477] width 37 height 40
click at [513, 481] on input "20" at bounding box center [500, 477] width 37 height 40
click at [513, 481] on input "21" at bounding box center [500, 477] width 37 height 40
click at [513, 481] on input "22" at bounding box center [500, 477] width 37 height 40
click at [513, 481] on input "23" at bounding box center [500, 477] width 37 height 40
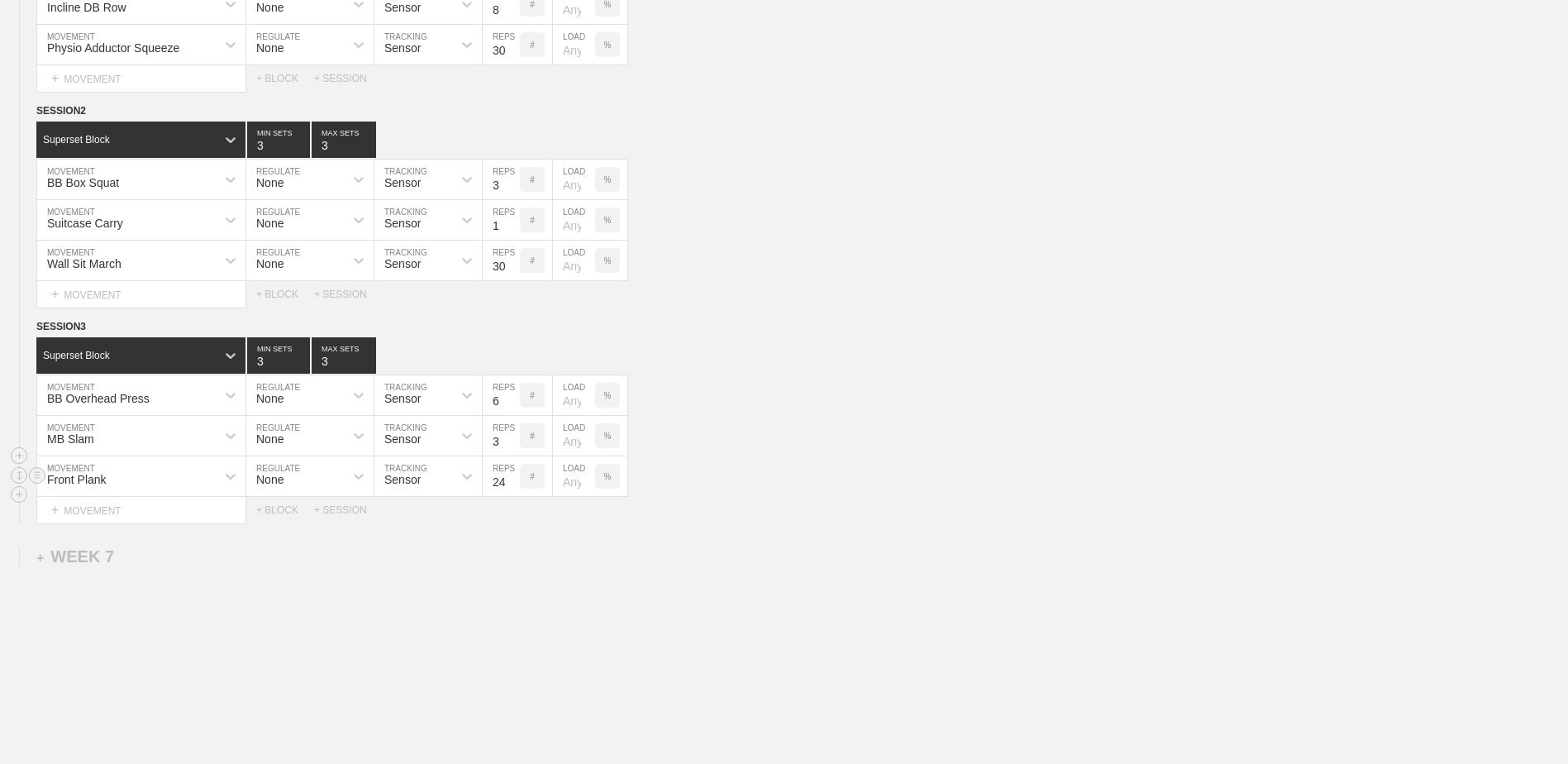
click at [513, 481] on input "24" at bounding box center [500, 477] width 37 height 40
click at [513, 481] on input "25" at bounding box center [500, 477] width 37 height 40
click at [513, 481] on input "26" at bounding box center [500, 477] width 37 height 40
click at [513, 481] on input "27" at bounding box center [500, 477] width 37 height 40
click at [513, 481] on input "28" at bounding box center [500, 477] width 37 height 40
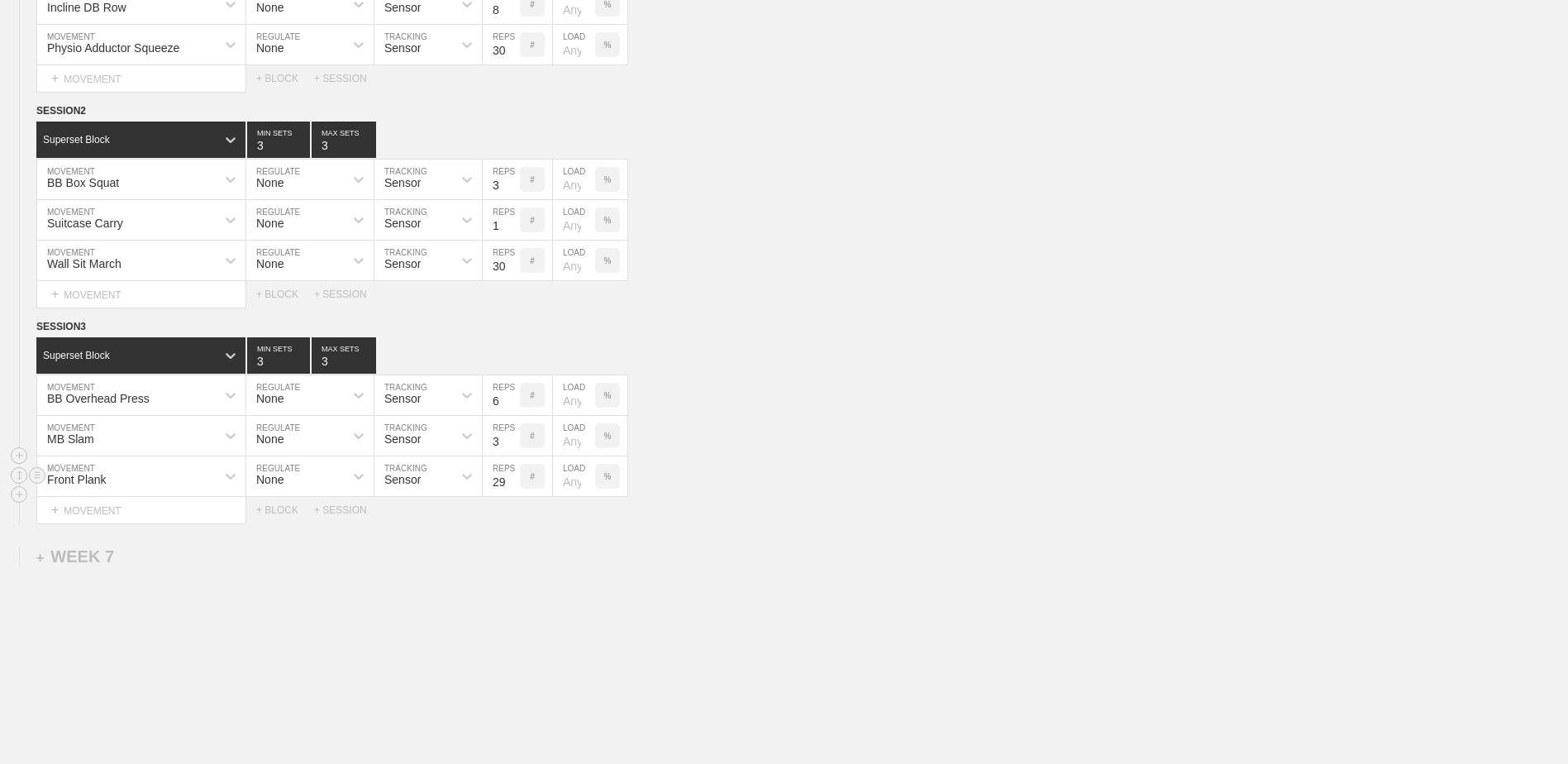
click at [513, 481] on input "29" at bounding box center [500, 477] width 37 height 40
type input "30"
click at [513, 481] on input "30" at bounding box center [500, 477] width 37 height 40
